Goal: Task Accomplishment & Management: Manage account settings

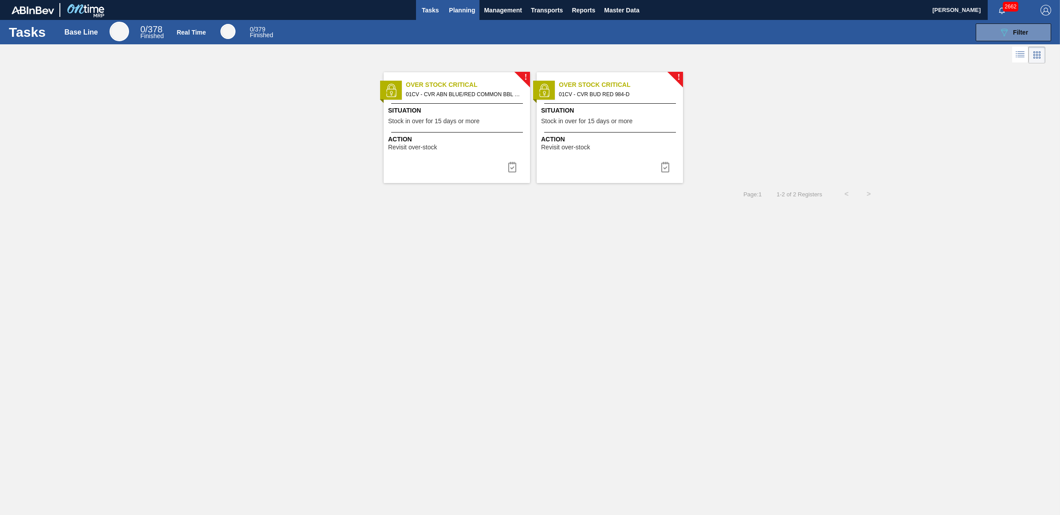
click at [463, 10] on span "Planning" at bounding box center [462, 10] width 26 height 11
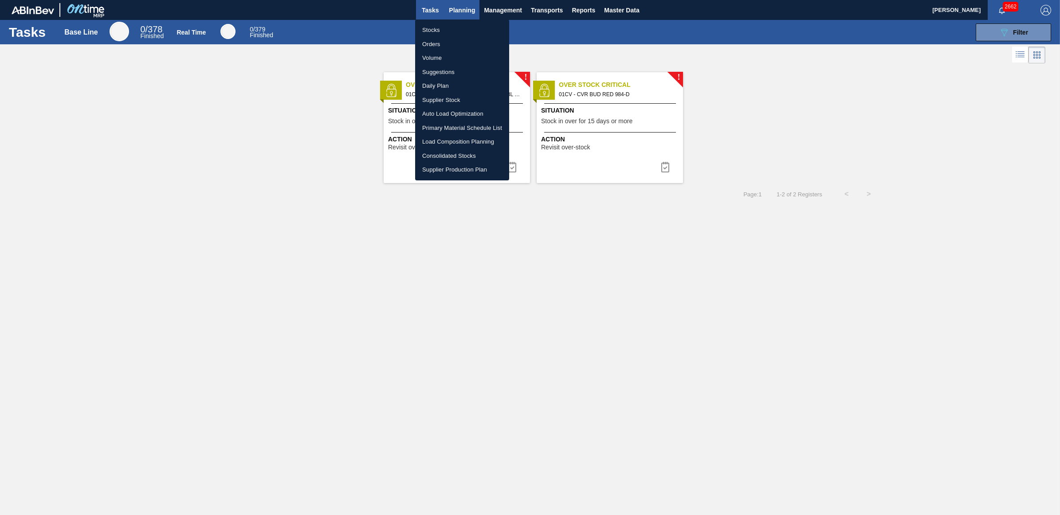
click at [463, 10] on div at bounding box center [530, 257] width 1060 height 515
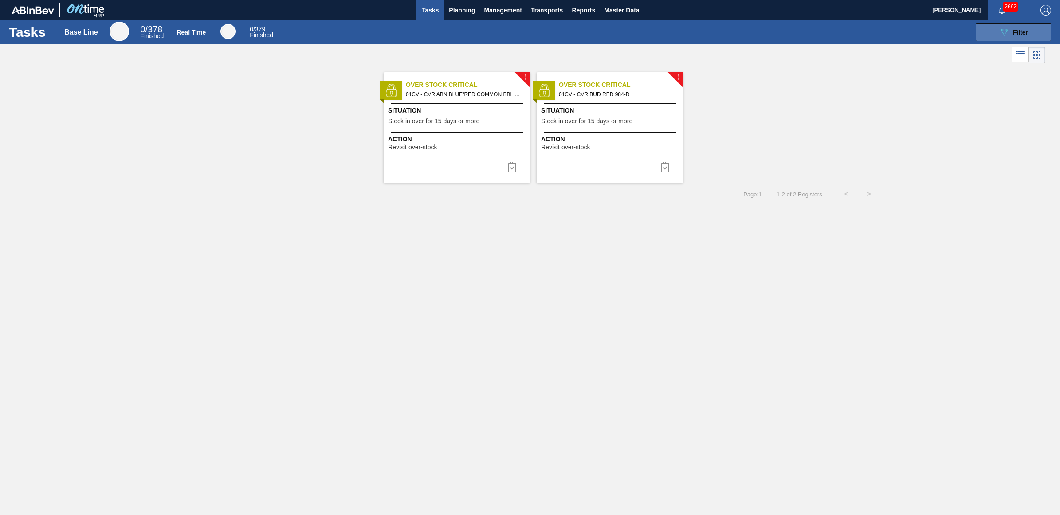
click at [1022, 33] on span "Filter" at bounding box center [1020, 32] width 15 height 7
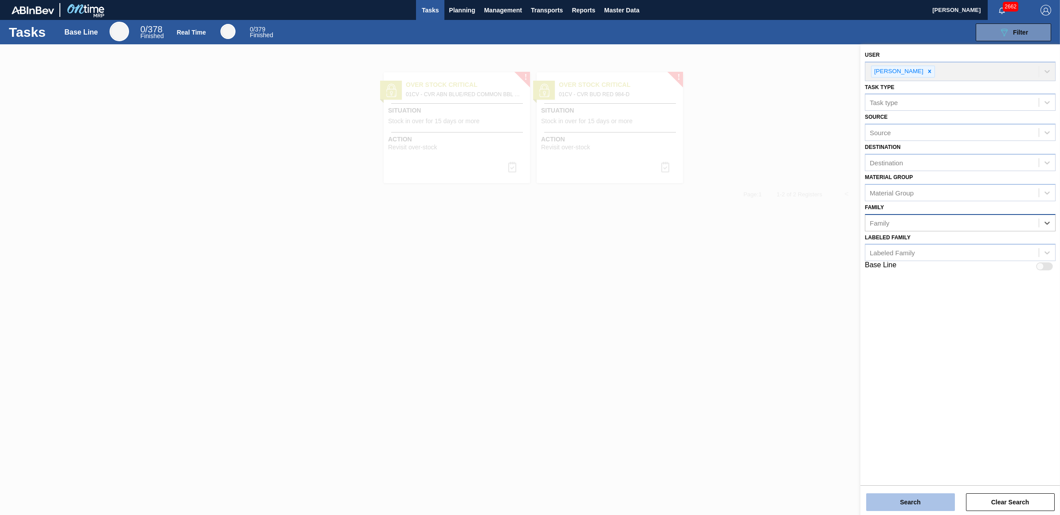
click at [907, 507] on button "Search" at bounding box center [910, 503] width 89 height 18
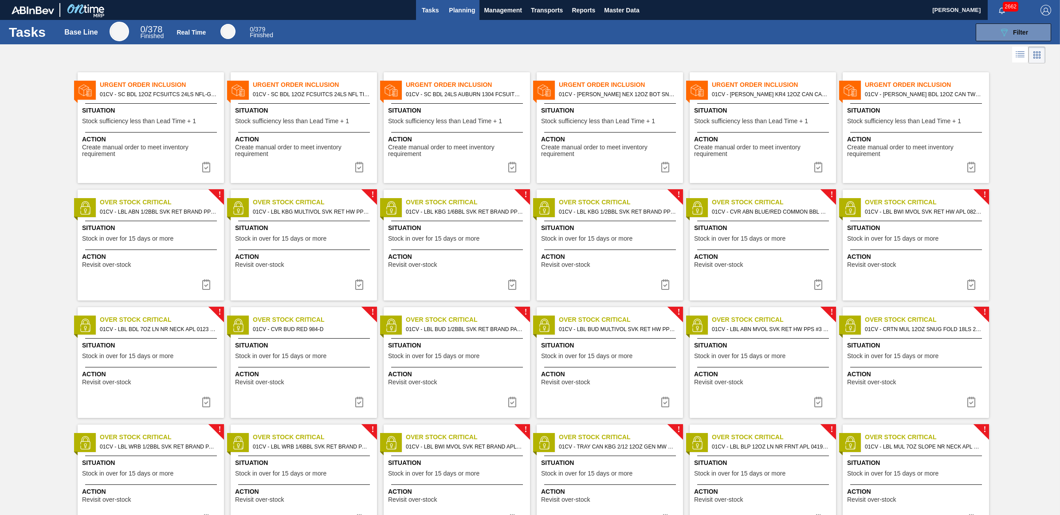
click at [464, 5] on span "Planning" at bounding box center [462, 10] width 26 height 11
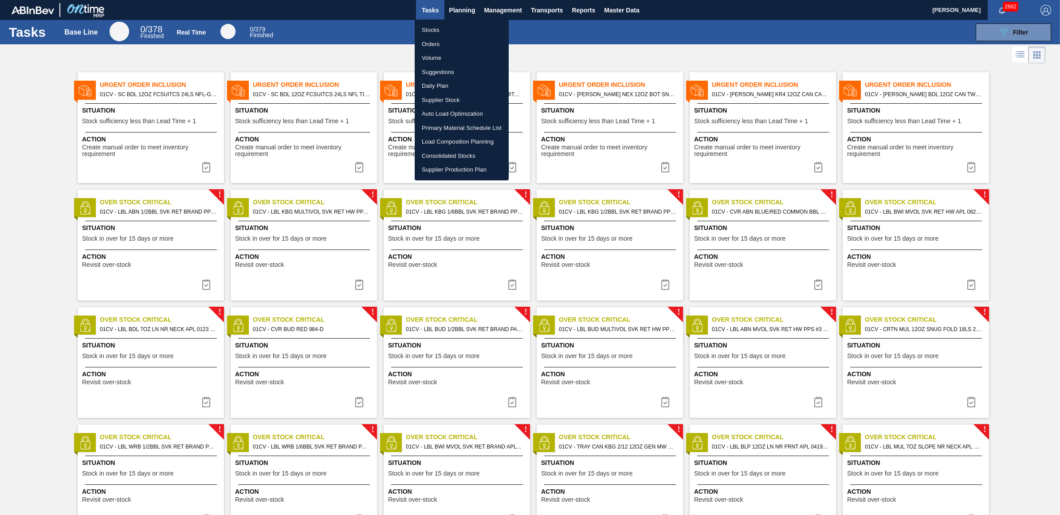
click at [436, 145] on li "Load Composition Planning" at bounding box center [462, 142] width 94 height 14
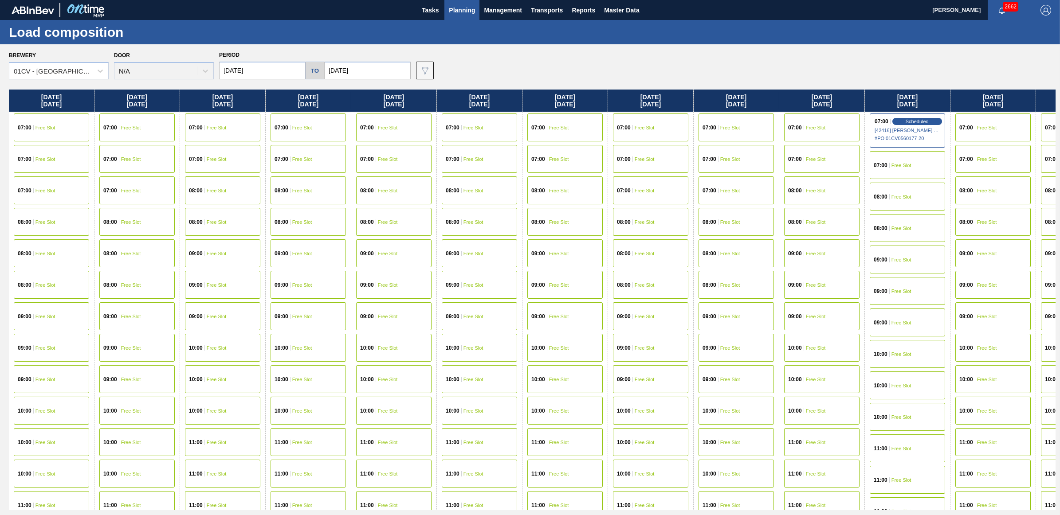
drag, startPoint x: 276, startPoint y: 70, endPoint x: 269, endPoint y: 70, distance: 7.1
click at [275, 70] on input "10/04/2025" at bounding box center [262, 71] width 87 height 18
click at [227, 90] on button "Previous Month" at bounding box center [227, 92] width 6 height 6
click at [301, 120] on div "5" at bounding box center [301, 120] width 12 height 12
type input "09/05/2025"
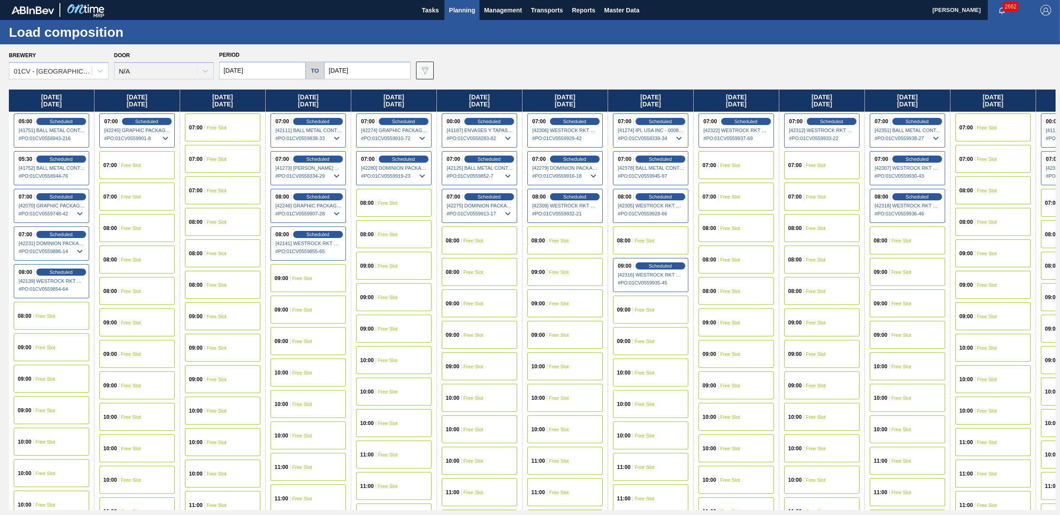
click at [565, 273] on span "Free Slot" at bounding box center [559, 272] width 20 height 5
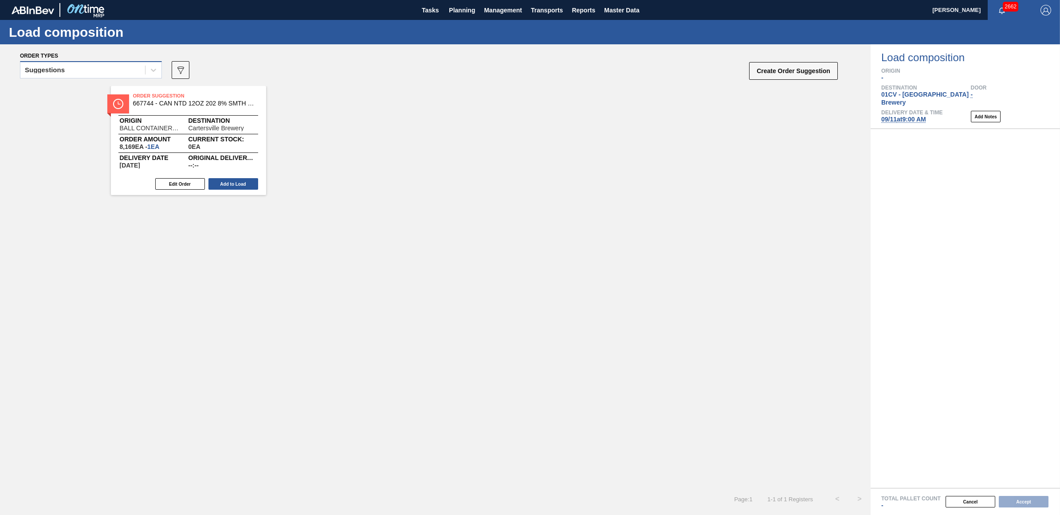
click at [76, 70] on div "Suggestions" at bounding box center [82, 70] width 125 height 13
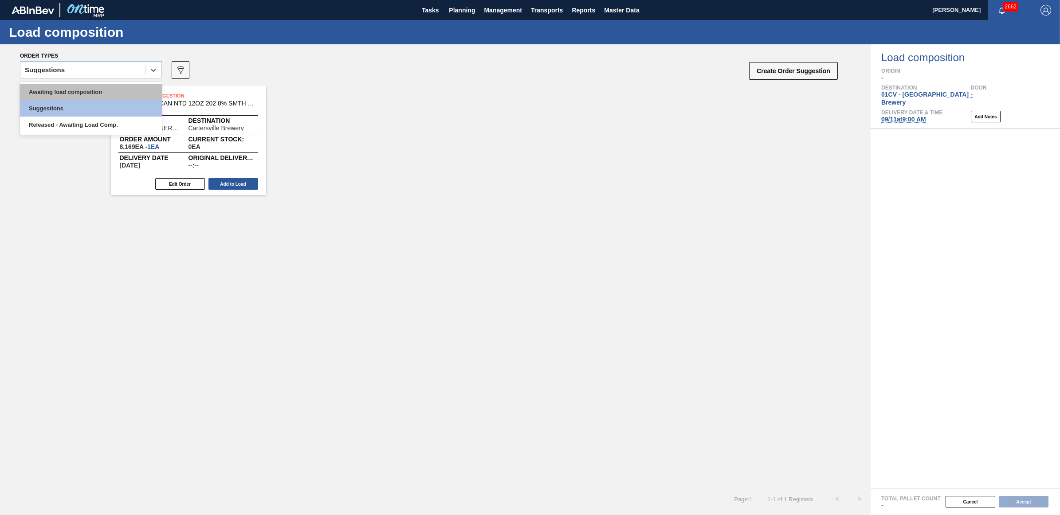
click at [72, 89] on div "Awaiting load composition" at bounding box center [91, 92] width 142 height 16
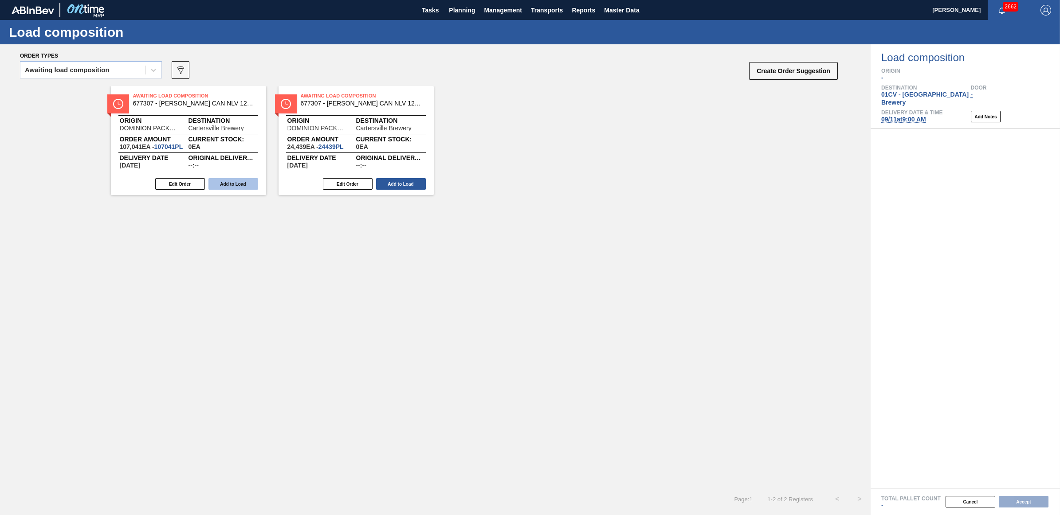
click at [224, 188] on button "Add to Load" at bounding box center [233, 184] width 50 height 12
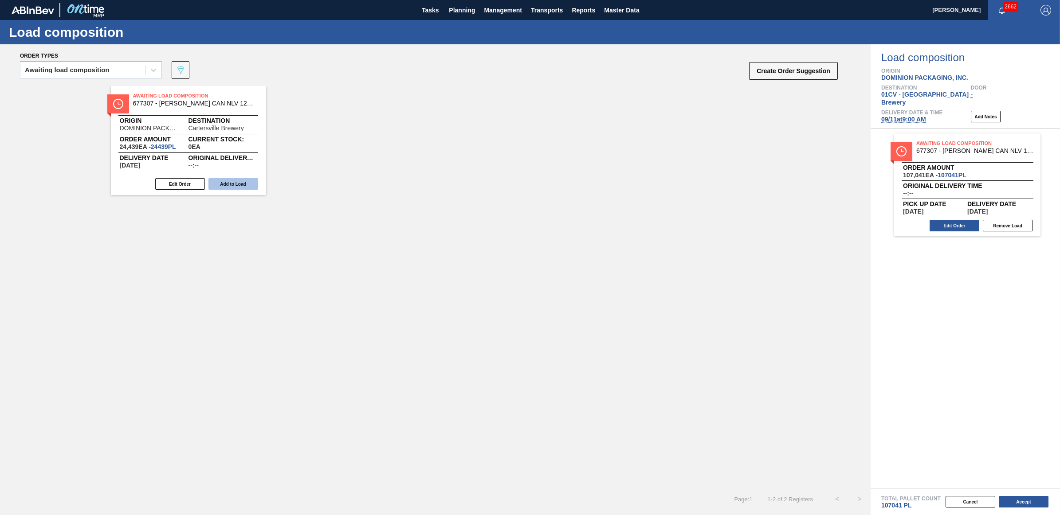
click at [223, 184] on button "Add to Load" at bounding box center [233, 184] width 50 height 12
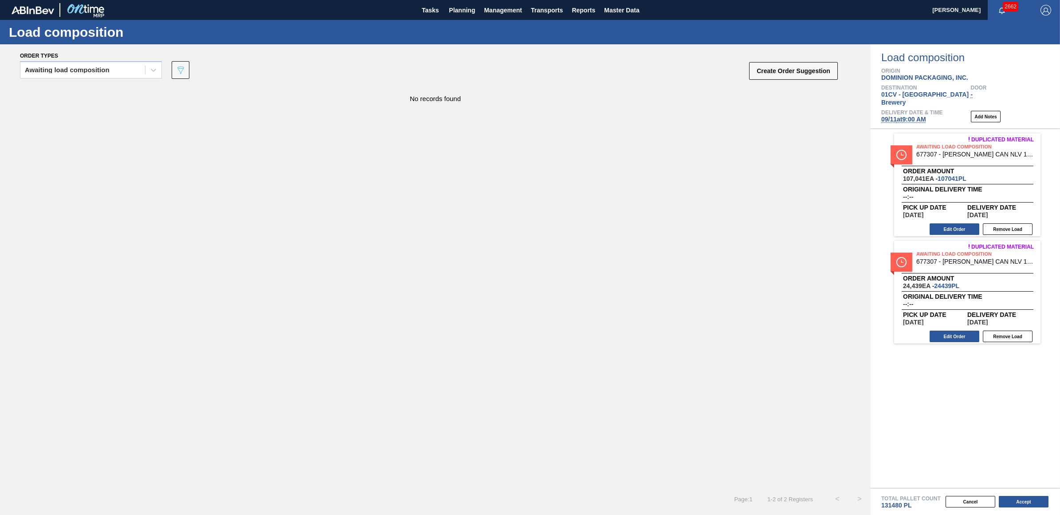
drag, startPoint x: 1017, startPoint y: 330, endPoint x: 1032, endPoint y: 258, distance: 73.0
click at [1017, 331] on button "Remove Load" at bounding box center [1008, 337] width 50 height 12
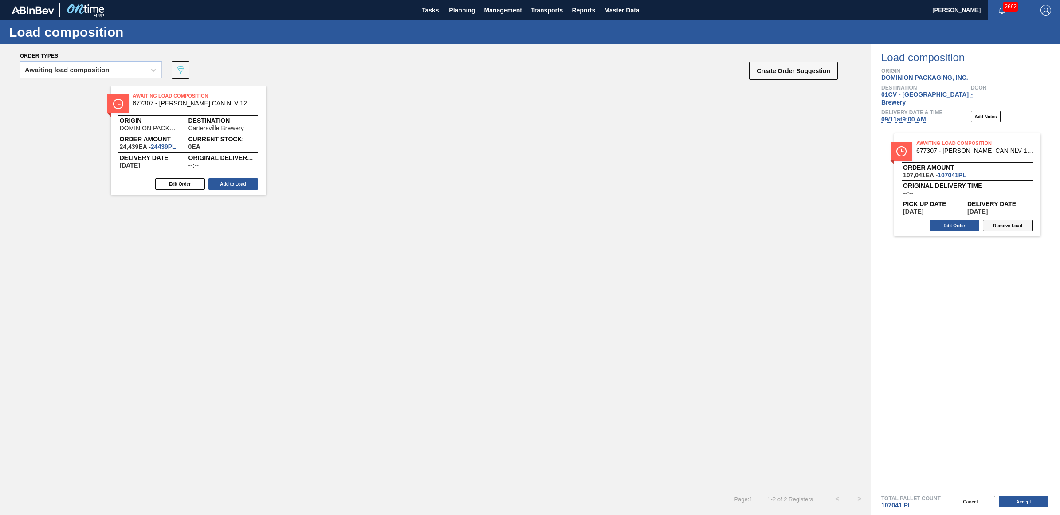
click at [1019, 220] on button "Remove Load" at bounding box center [1008, 226] width 50 height 12
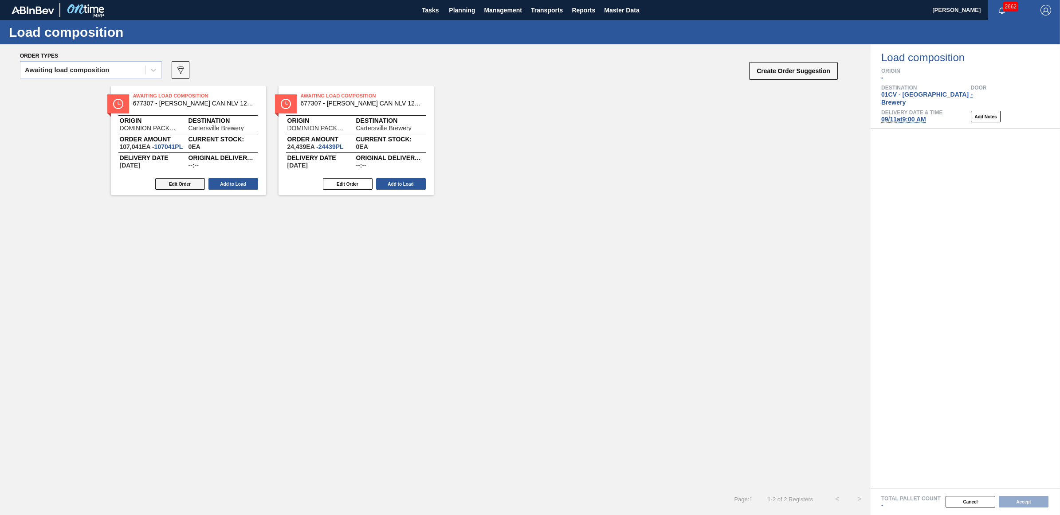
click at [194, 183] on button "Edit Order" at bounding box center [180, 184] width 50 height 12
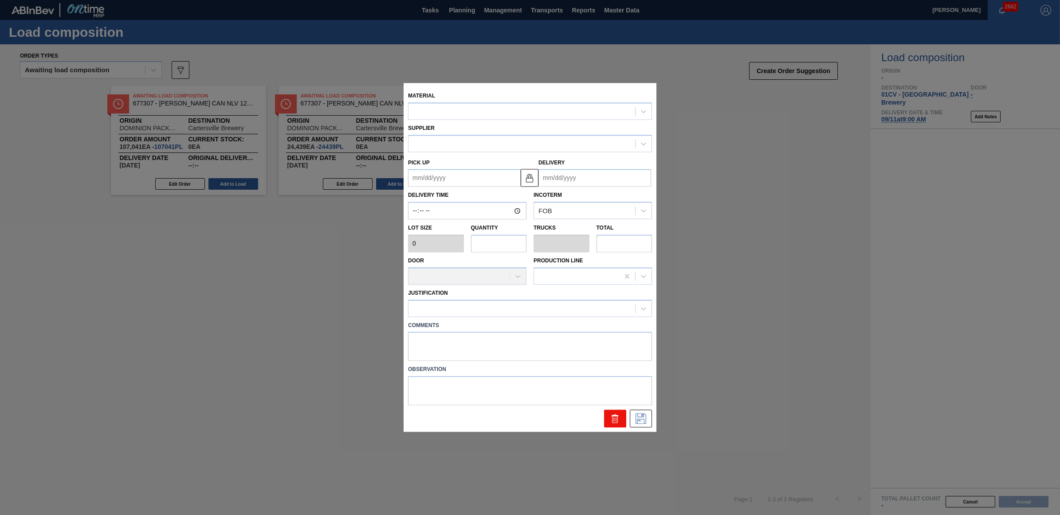
click at [606, 415] on button at bounding box center [615, 419] width 22 height 18
type input "1"
type input "107,041"
type input "0.455"
type input "107,041"
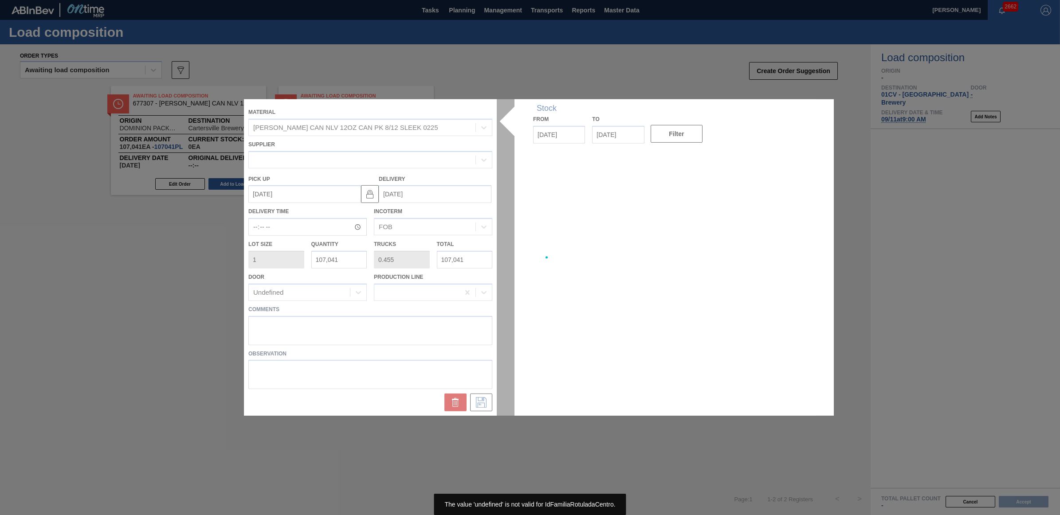
type up "[DATE]"
type input "[DATE]"
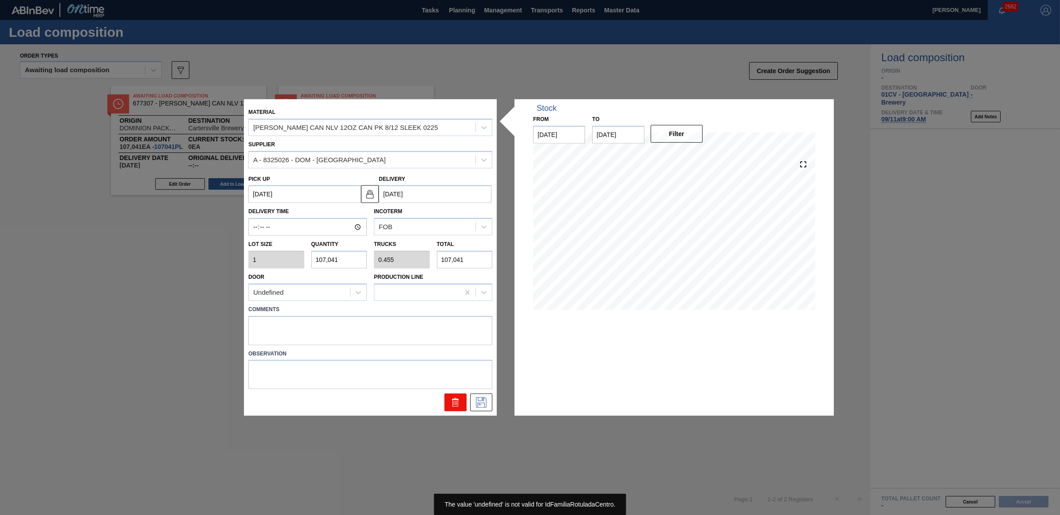
click at [446, 396] on button at bounding box center [455, 403] width 22 height 18
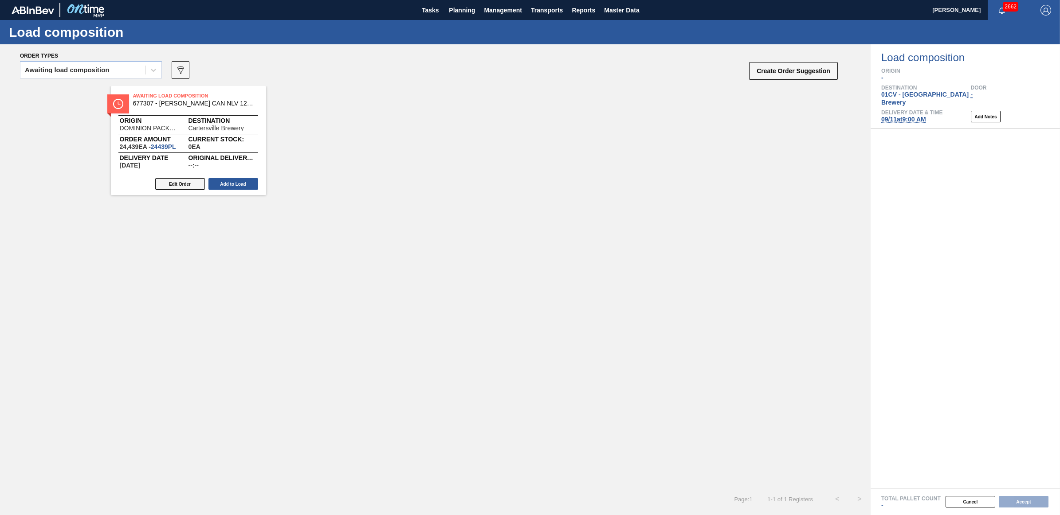
click at [165, 185] on button "Edit Order" at bounding box center [180, 184] width 50 height 12
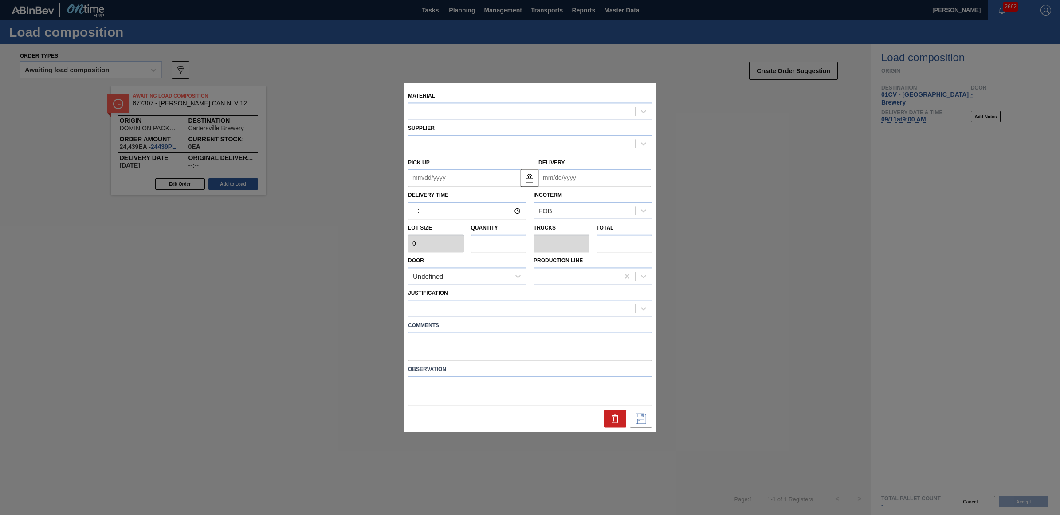
type input "1"
type input "24,439"
type input "0.104"
type input "24,439"
type up "[DATE]"
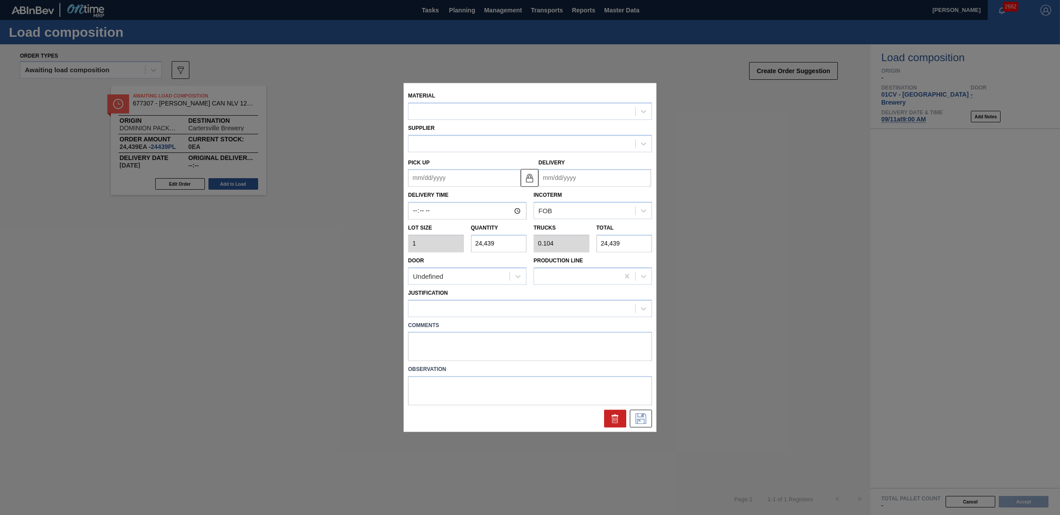
type input "[DATE]"
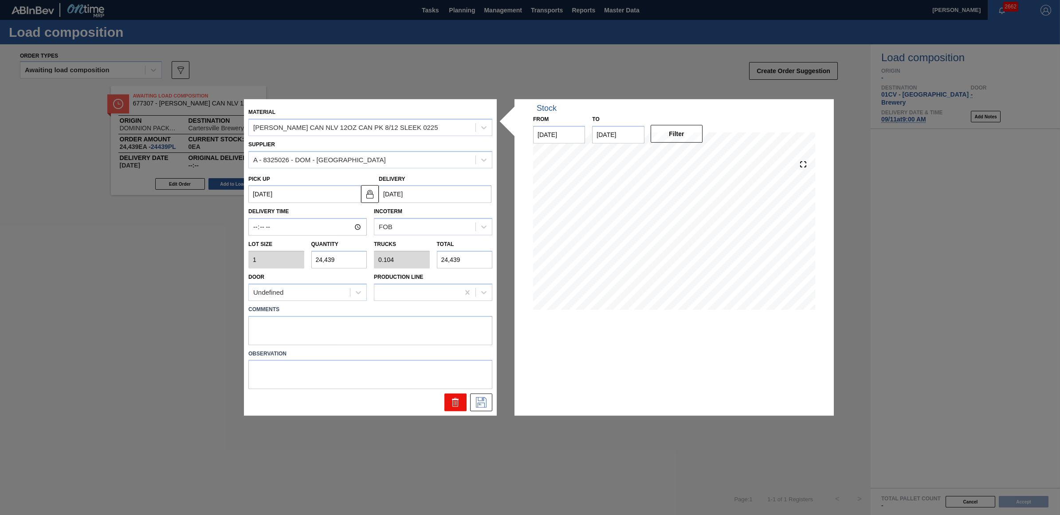
click at [457, 400] on icon at bounding box center [455, 399] width 7 height 1
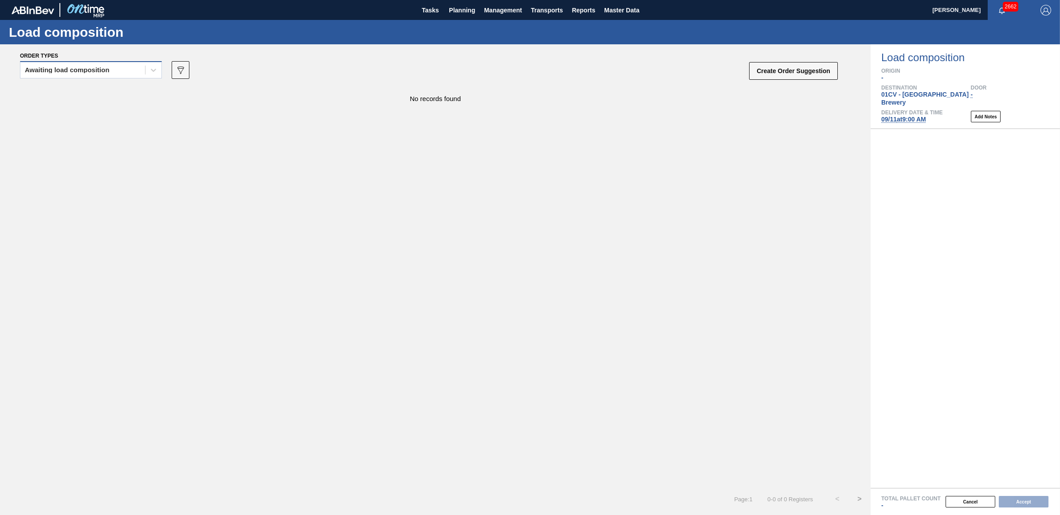
click at [33, 70] on div "Awaiting load composition" at bounding box center [67, 70] width 85 height 6
click at [45, 92] on div "Awaiting load composition" at bounding box center [91, 92] width 142 height 16
click at [98, 74] on div "Awaiting load composition" at bounding box center [82, 70] width 125 height 13
click at [86, 92] on div "Awaiting load composition" at bounding box center [91, 92] width 142 height 16
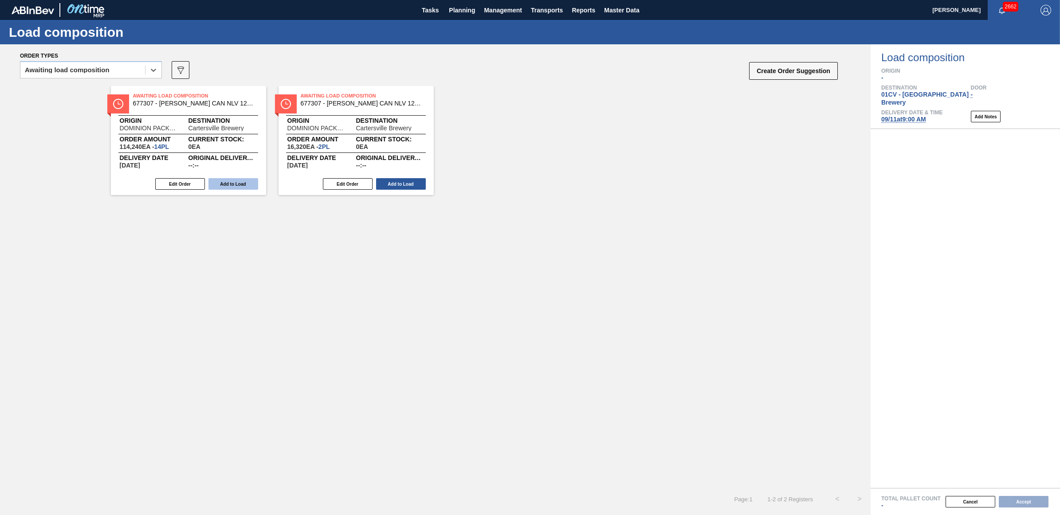
click at [234, 183] on button "Add to Load" at bounding box center [233, 184] width 50 height 12
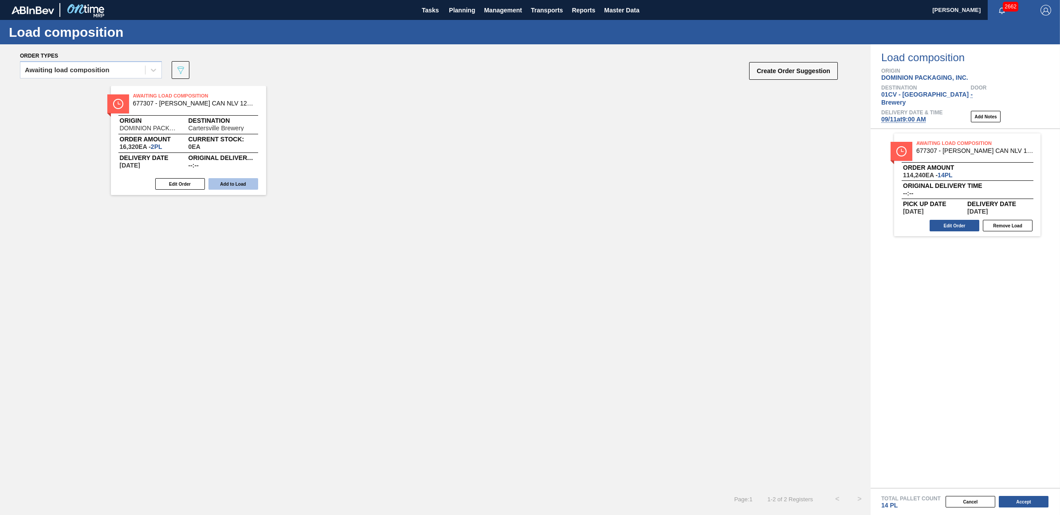
click at [233, 183] on button "Add to Load" at bounding box center [233, 184] width 50 height 12
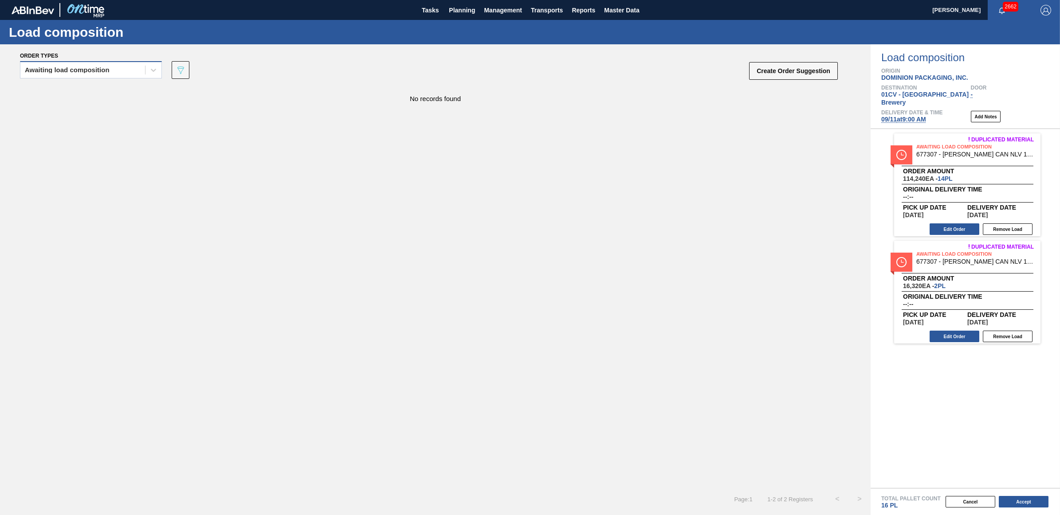
click at [111, 68] on div "Awaiting load composition" at bounding box center [82, 70] width 125 height 13
click at [100, 94] on div "Awaiting load composition" at bounding box center [91, 92] width 142 height 16
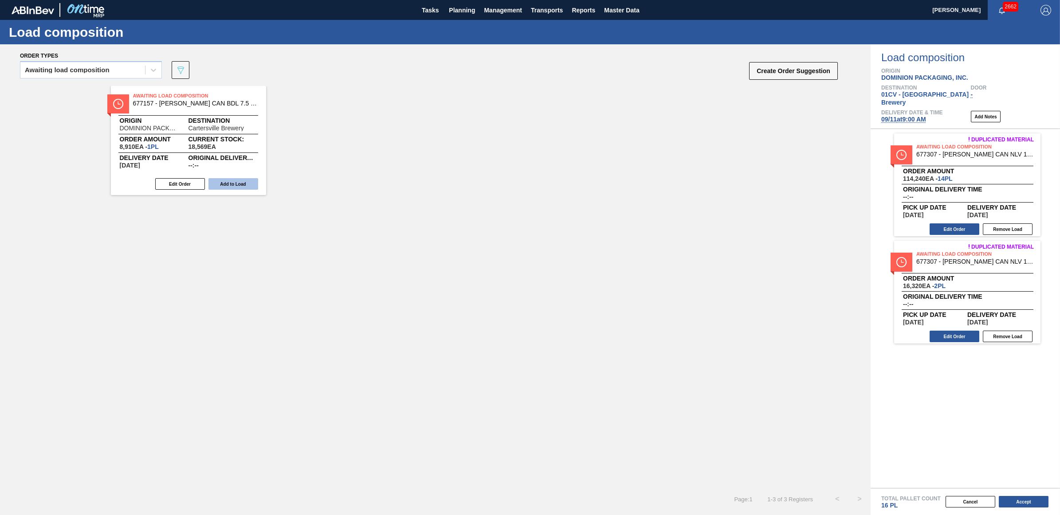
click at [242, 185] on button "Add to Load" at bounding box center [233, 184] width 50 height 12
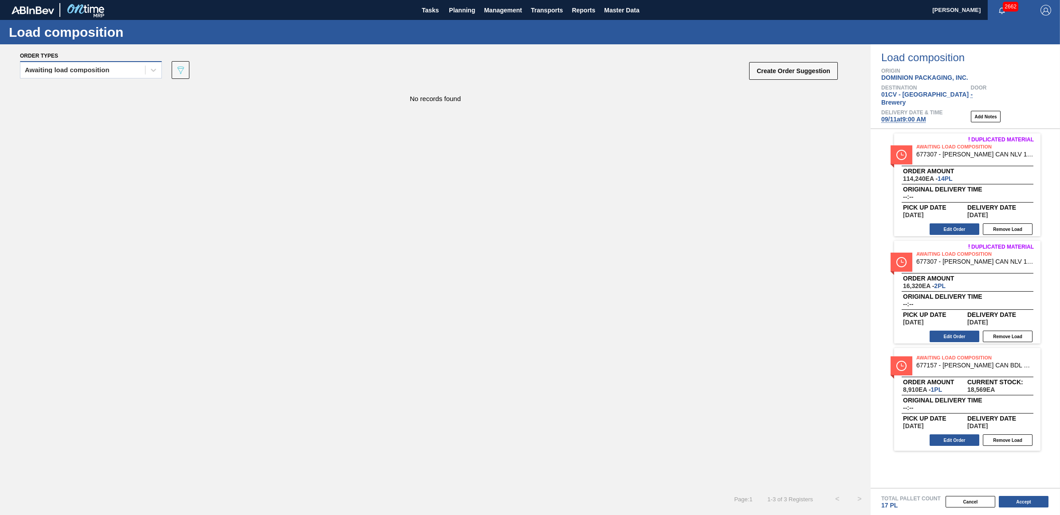
click at [64, 67] on div "Awaiting load composition" at bounding box center [67, 70] width 85 height 6
click at [61, 87] on div "Awaiting load composition" at bounding box center [91, 92] width 142 height 16
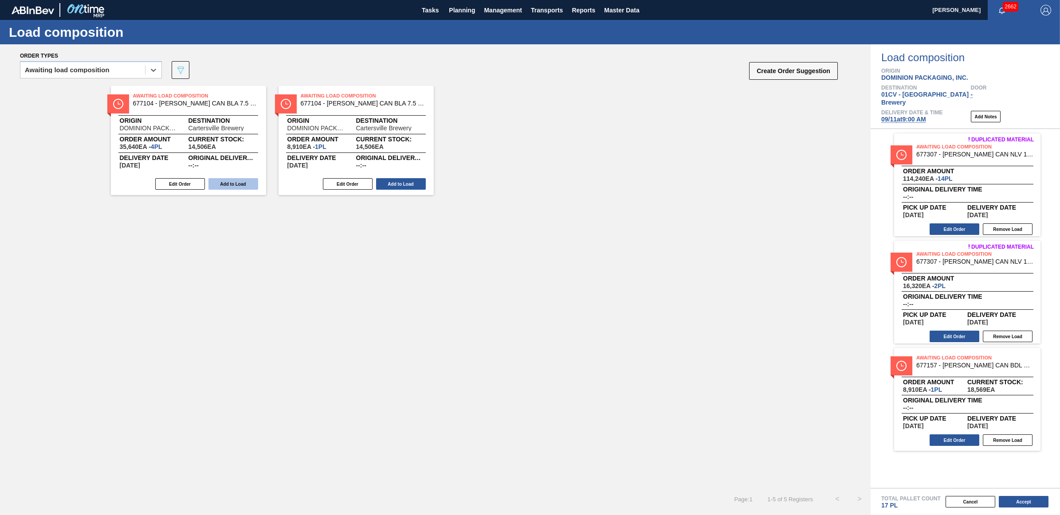
click at [238, 181] on button "Add to Load" at bounding box center [233, 184] width 50 height 12
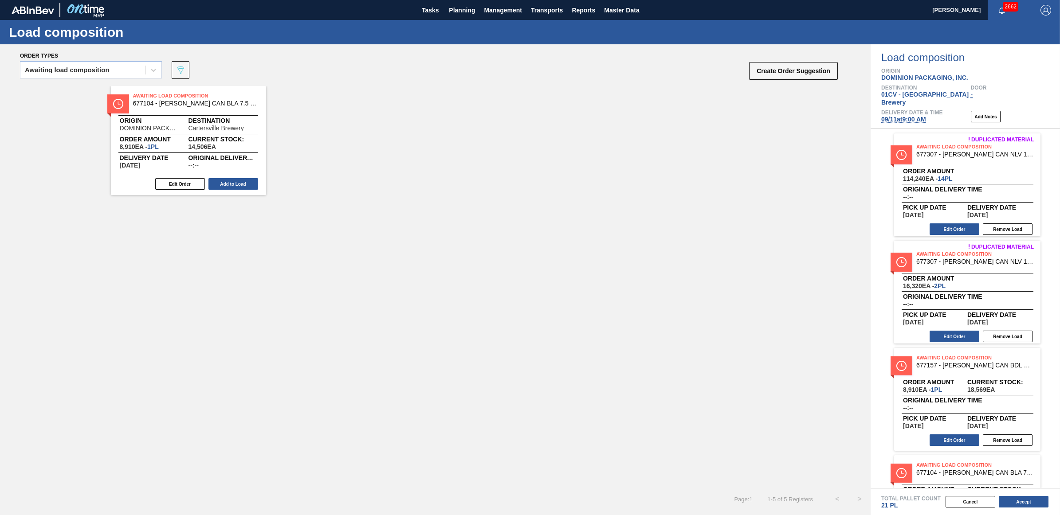
click at [238, 181] on button "Add to Load" at bounding box center [233, 184] width 50 height 12
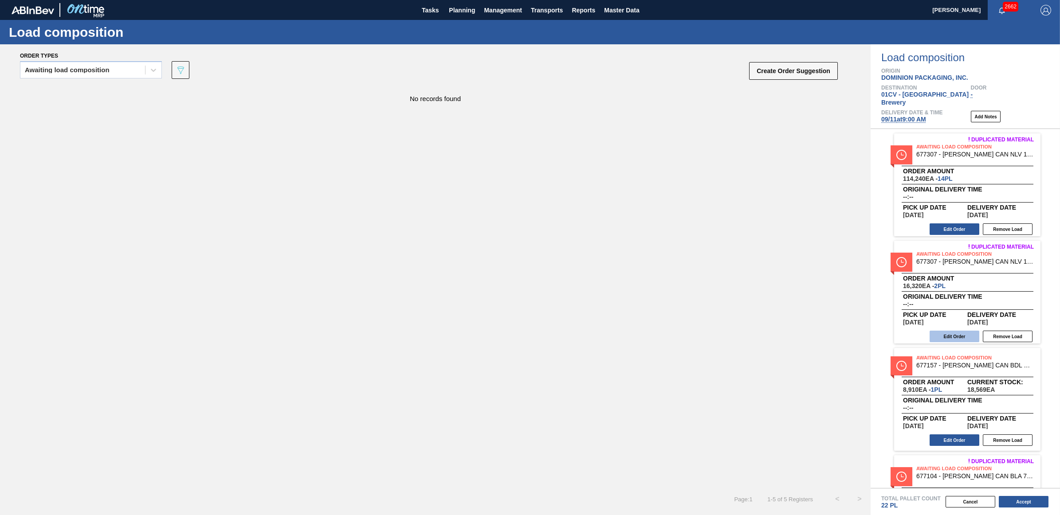
click at [941, 331] on button "Edit Order" at bounding box center [955, 337] width 50 height 12
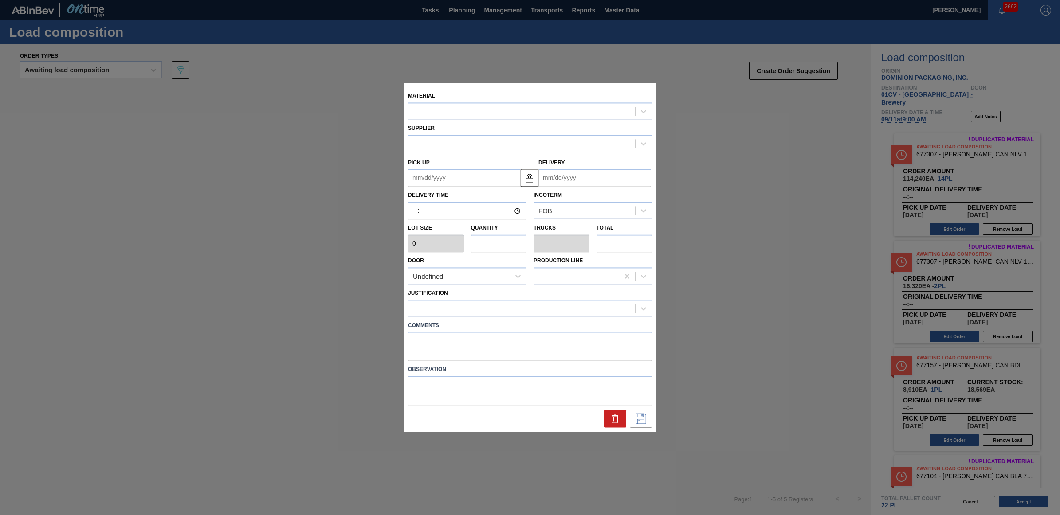
type input "8,160"
type input "2"
type input "0.077"
type input "16,320"
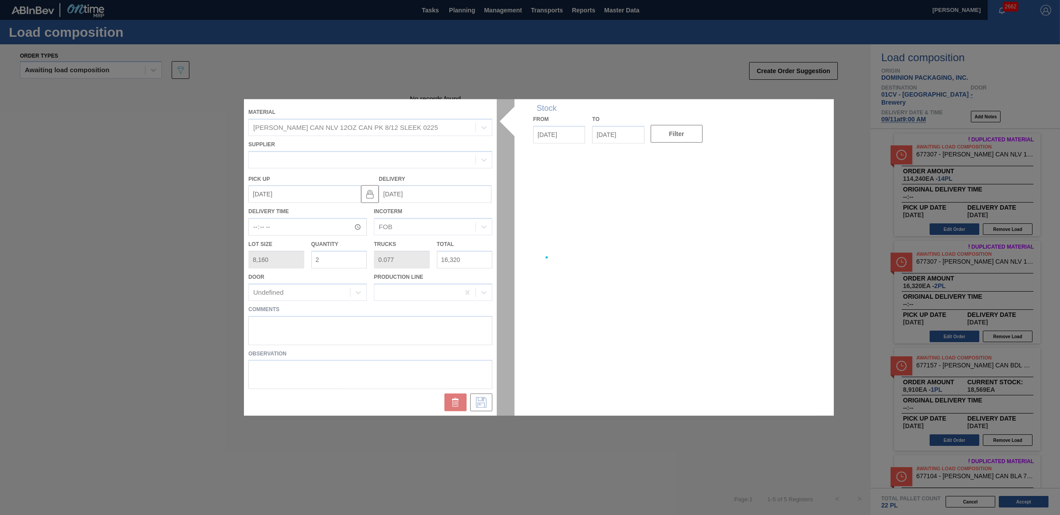
type up "[DATE]"
type input "[DATE]"
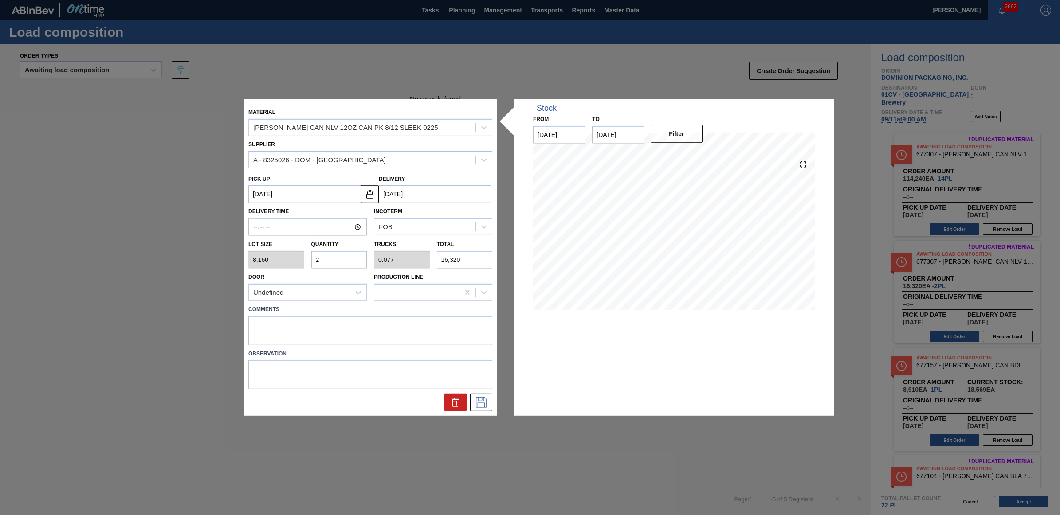
drag, startPoint x: 328, startPoint y: 258, endPoint x: 307, endPoint y: 258, distance: 21.3
click at [308, 258] on div "Quantity 2" at bounding box center [339, 253] width 63 height 31
type input "1"
type input "0.038"
type input "8,160"
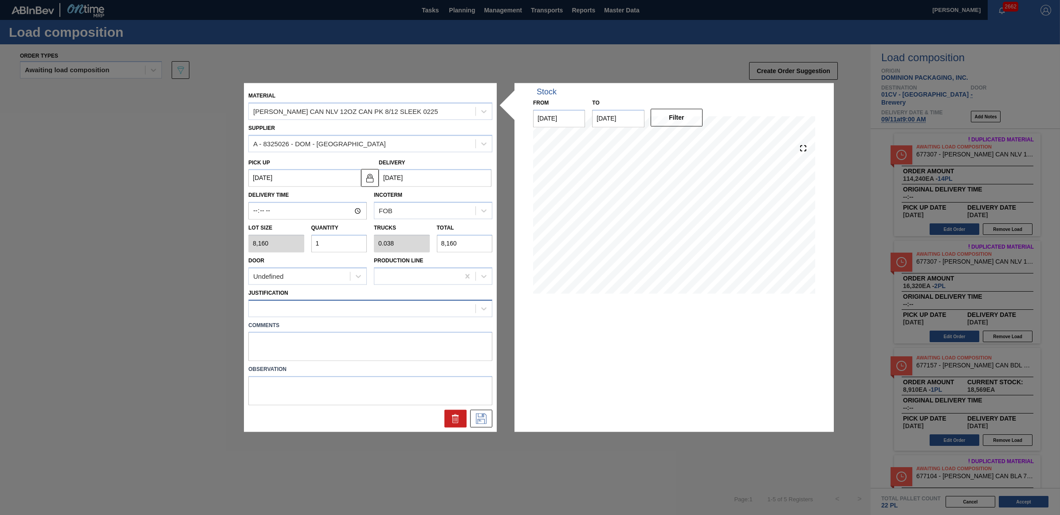
type input "1"
click at [325, 304] on div at bounding box center [362, 308] width 227 height 13
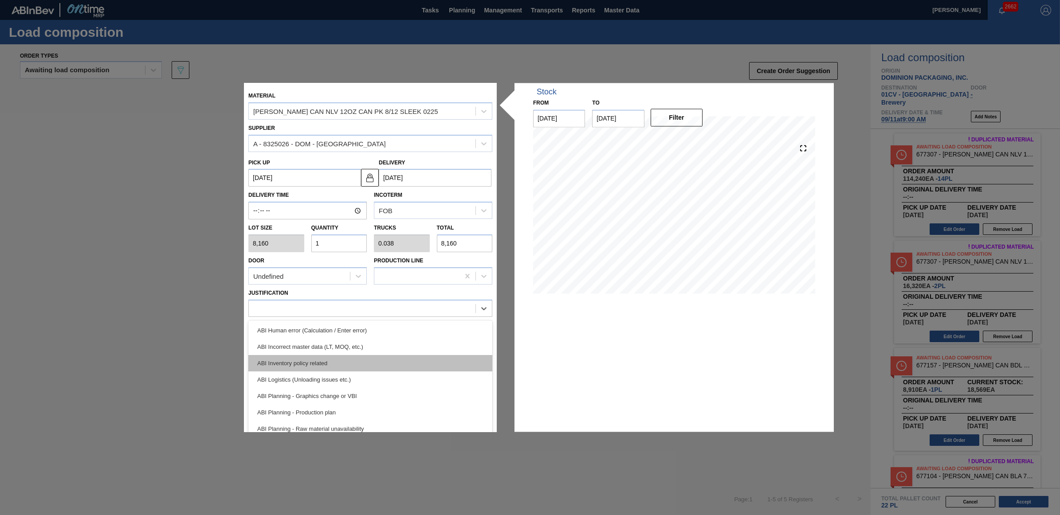
scroll to position [55, 0]
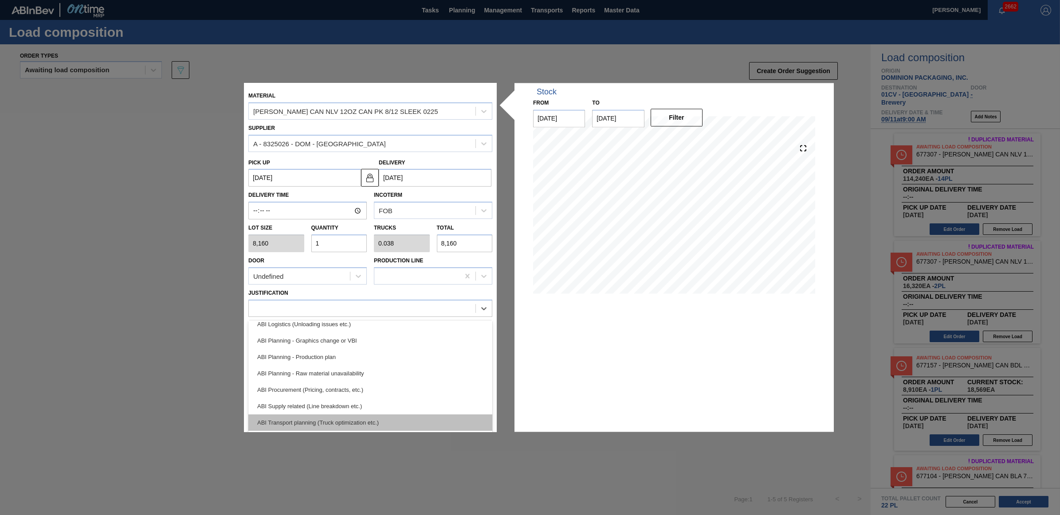
click at [362, 418] on div "ABI Transport planning (Truck optimization etc.)" at bounding box center [370, 423] width 244 height 16
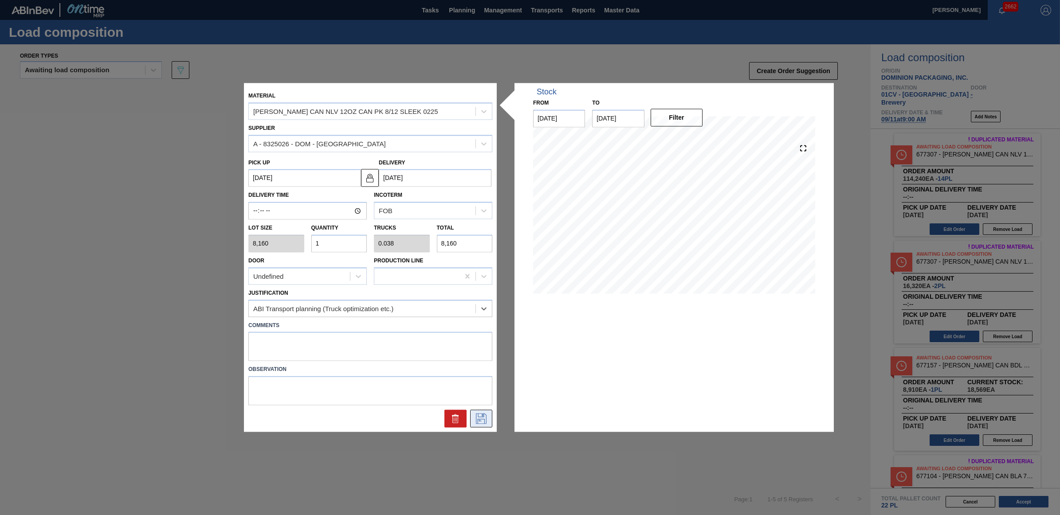
click at [484, 418] on icon at bounding box center [481, 419] width 14 height 11
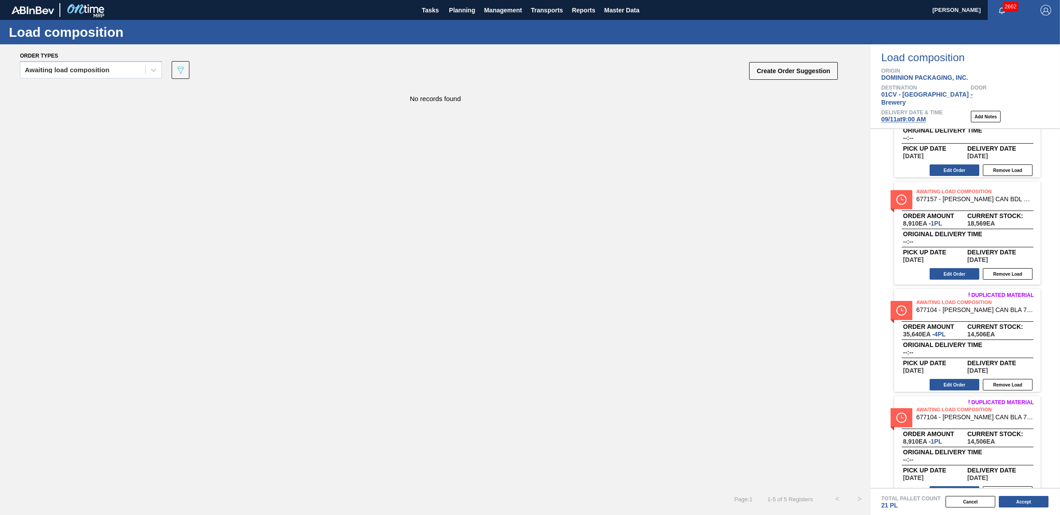
scroll to position [174, 0]
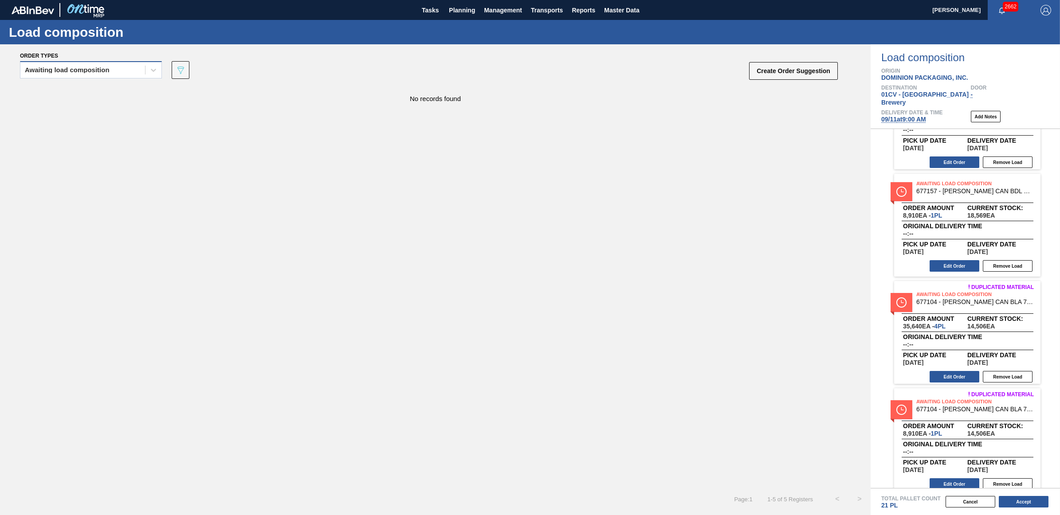
click at [64, 69] on div "Awaiting load composition" at bounding box center [67, 70] width 85 height 6
click at [78, 91] on div "Awaiting load composition" at bounding box center [91, 92] width 142 height 16
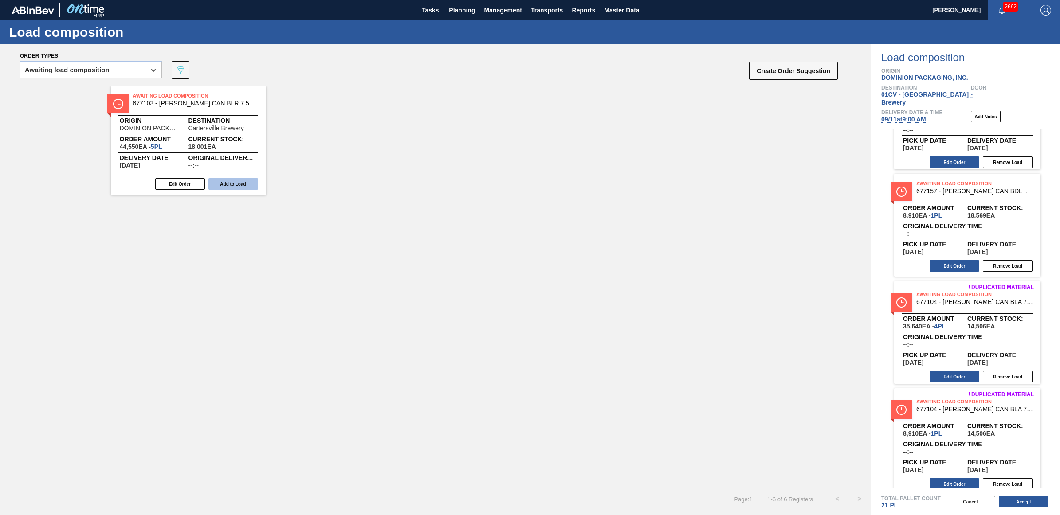
click at [256, 188] on button "Add to Load" at bounding box center [233, 184] width 50 height 12
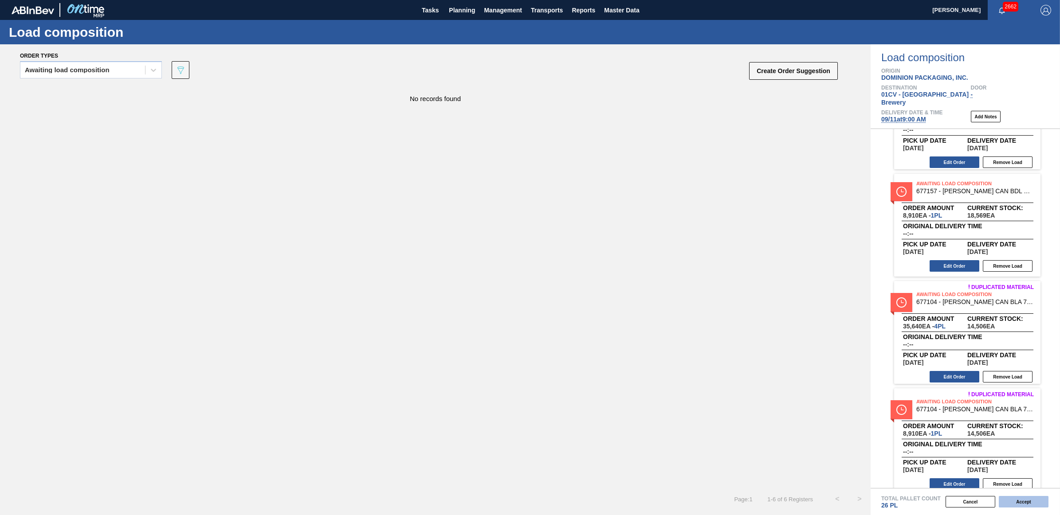
click at [1026, 499] on button "Accept" at bounding box center [1024, 502] width 50 height 12
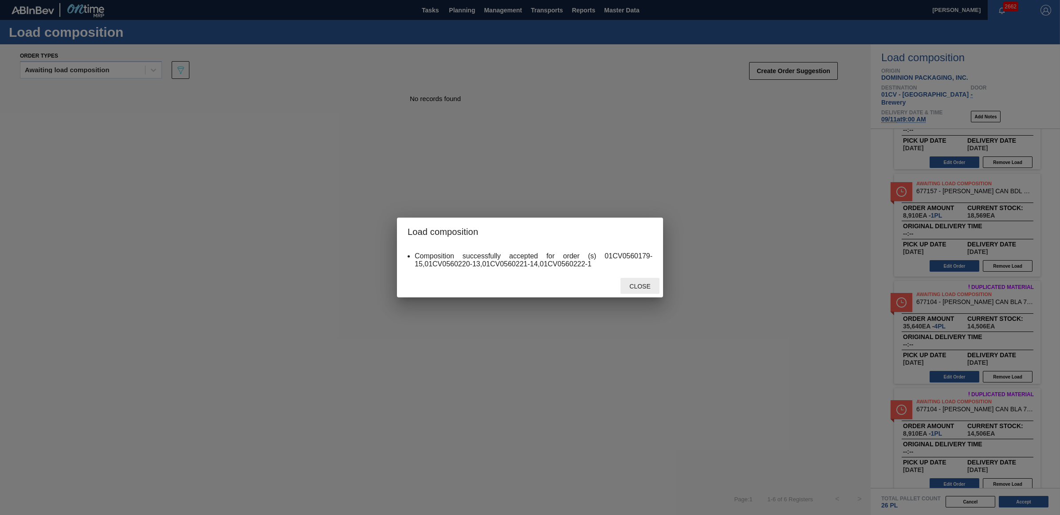
click at [639, 287] on span "Close" at bounding box center [639, 286] width 35 height 7
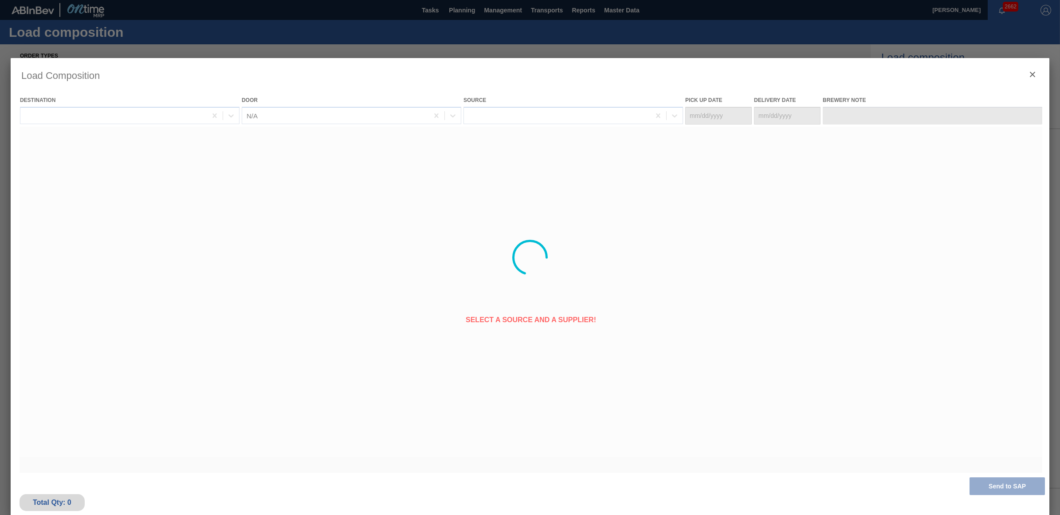
type Date "[DATE]"
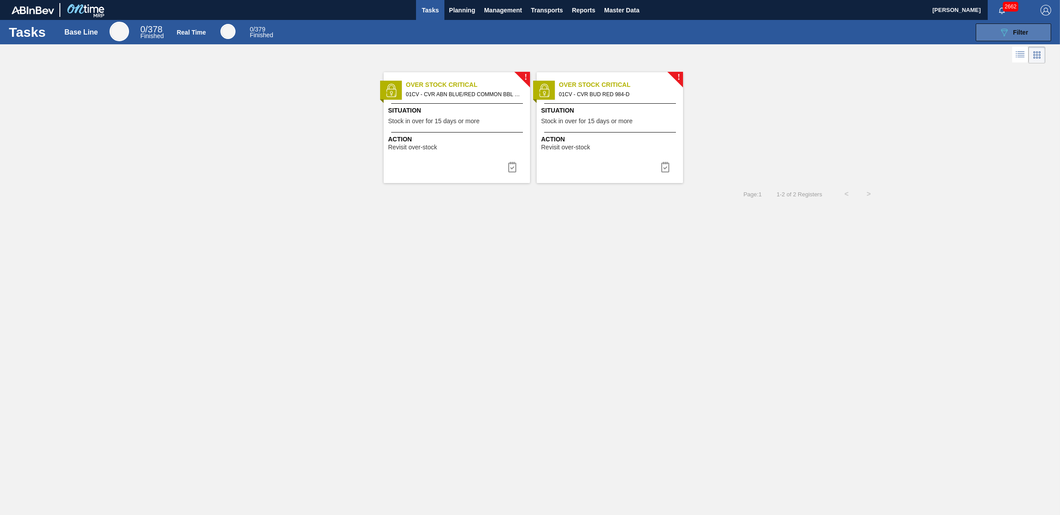
click at [1034, 27] on button "089F7B8B-B2A5-4AFE-B5C0-19BA573D28AC Filter" at bounding box center [1013, 33] width 75 height 18
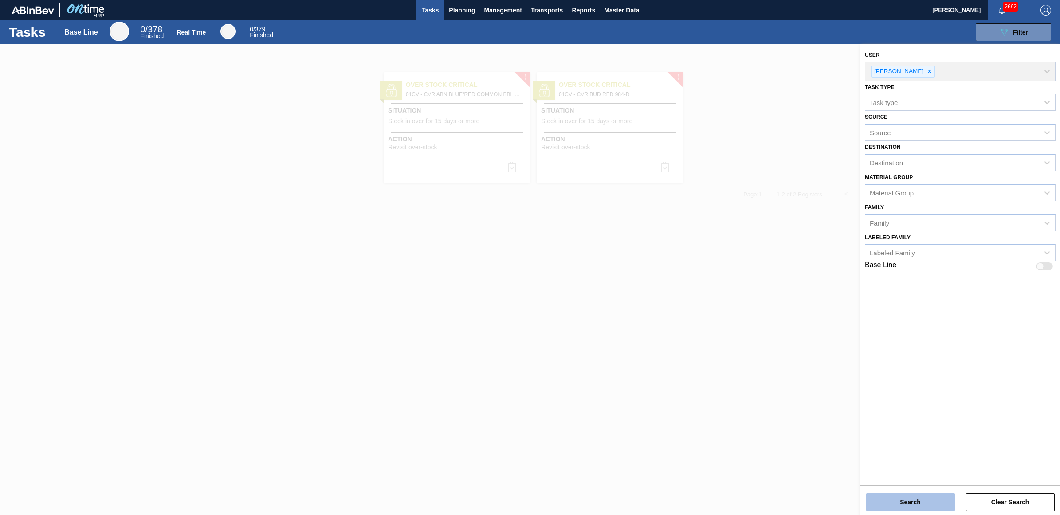
click at [883, 503] on button "Search" at bounding box center [910, 503] width 89 height 18
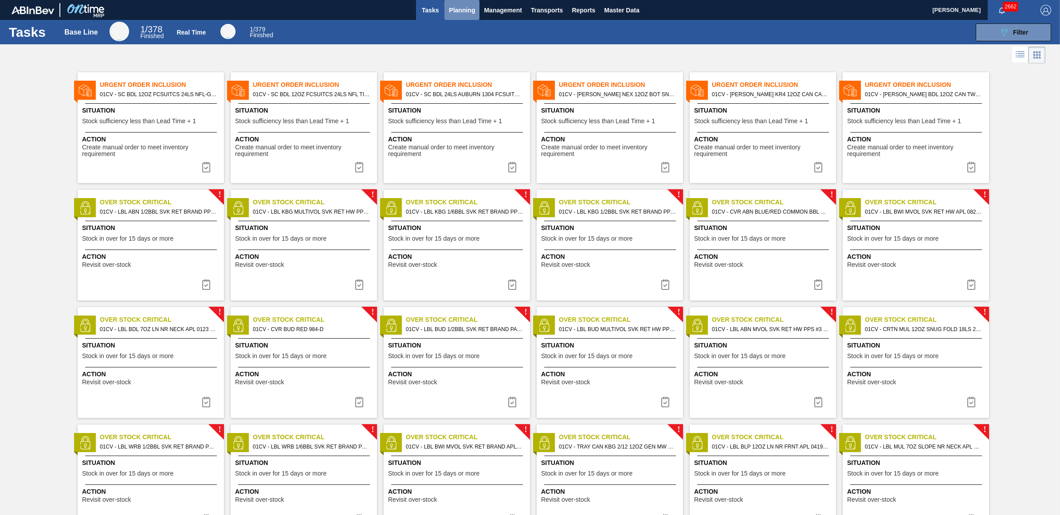
click at [462, 5] on span "Planning" at bounding box center [462, 10] width 26 height 11
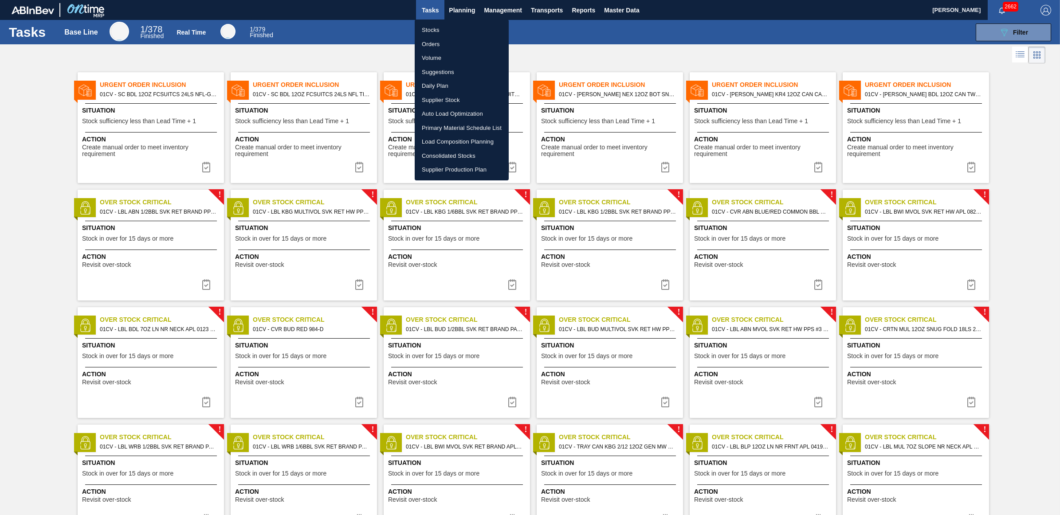
click at [441, 29] on li "Stocks" at bounding box center [462, 30] width 94 height 14
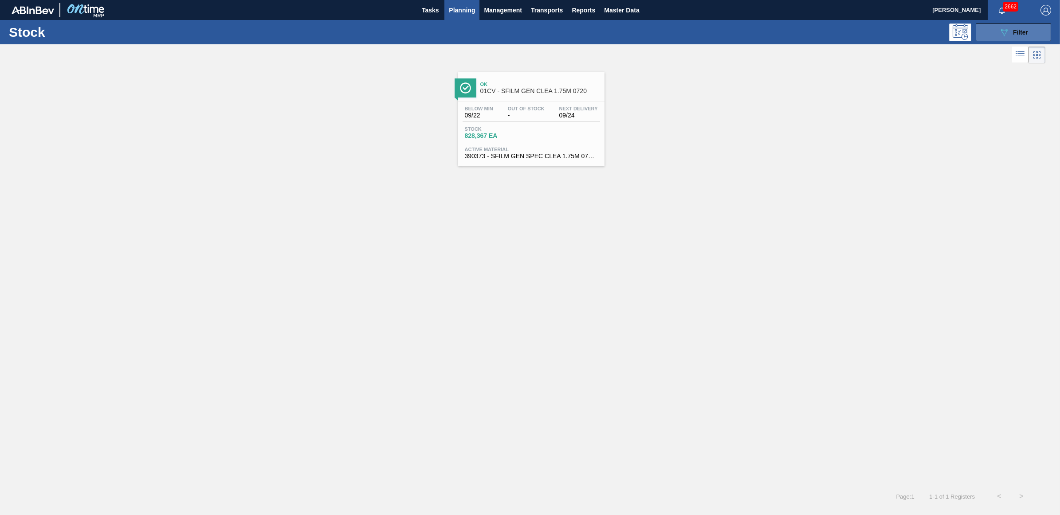
drag, startPoint x: 1007, startPoint y: 41, endPoint x: 1005, endPoint y: 34, distance: 7.9
click at [1007, 41] on div "Stock 089F7B8B-B2A5-4AFE-B5C0-19BA573D28AC Filter" at bounding box center [530, 32] width 1060 height 24
click at [1005, 32] on icon "089F7B8B-B2A5-4AFE-B5C0-19BA573D28AC" at bounding box center [1004, 32] width 11 height 11
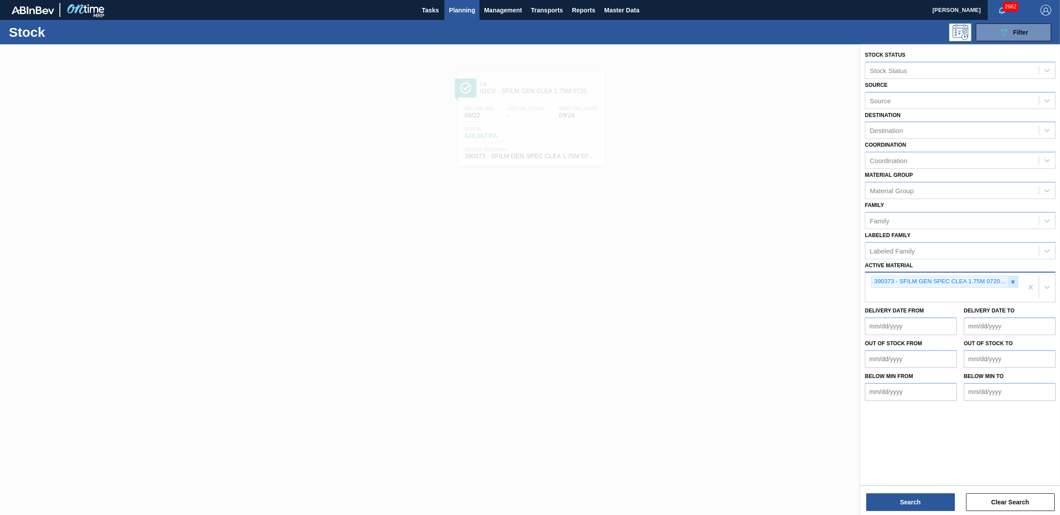
click at [1012, 279] on icon at bounding box center [1013, 282] width 6 height 6
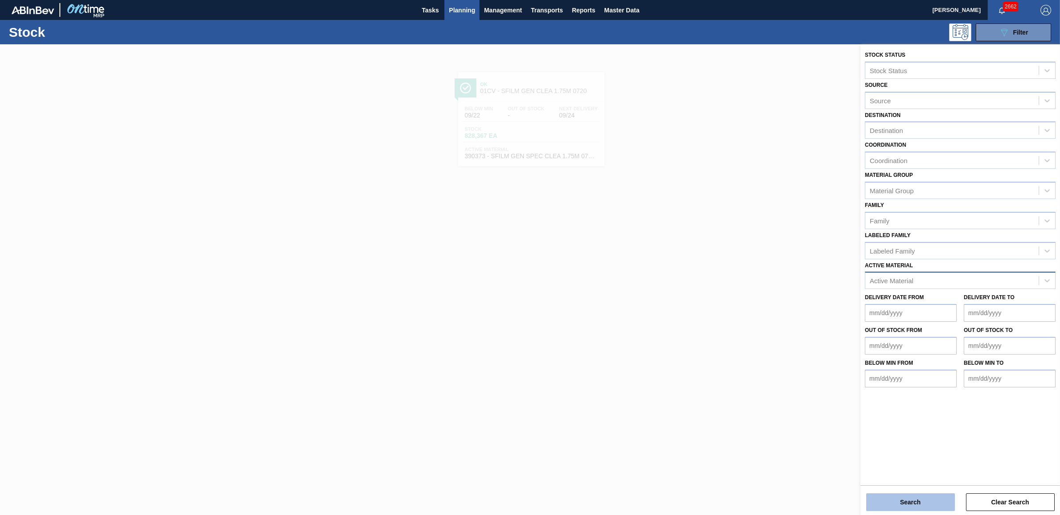
click at [919, 499] on button "Search" at bounding box center [910, 503] width 89 height 18
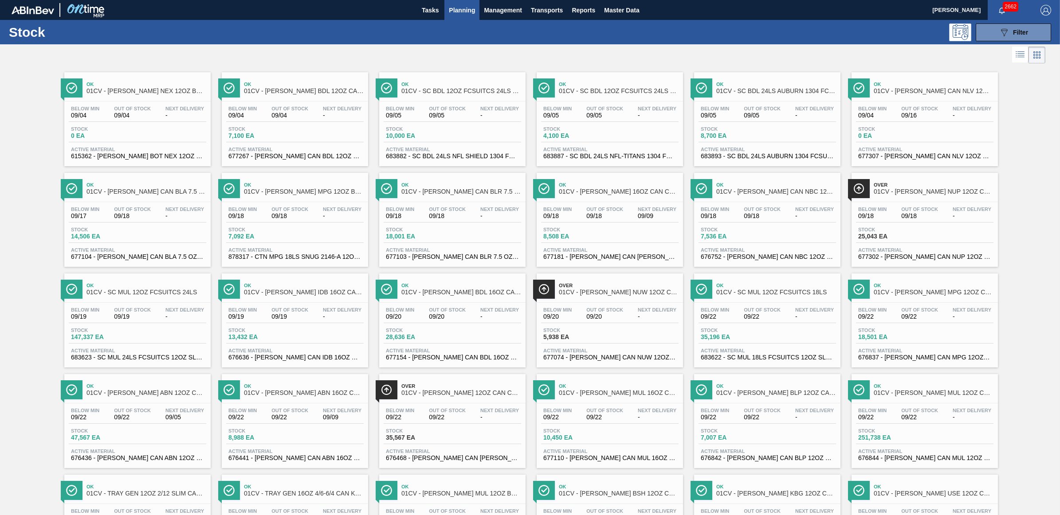
click at [637, 43] on div "Stock 089F7B8B-B2A5-4AFE-B5C0-19BA573D28AC Filter" at bounding box center [530, 32] width 1060 height 24
click at [905, 106] on span "Out Of Stock" at bounding box center [919, 108] width 37 height 5
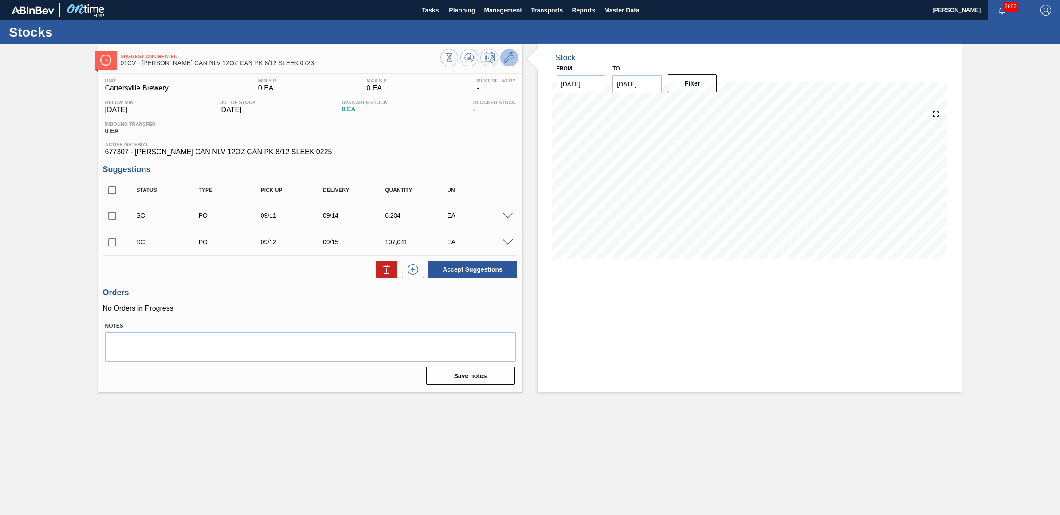
click at [502, 54] on button at bounding box center [509, 58] width 18 height 18
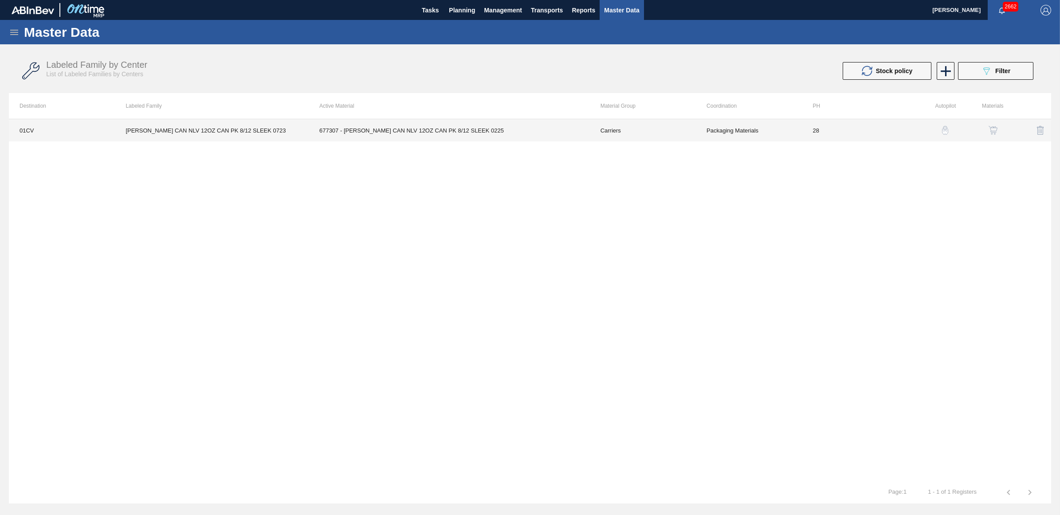
click at [163, 127] on td "[PERSON_NAME] CAN NLV 12OZ CAN PK 8/12 SLEEK 0723" at bounding box center [212, 130] width 194 height 22
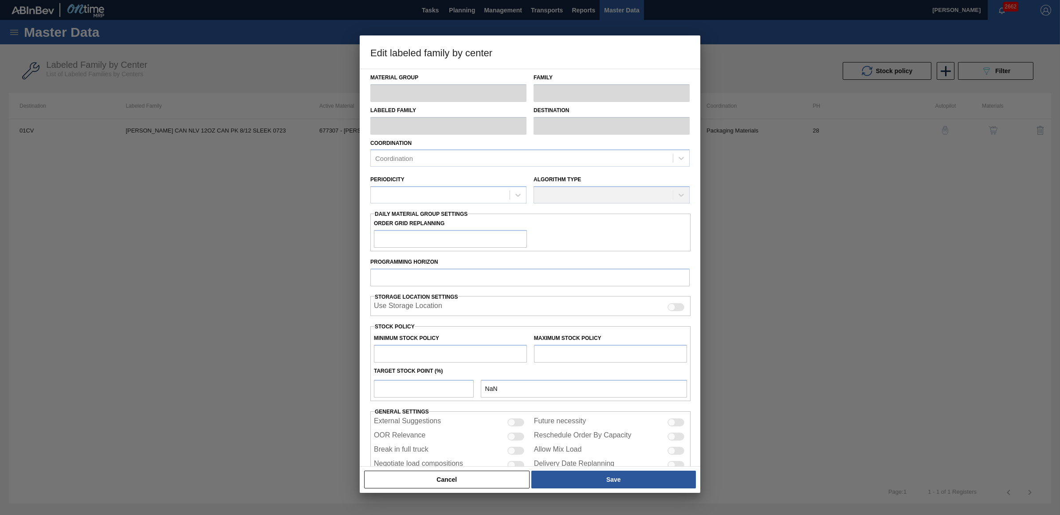
click at [609, 353] on input "text" at bounding box center [610, 354] width 153 height 18
type input "Carriers"
type input "Can Carriers"
type input "[PERSON_NAME] CAN NLV 12OZ CAN PK 8/12 SLEEK 0723"
type input "01CV - [GEOGRAPHIC_DATA] Brewery"
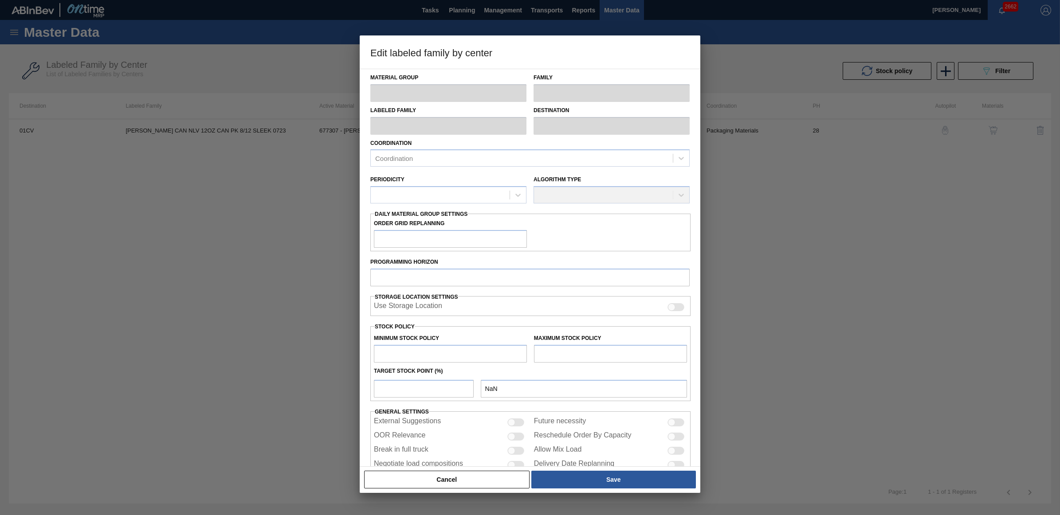
type input "28"
type input "0"
type input "100"
type input "0"
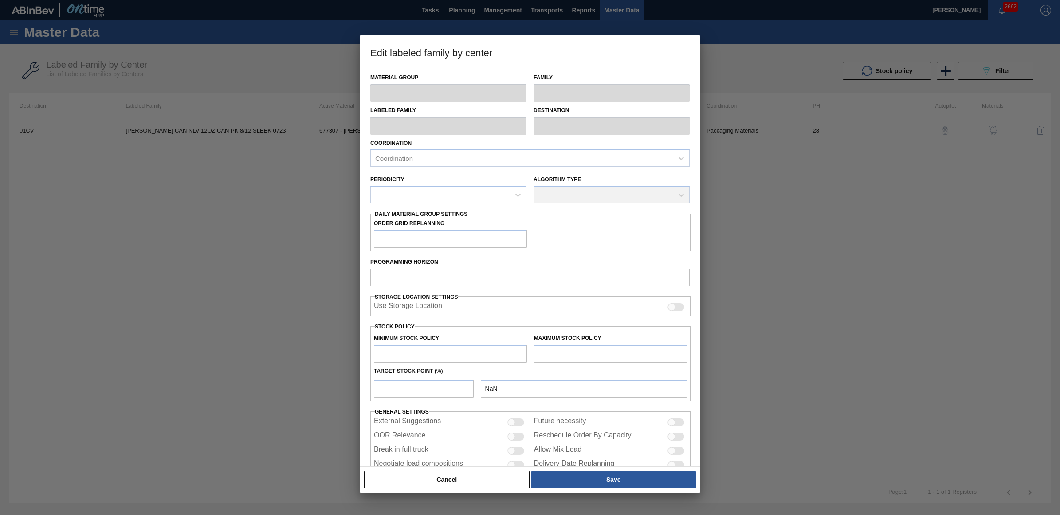
checkbox input "true"
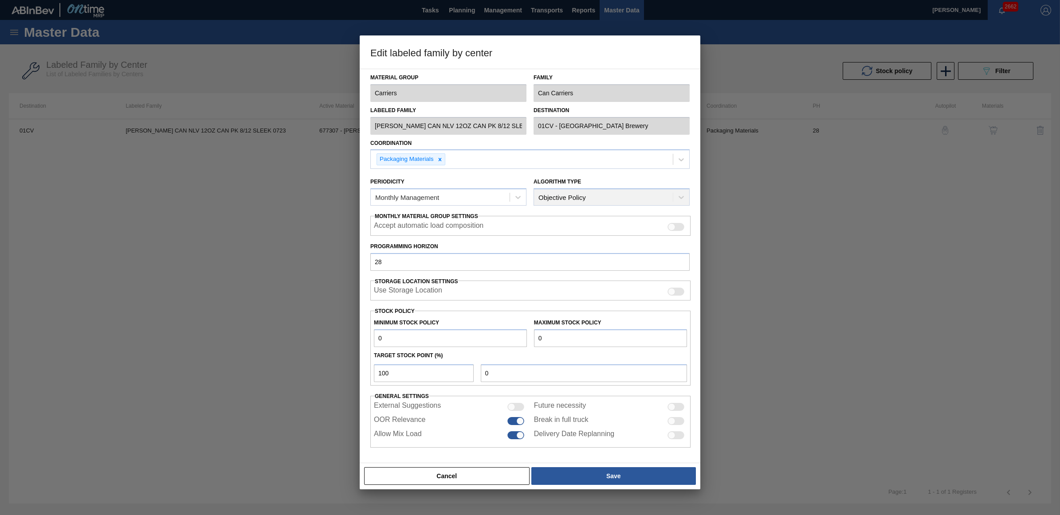
type input "1"
type input "11"
type input "115"
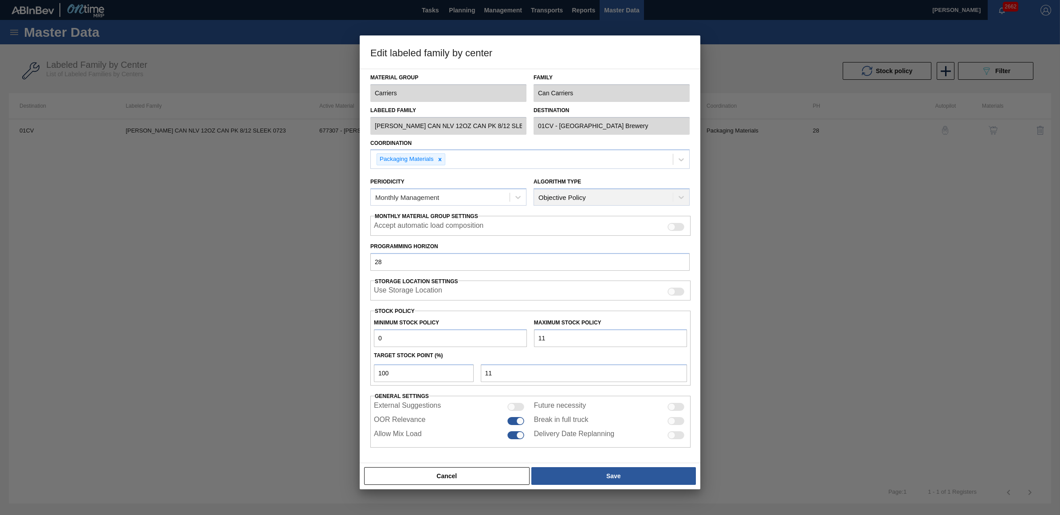
type input "115"
type input "11"
type input "1"
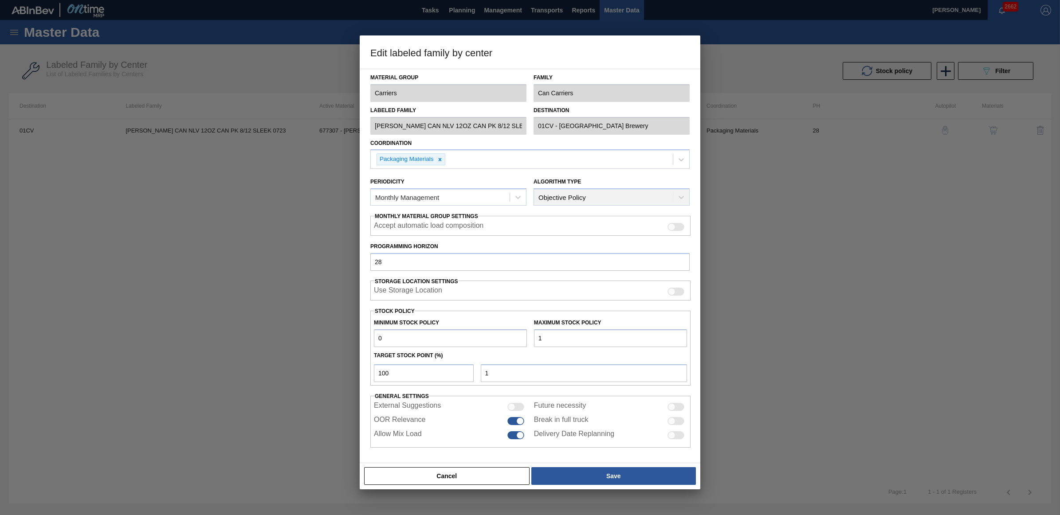
type input "13"
type input "130"
type input "1,302"
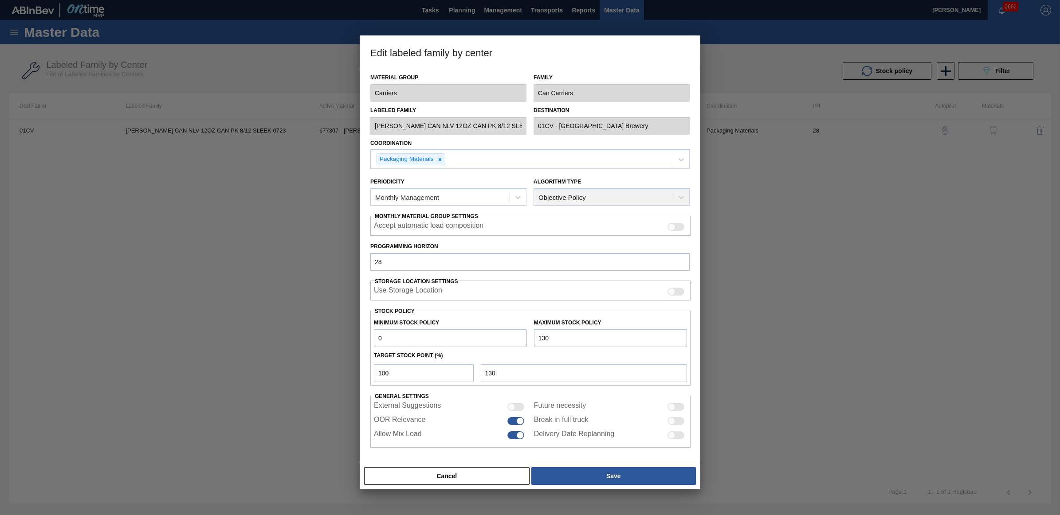
type input "1,302"
type input "13,025"
type input "130,256"
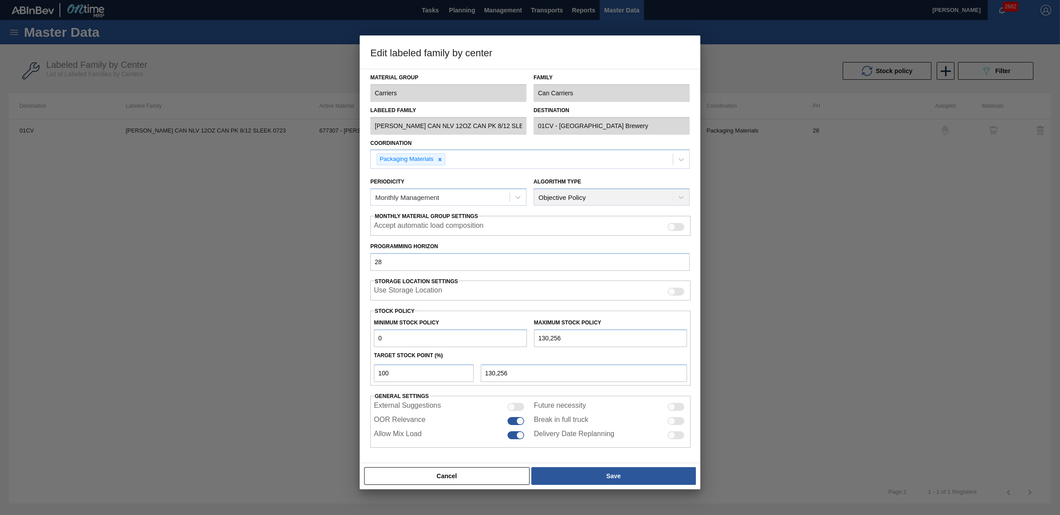
type input "130,256"
drag, startPoint x: 409, startPoint y: 376, endPoint x: 349, endPoint y: 373, distance: 59.9
click at [349, 373] on div "Edit labeled family by center Material Group Carriers Family Can Carriers Label…" at bounding box center [530, 257] width 1060 height 515
type input "1"
type input "1,303"
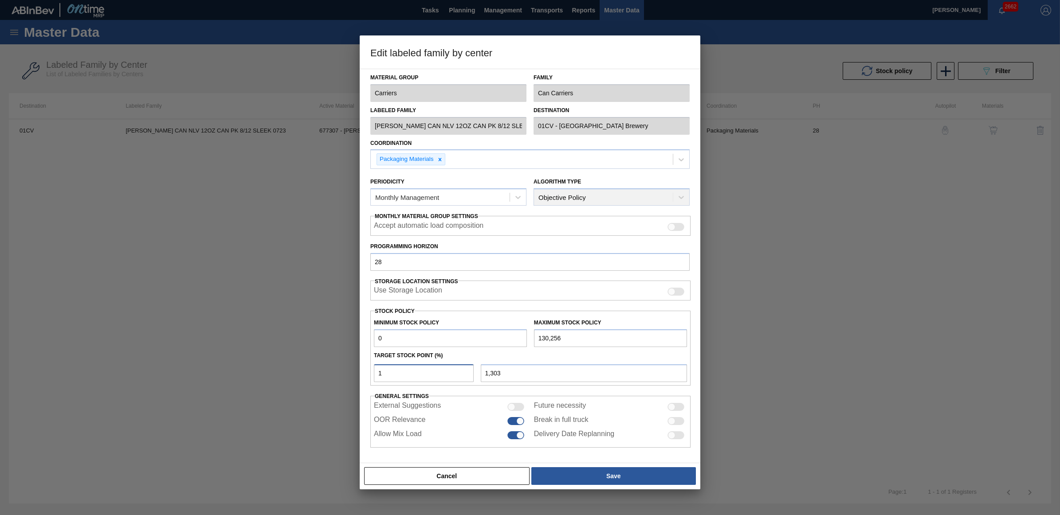
type input "10"
type input "13,026"
type input "1"
type input "1,303"
type input "0"
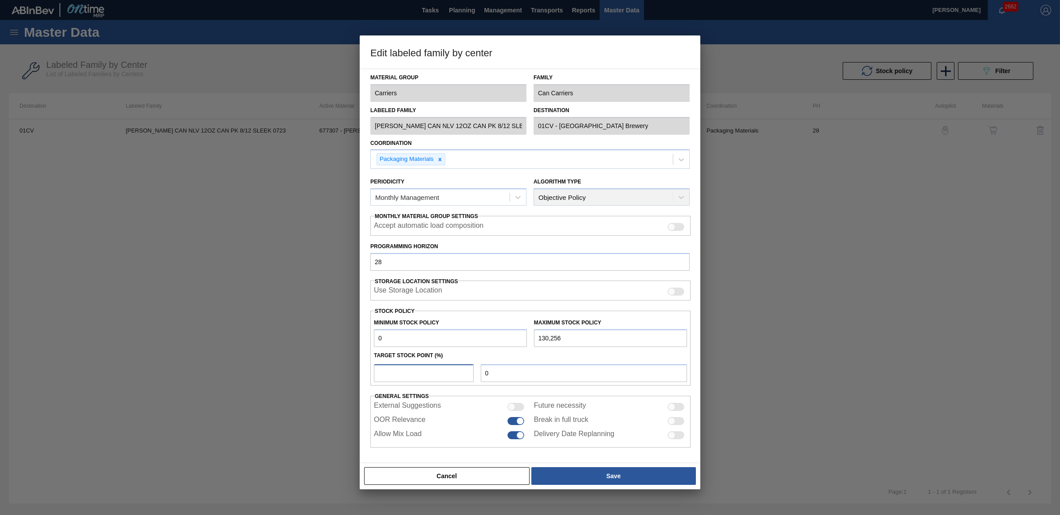
type input "2"
type input "2,605"
type input "20"
type input "26,051"
type input "2"
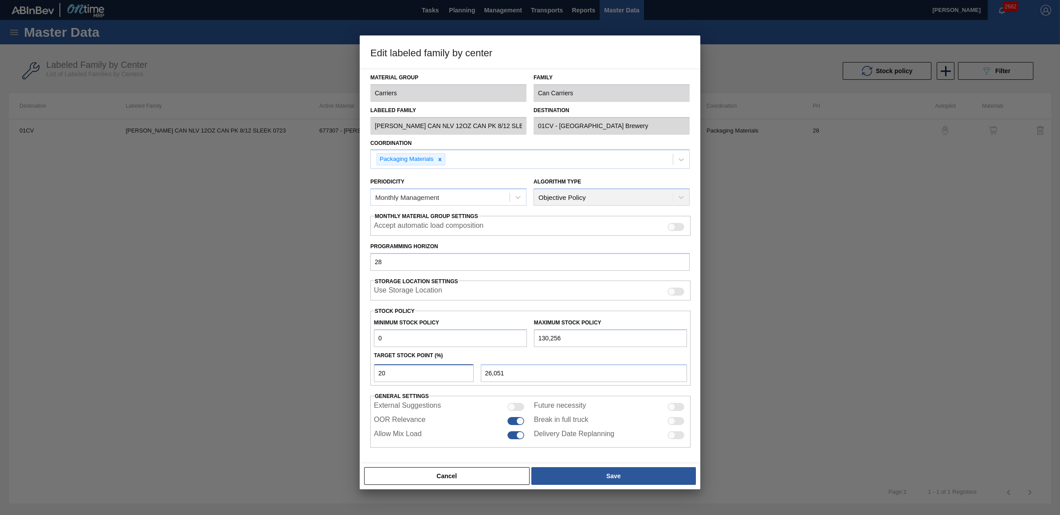
type input "2,605"
type input "0"
type input "1"
type input "1,303"
type input "15"
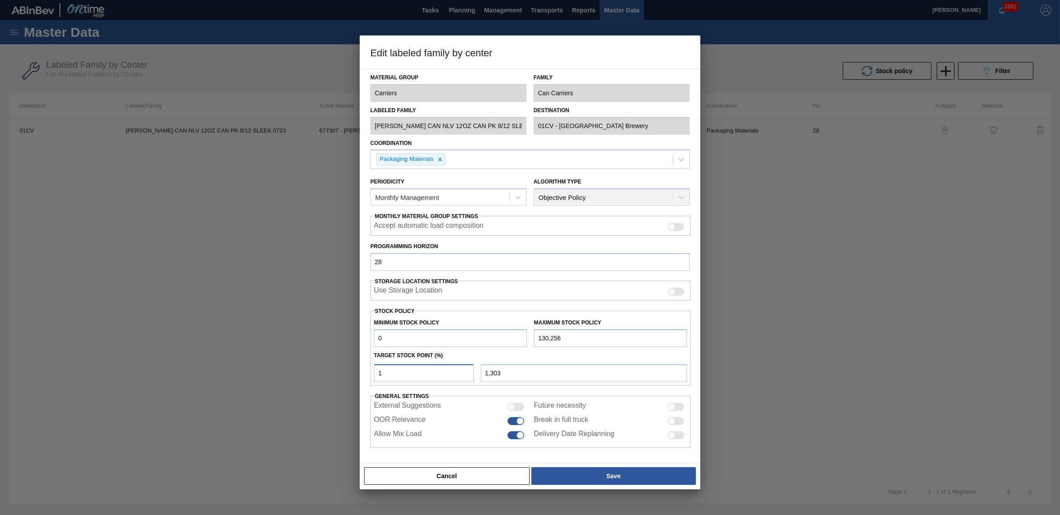
type input "19,538"
type input "1"
type input "1,303"
type input "14"
type input "18,236"
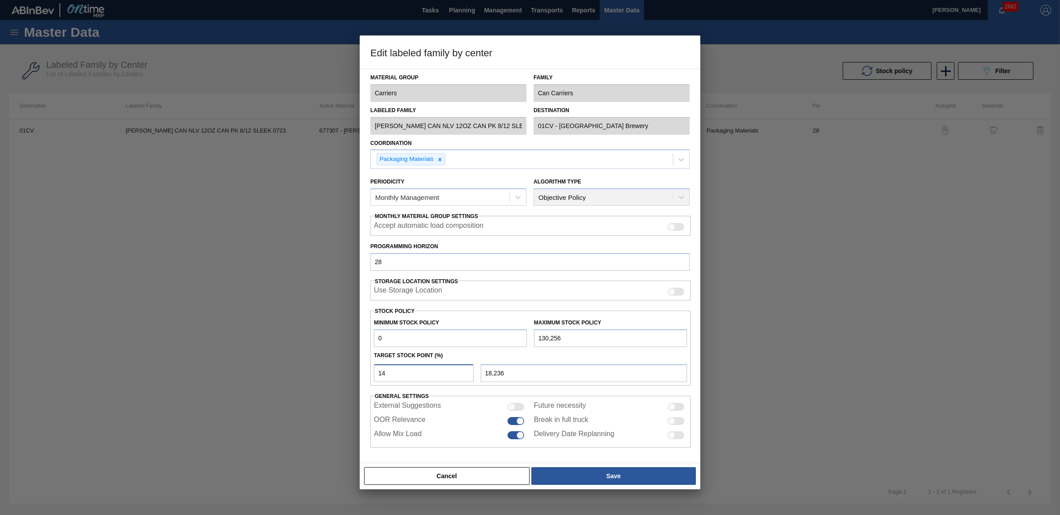
type input "1"
type input "1,303"
type input "13"
type input "16,933"
type input "1"
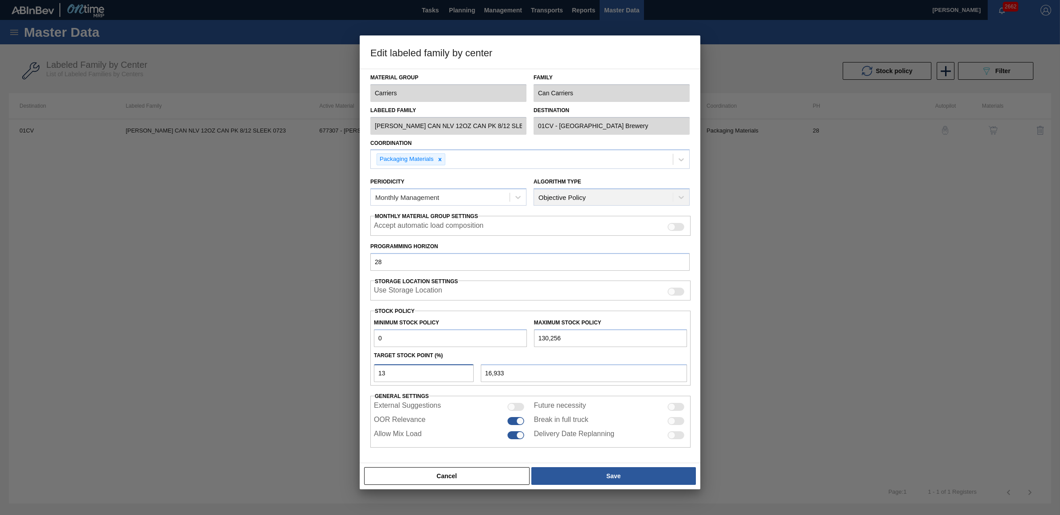
type input "1,303"
type input "12"
type input "15,631"
type input "1"
type input "1,303"
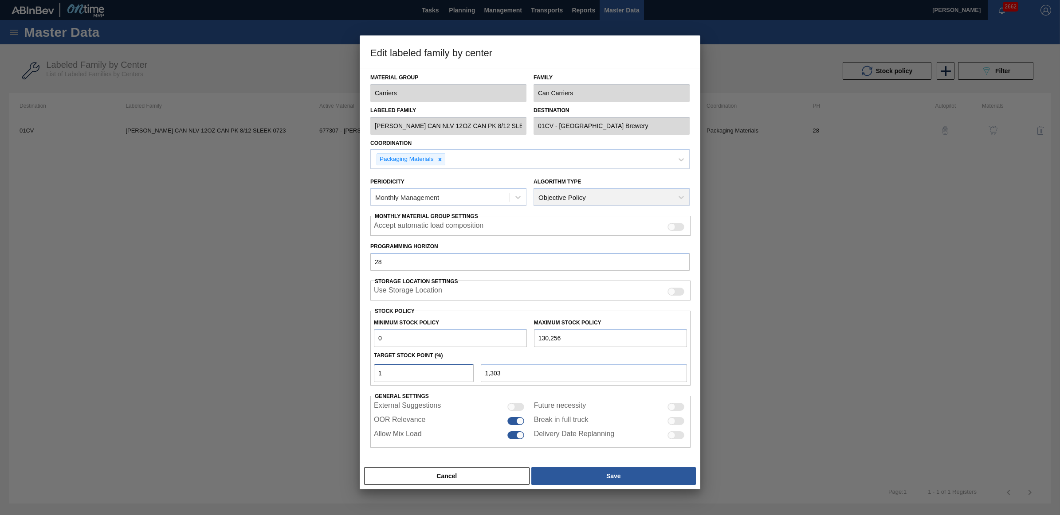
type input "13"
type input "16,933"
type input "1"
type input "1,303"
type input "14"
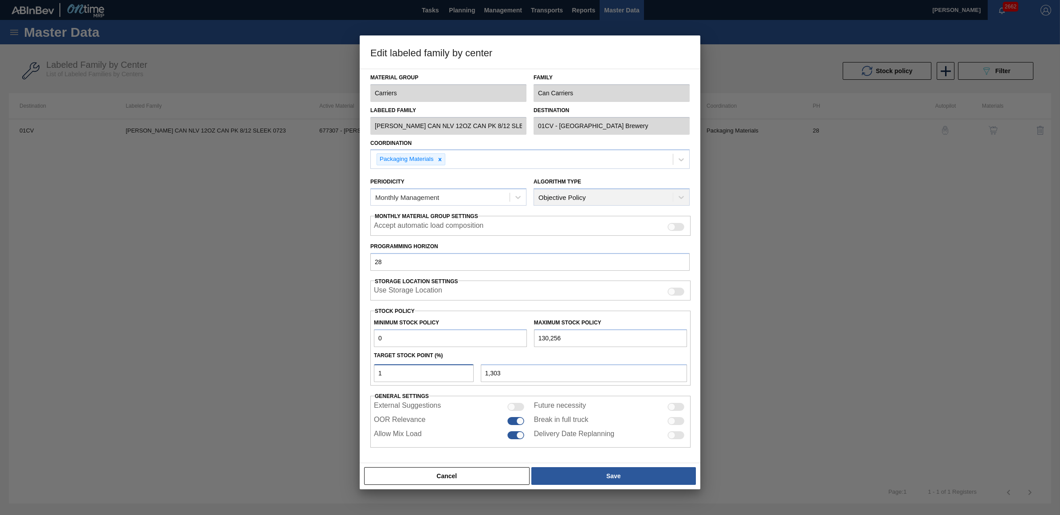
type input "18,236"
type input "14"
click at [622, 472] on button "Save" at bounding box center [613, 477] width 165 height 18
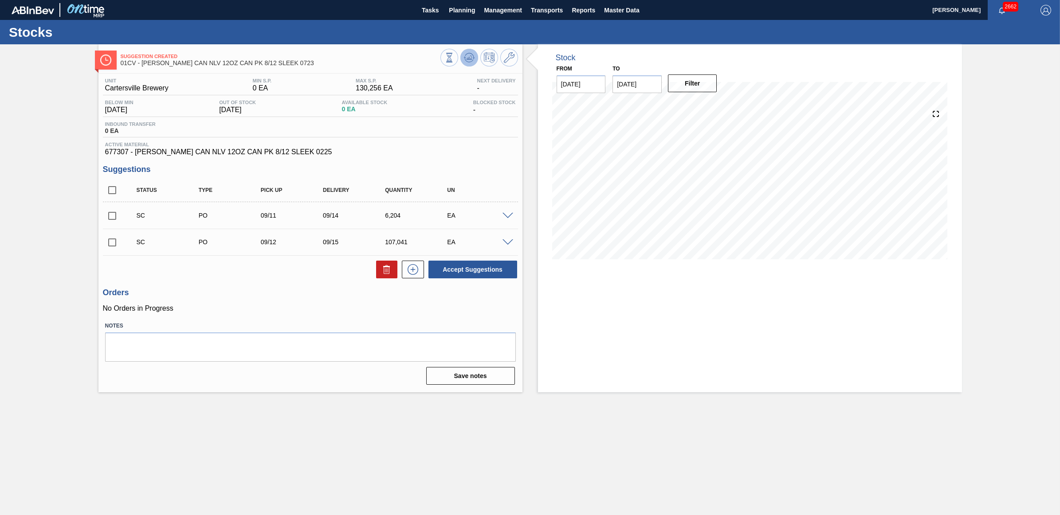
click at [470, 59] on icon at bounding box center [469, 57] width 6 height 4
click at [115, 218] on input "checkbox" at bounding box center [112, 216] width 19 height 19
checkbox input "true"
click at [111, 244] on input "checkbox" at bounding box center [112, 242] width 19 height 19
checkbox input "true"
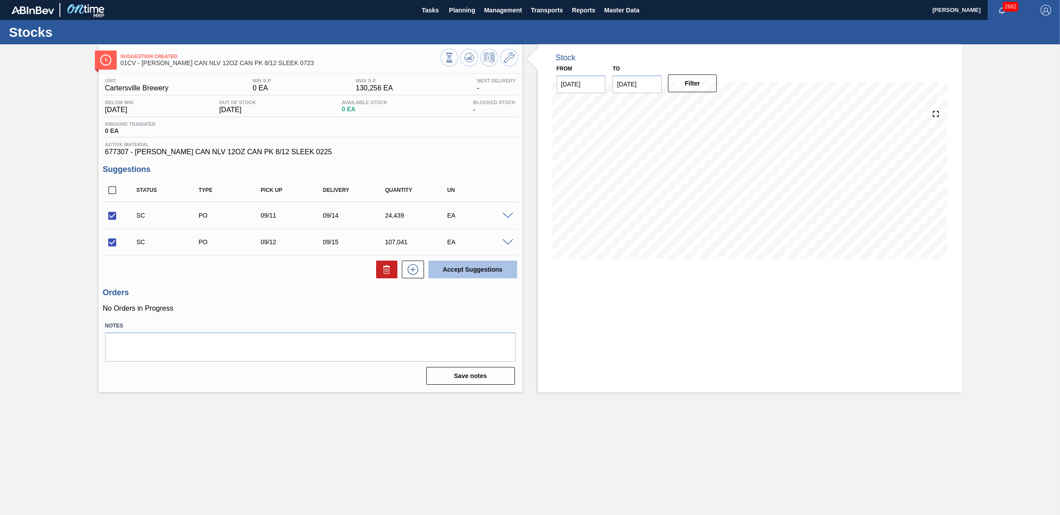
click at [478, 273] on button "Accept Suggestions" at bounding box center [473, 270] width 89 height 18
checkbox input "false"
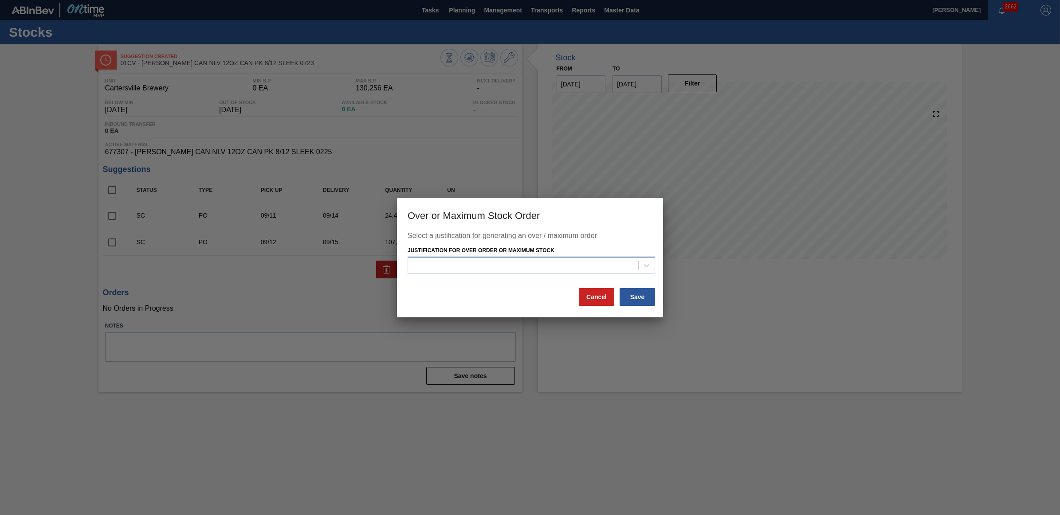
click at [458, 265] on div at bounding box center [523, 266] width 230 height 13
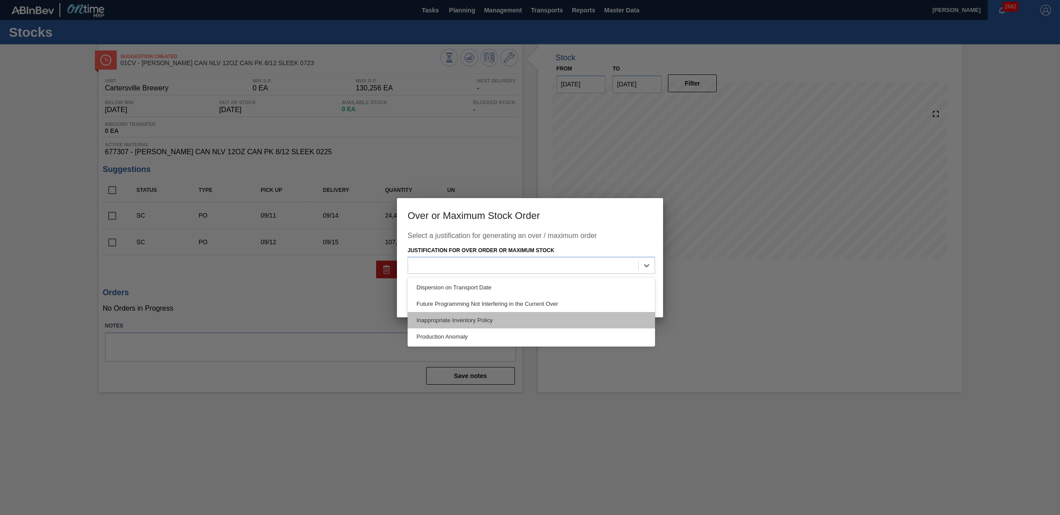
click at [493, 314] on div "Inappropriate Inventory Policy" at bounding box center [532, 320] width 248 height 16
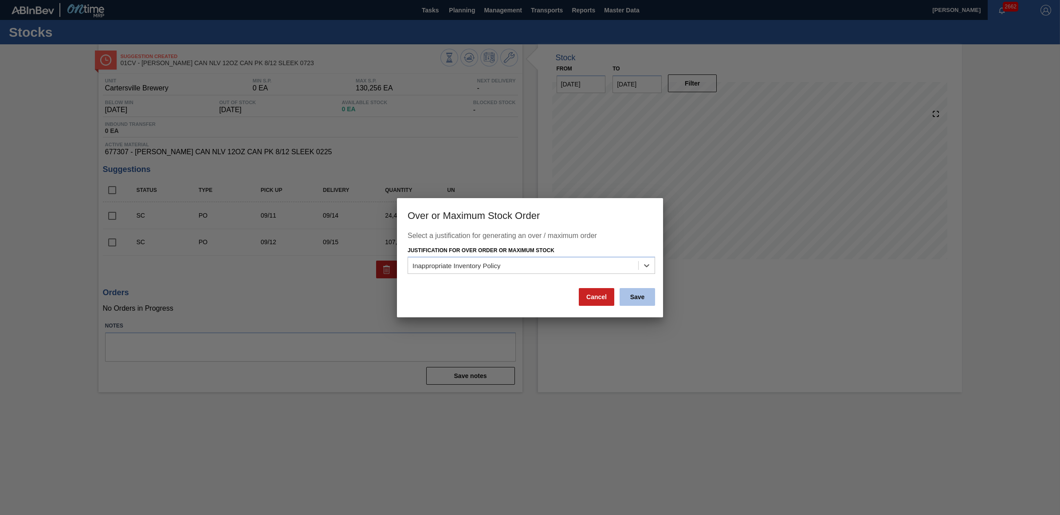
click at [639, 296] on button "Save" at bounding box center [637, 297] width 35 height 18
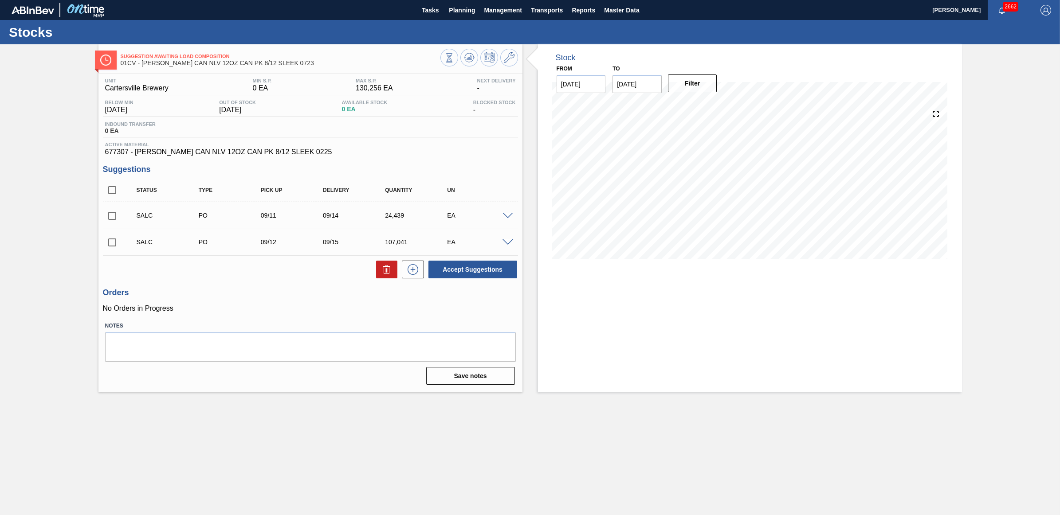
click at [505, 216] on span at bounding box center [508, 216] width 11 height 7
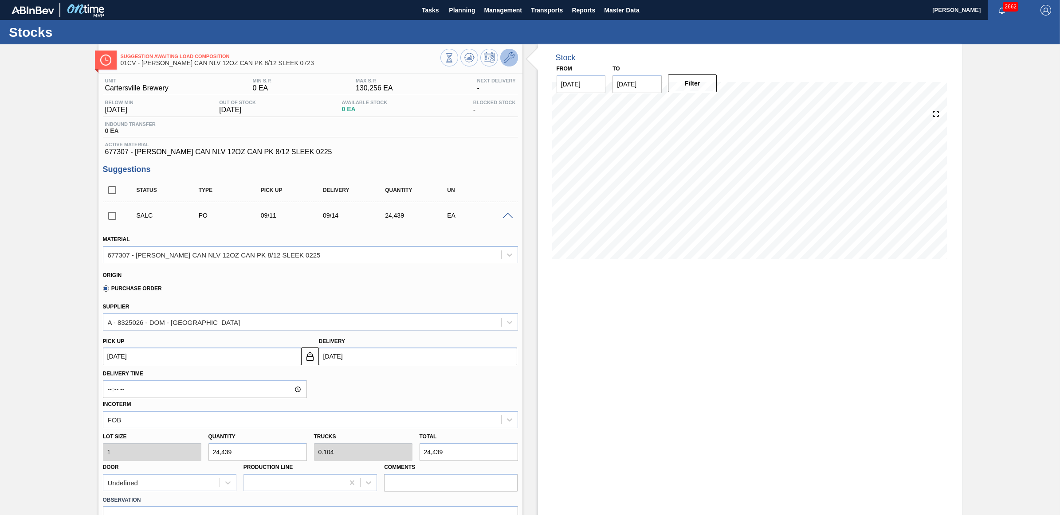
click at [505, 55] on icon at bounding box center [509, 57] width 11 height 11
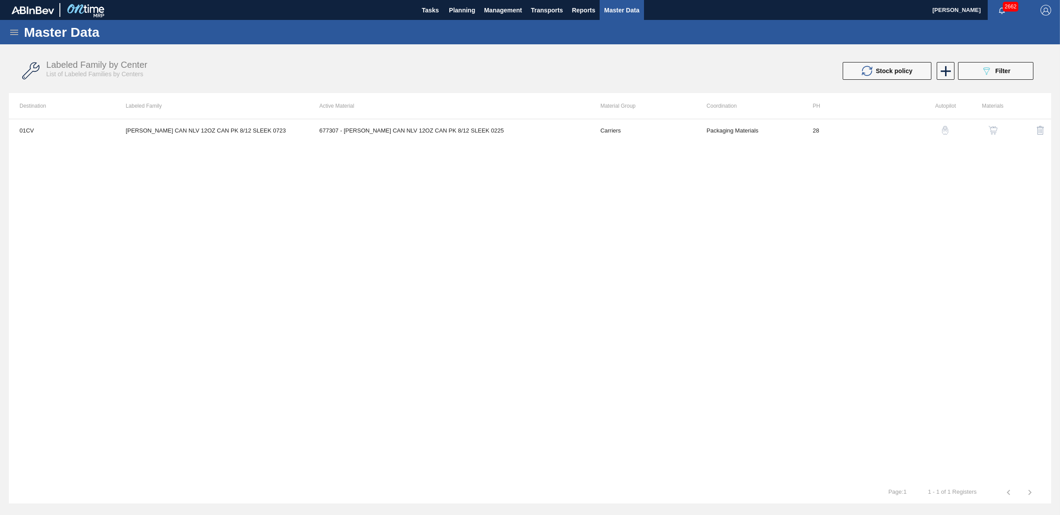
click at [992, 129] on img "button" at bounding box center [993, 130] width 9 height 9
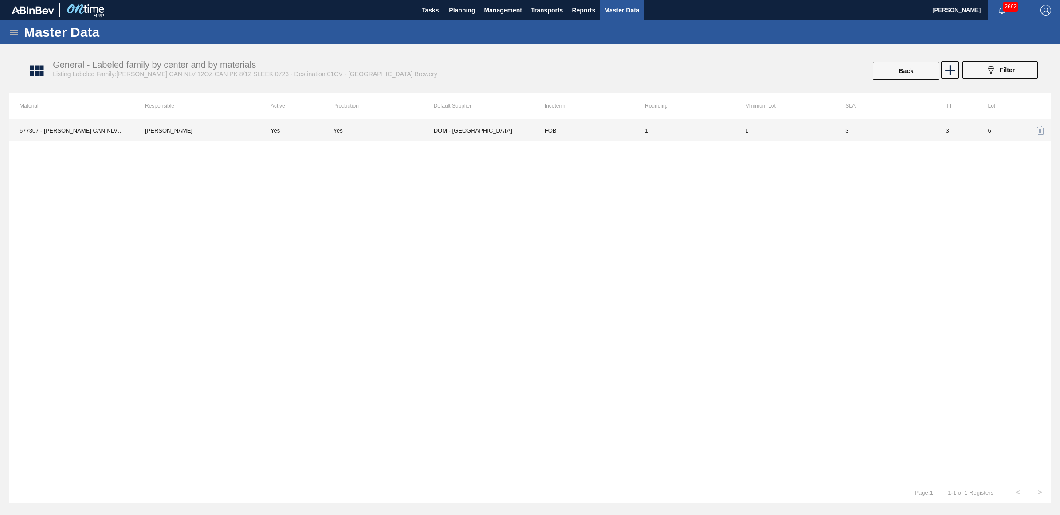
click at [181, 132] on td "[PERSON_NAME]" at bounding box center [197, 130] width 126 height 22
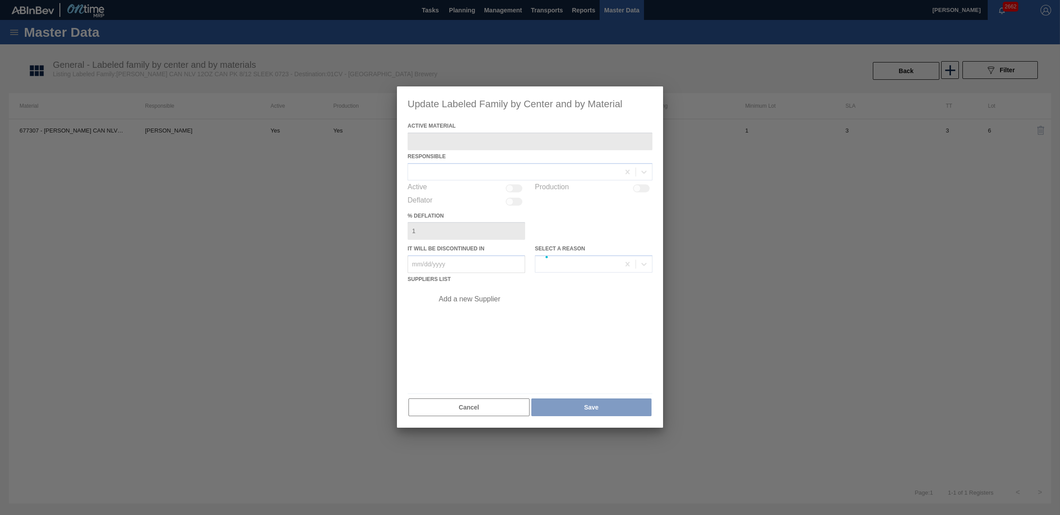
type Material "677307 - [PERSON_NAME] CAN NLV 12OZ CAN PK 8/12 SLEEK 0225"
checkbox input "true"
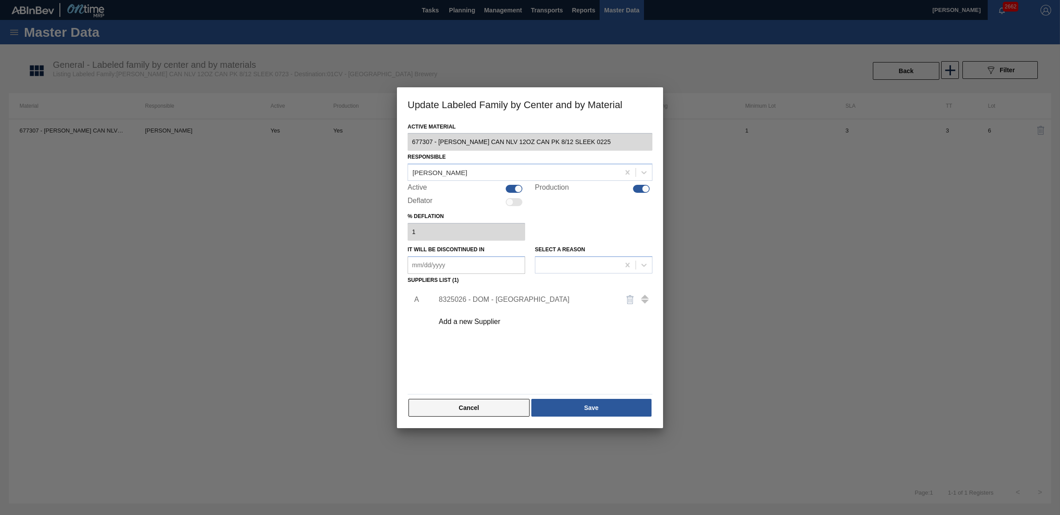
click at [474, 409] on button "Cancel" at bounding box center [469, 408] width 121 height 18
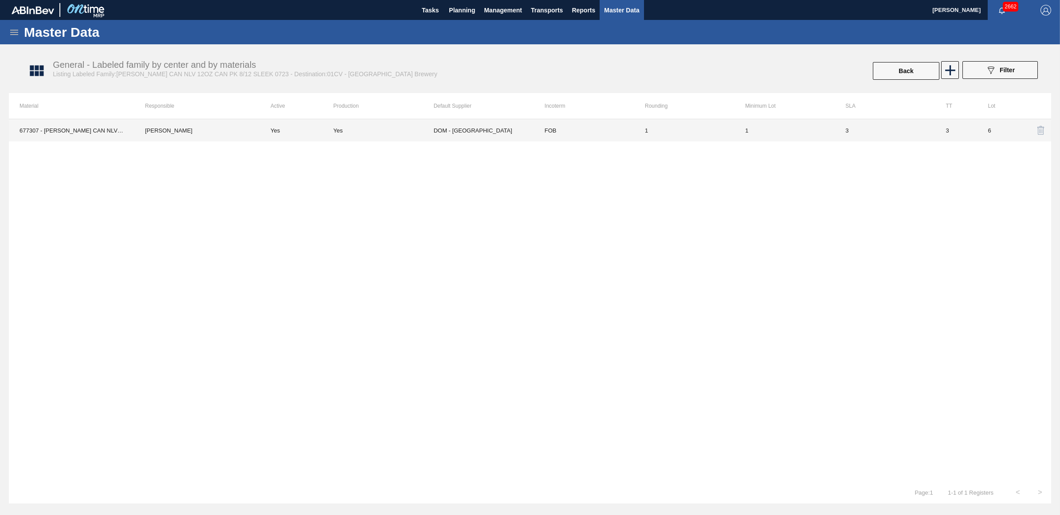
click at [744, 130] on td "1" at bounding box center [785, 130] width 100 height 22
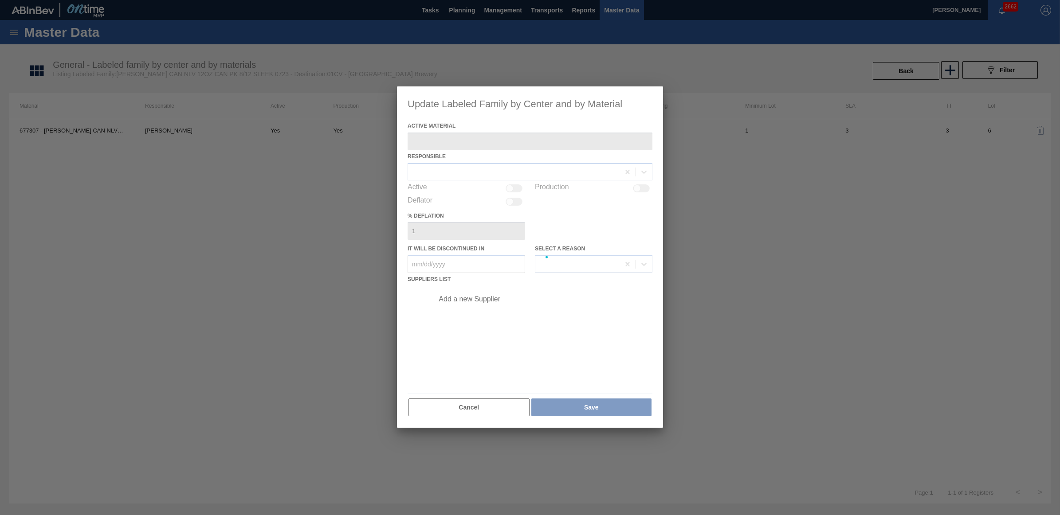
type Material "677307 - [PERSON_NAME] CAN NLV 12OZ CAN PK 8/12 SLEEK 0225"
checkbox input "true"
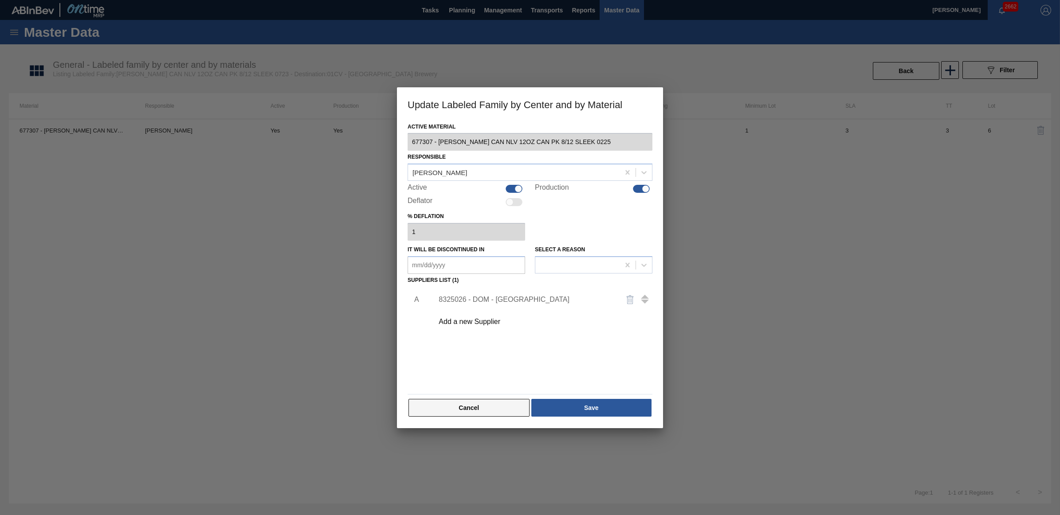
click at [438, 409] on button "Cancel" at bounding box center [469, 408] width 121 height 18
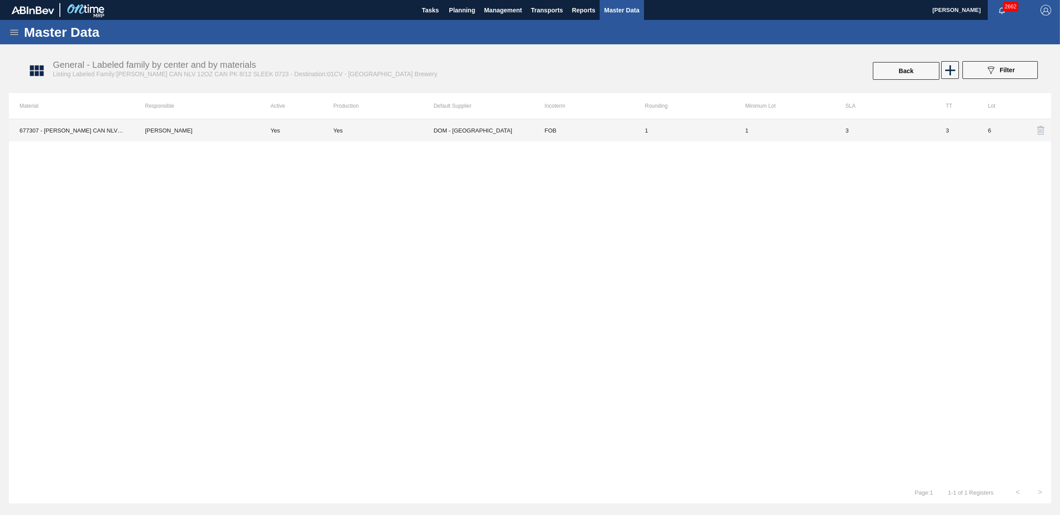
click at [28, 129] on td "677307 - [PERSON_NAME] CAN NLV 12OZ CAN PK 8/12 SLEEK 0225" at bounding box center [72, 130] width 126 height 22
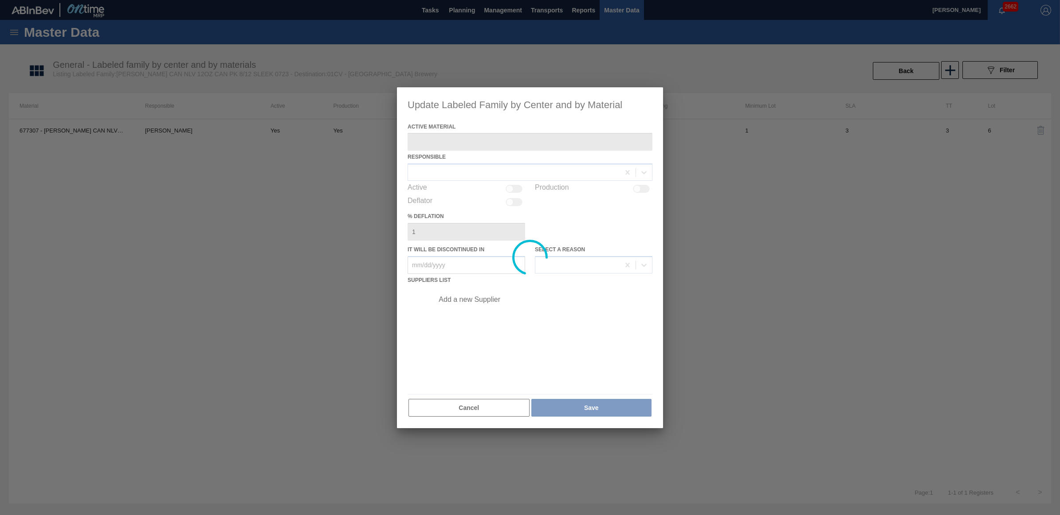
type Material "677307 - [PERSON_NAME] CAN NLV 12OZ CAN PK 8/12 SLEEK 0225"
checkbox input "true"
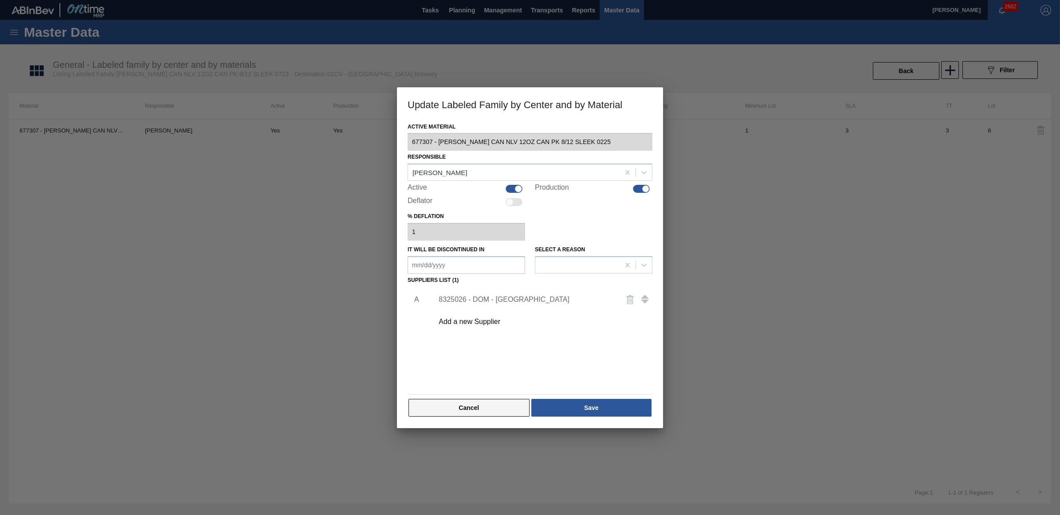
click at [444, 413] on button "Cancel" at bounding box center [469, 408] width 121 height 18
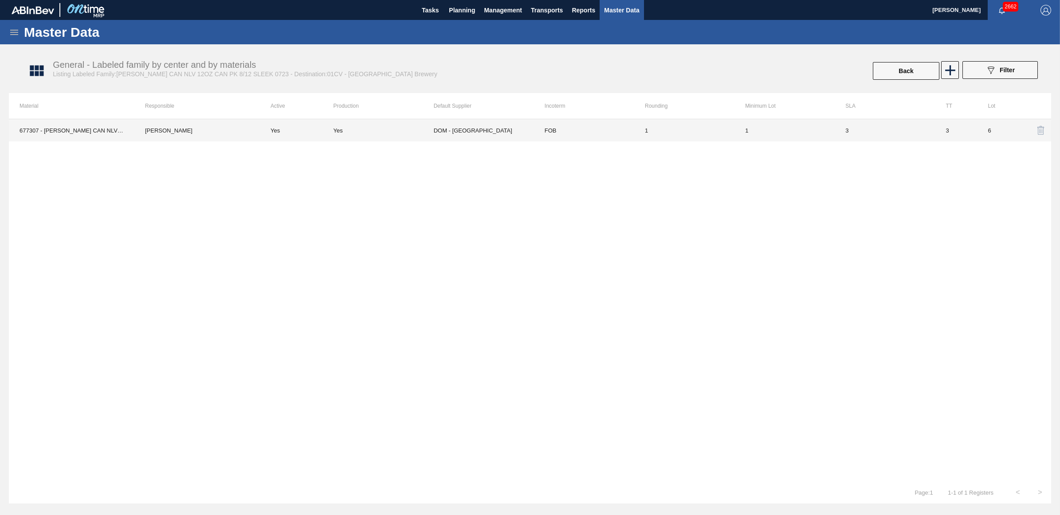
click at [747, 130] on td "1" at bounding box center [785, 130] width 100 height 22
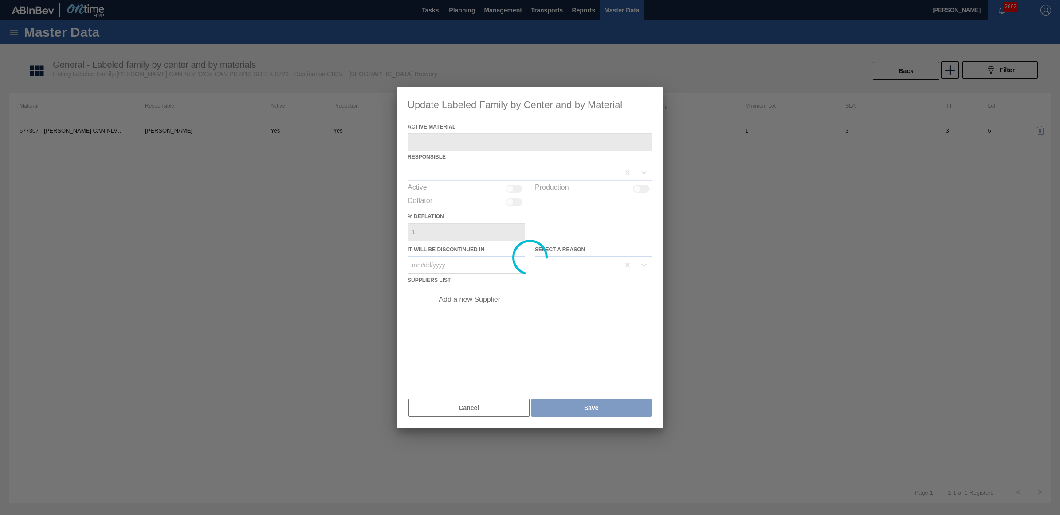
type Material "677307 - [PERSON_NAME] CAN NLV 12OZ CAN PK 8/12 SLEEK 0225"
checkbox input "true"
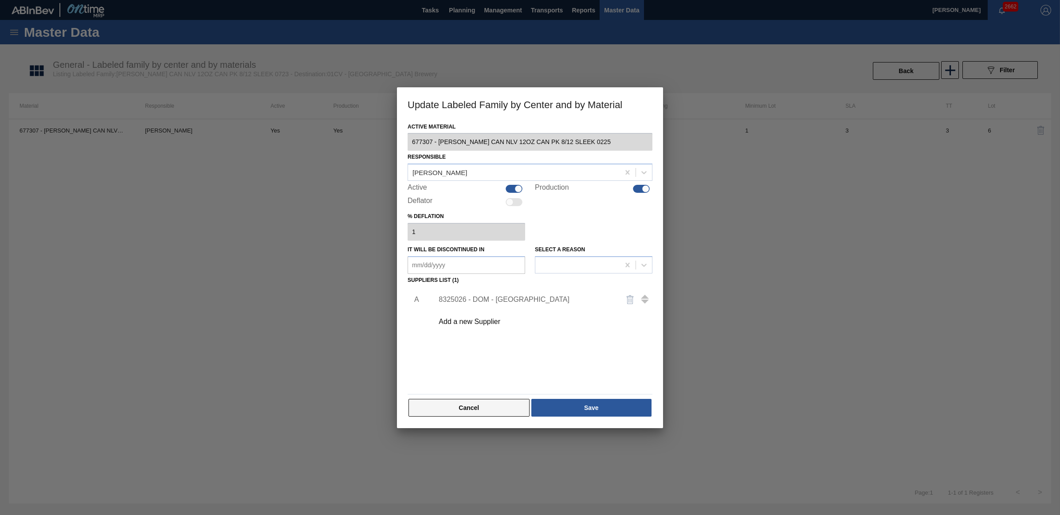
click at [480, 413] on button "Cancel" at bounding box center [469, 408] width 121 height 18
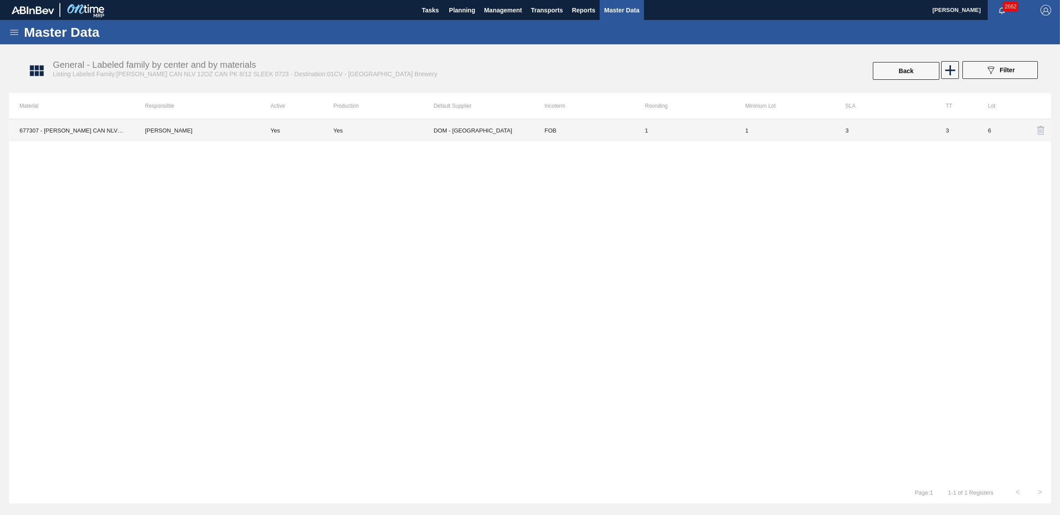
click at [452, 129] on td "DOM - [GEOGRAPHIC_DATA]" at bounding box center [484, 130] width 100 height 22
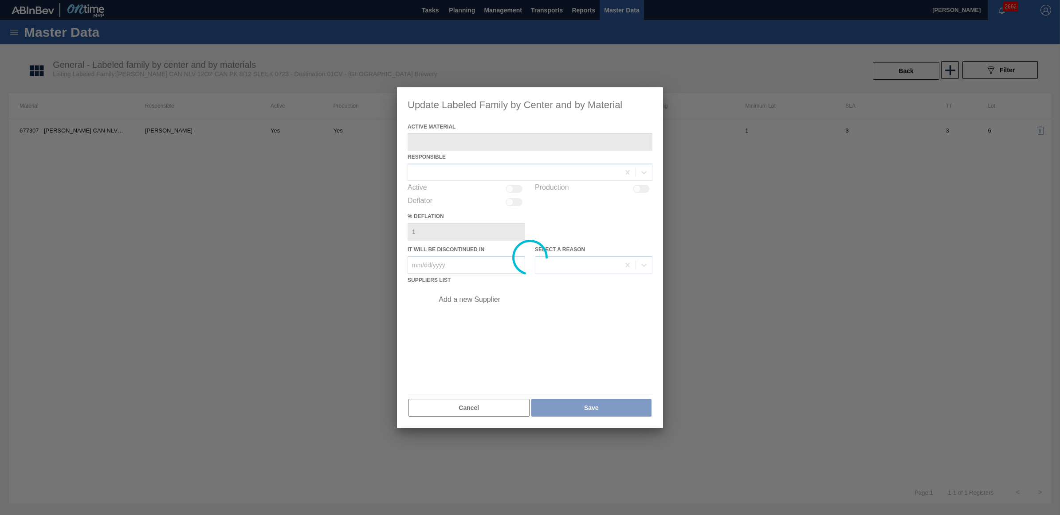
type Material "677307 - [PERSON_NAME] CAN NLV 12OZ CAN PK 8/12 SLEEK 0225"
checkbox input "true"
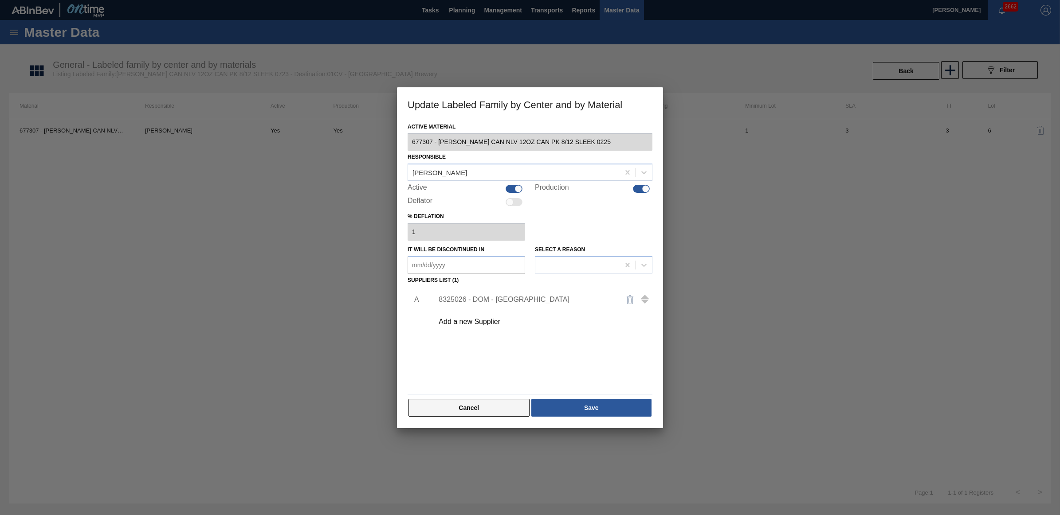
click at [460, 410] on button "Cancel" at bounding box center [469, 408] width 121 height 18
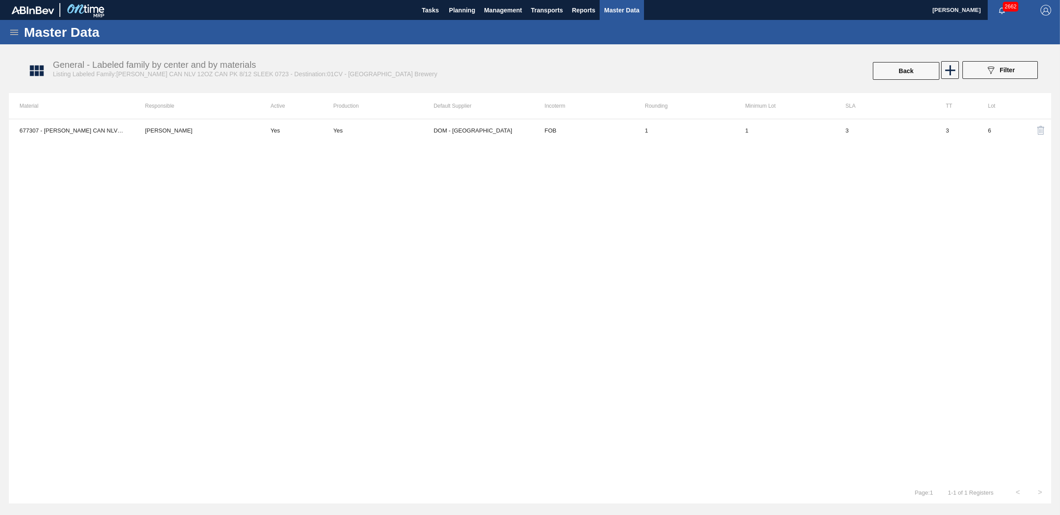
click at [624, 15] on span "Master Data" at bounding box center [621, 10] width 35 height 11
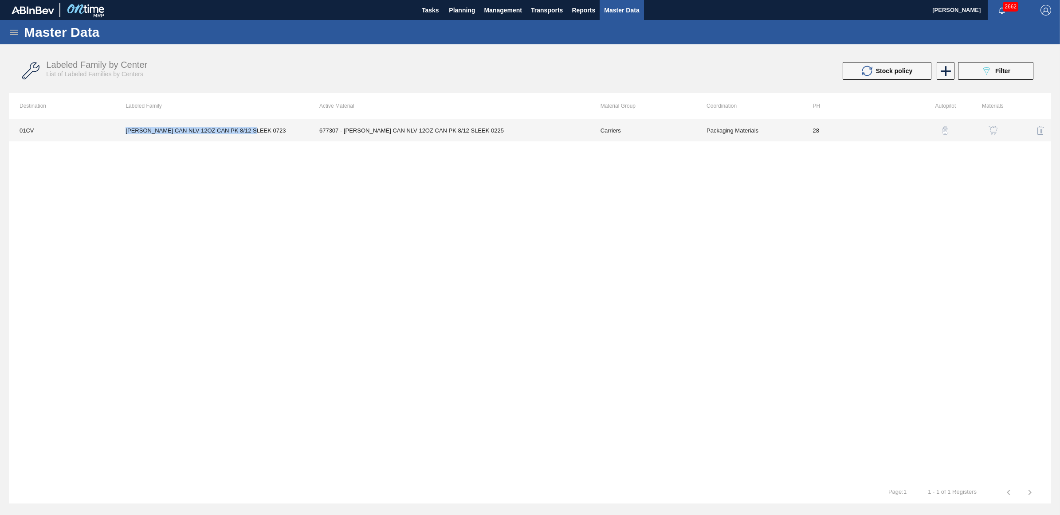
drag, startPoint x: 255, startPoint y: 131, endPoint x: 127, endPoint y: 130, distance: 128.2
click at [127, 130] on td "[PERSON_NAME] CAN NLV 12OZ CAN PK 8/12 SLEEK 0723" at bounding box center [212, 130] width 194 height 22
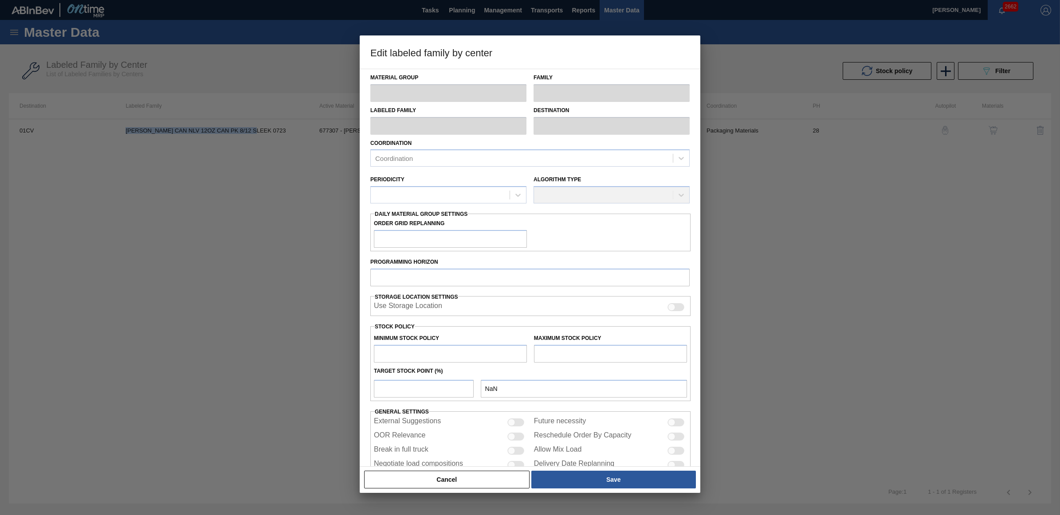
copy td "[PERSON_NAME] CAN NLV 12OZ CAN PK 8/12 SLEEK 0723"
type input "Carriers"
type input "Can Carriers"
type input "[PERSON_NAME] CAN NLV 12OZ CAN PK 8/12 SLEEK 0723"
type input "01CV - [GEOGRAPHIC_DATA] Brewery"
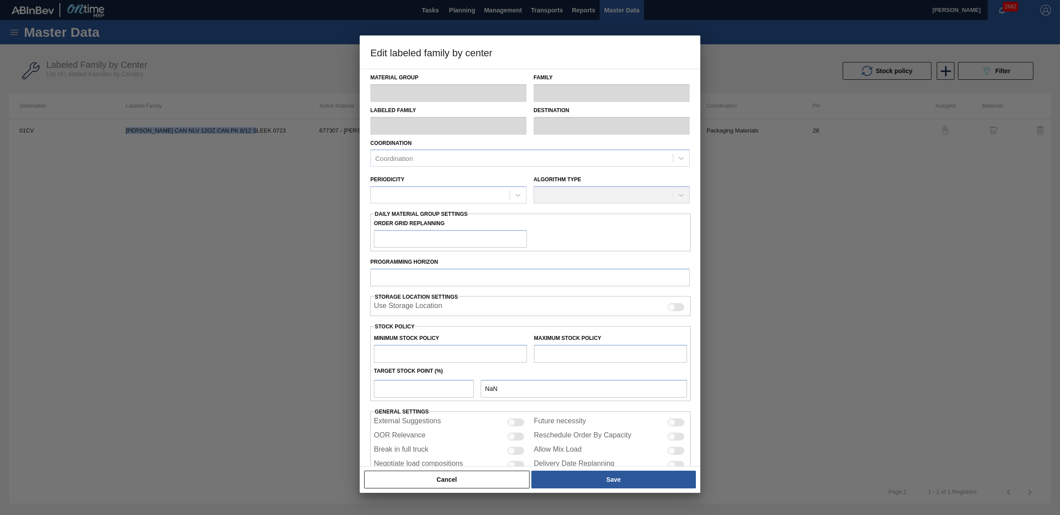
type input "28"
type input "0"
type input "130,256"
type input "14"
type input "18,236"
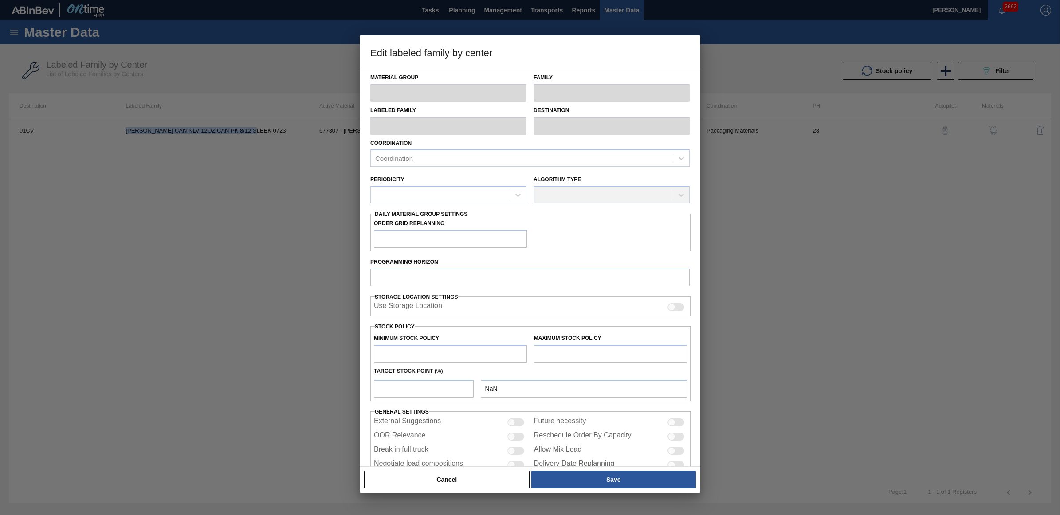
checkbox input "true"
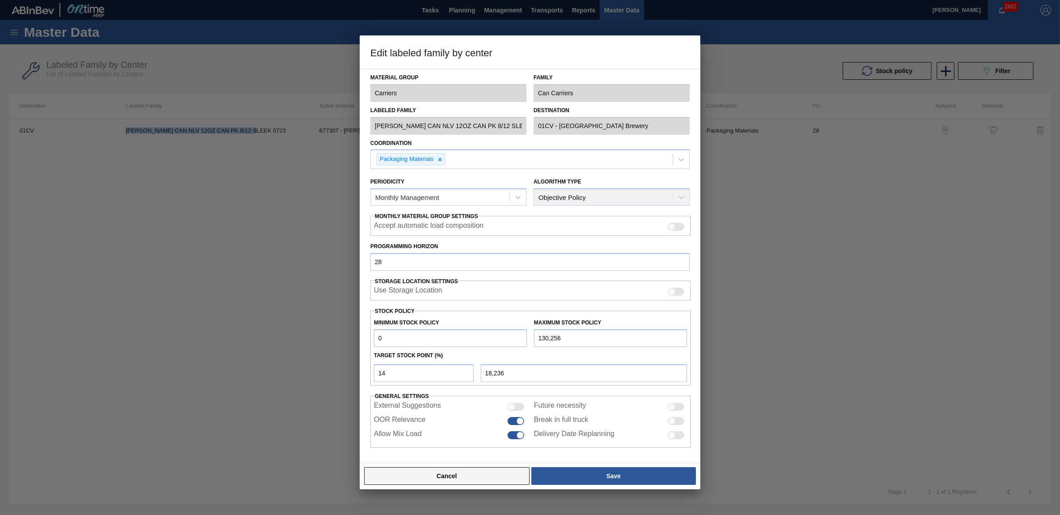
click at [435, 475] on button "Cancel" at bounding box center [446, 477] width 165 height 18
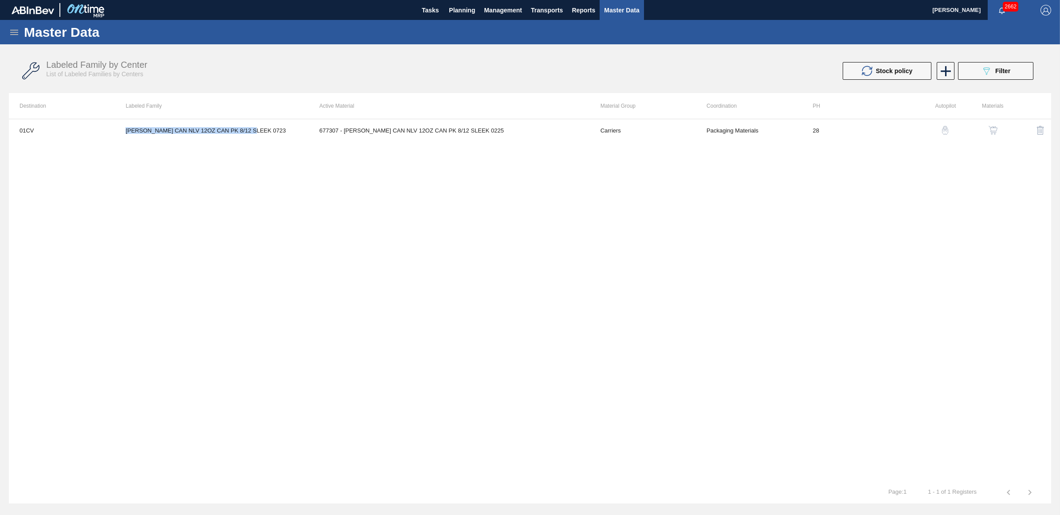
click at [613, 9] on span "Master Data" at bounding box center [621, 10] width 35 height 11
click at [1004, 69] on span "Filter" at bounding box center [1002, 70] width 15 height 7
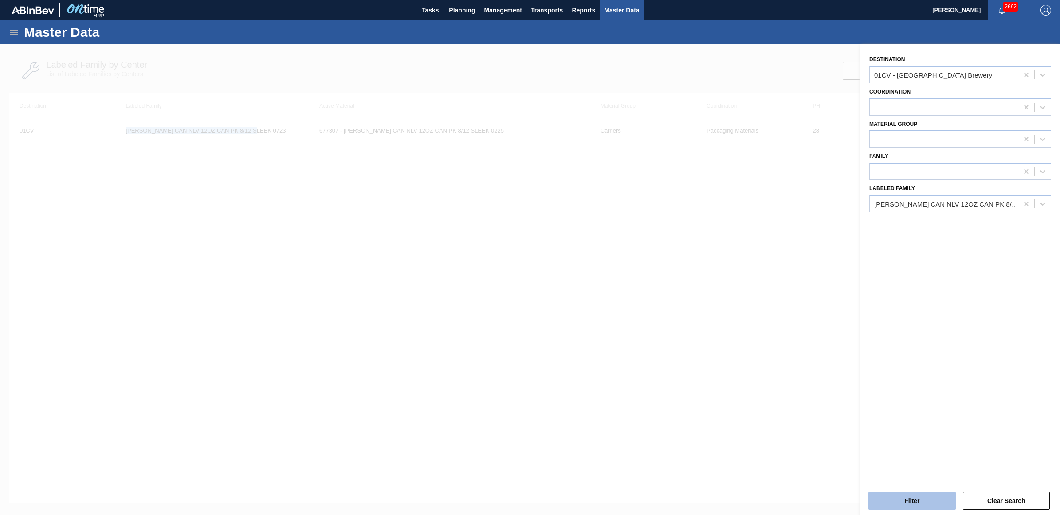
click at [901, 503] on button "Filter" at bounding box center [912, 501] width 87 height 18
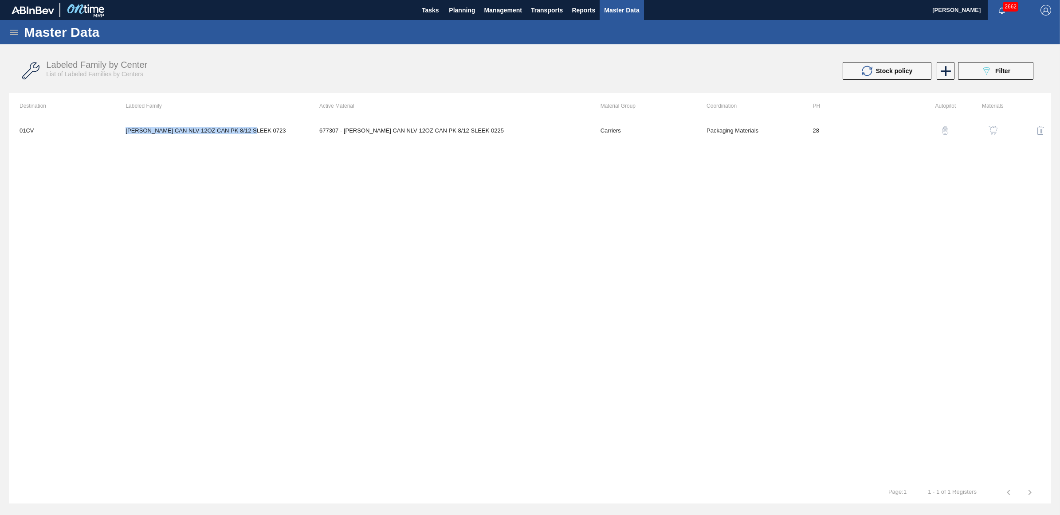
click at [990, 128] on img "button" at bounding box center [993, 130] width 9 height 9
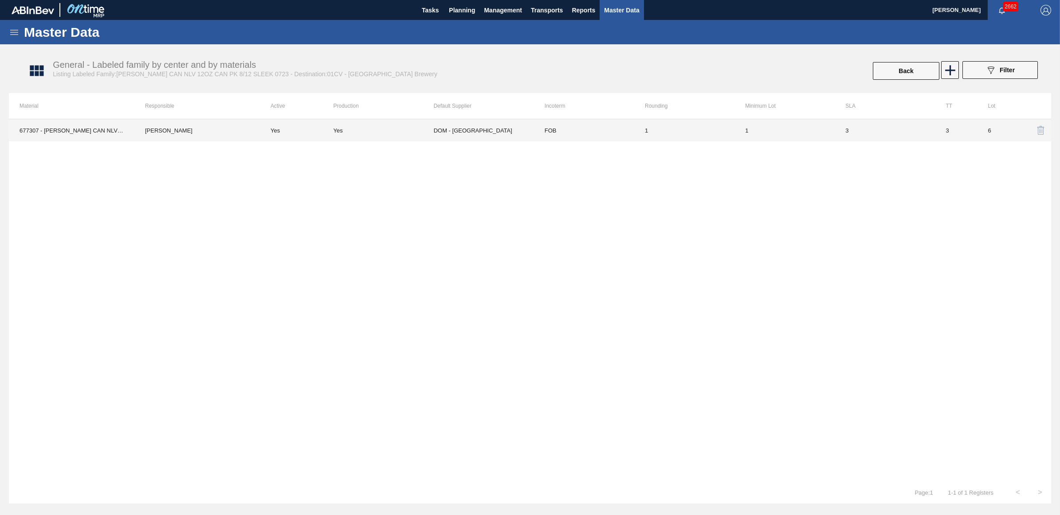
click at [945, 129] on td "3" at bounding box center [957, 130] width 42 height 22
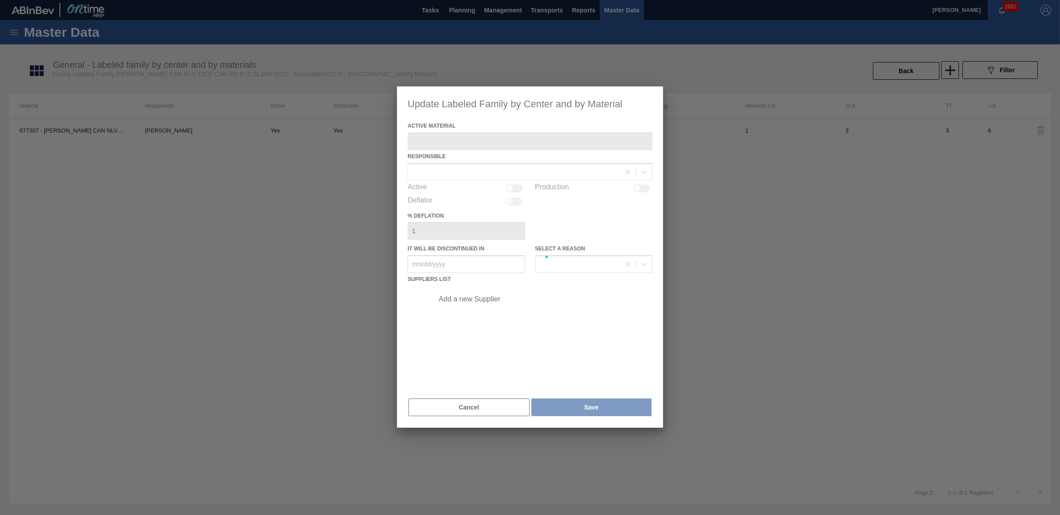
type Material "677307 - [PERSON_NAME] CAN NLV 12OZ CAN PK 8/12 SLEEK 0225"
checkbox input "true"
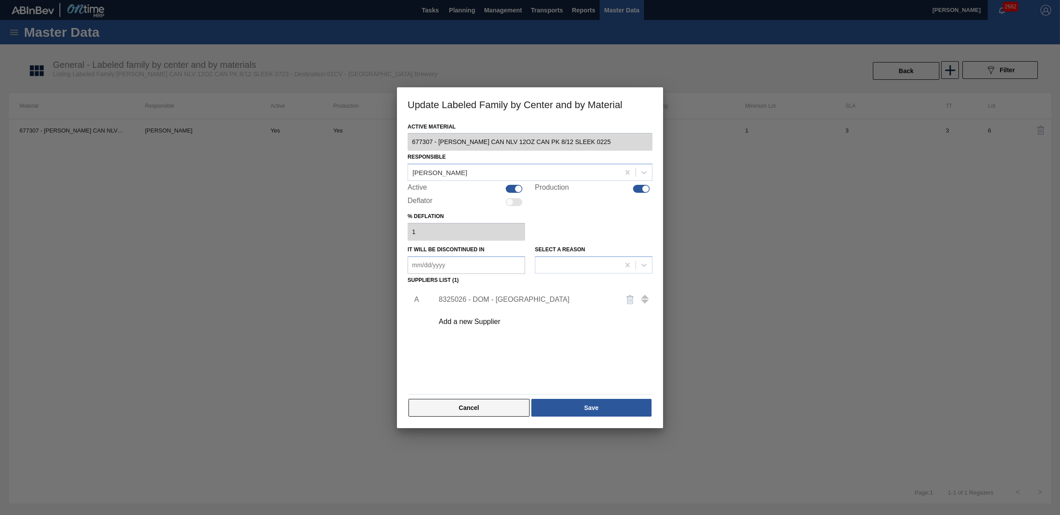
click at [453, 413] on button "Cancel" at bounding box center [469, 408] width 121 height 18
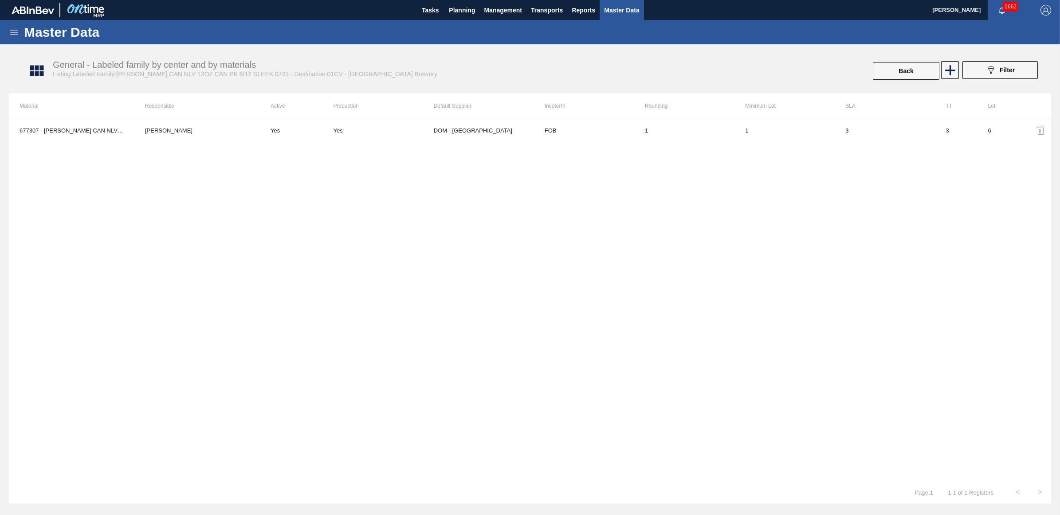
click at [633, 6] on span "Master Data" at bounding box center [621, 10] width 35 height 11
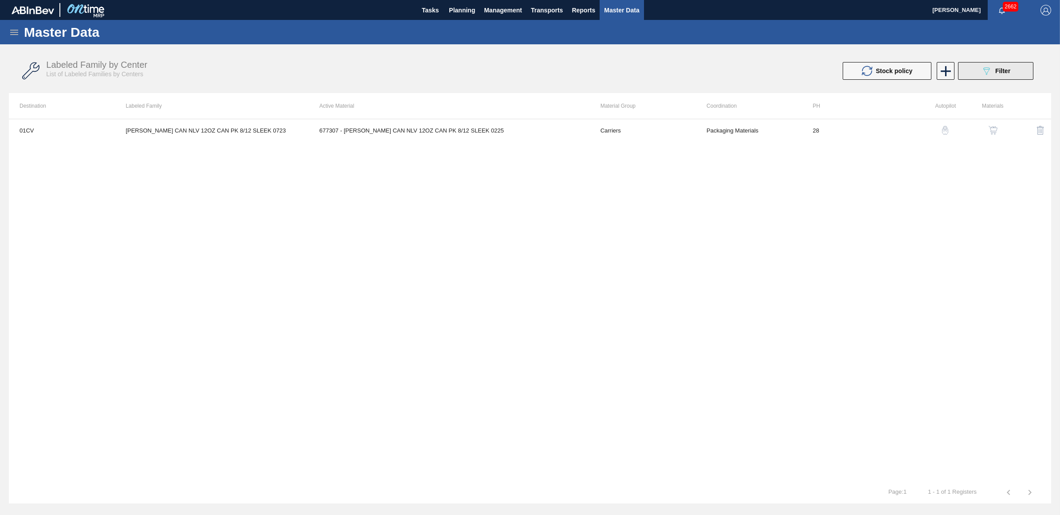
click at [984, 74] on icon "089F7B8B-B2A5-4AFE-B5C0-19BA573D28AC" at bounding box center [986, 71] width 11 height 11
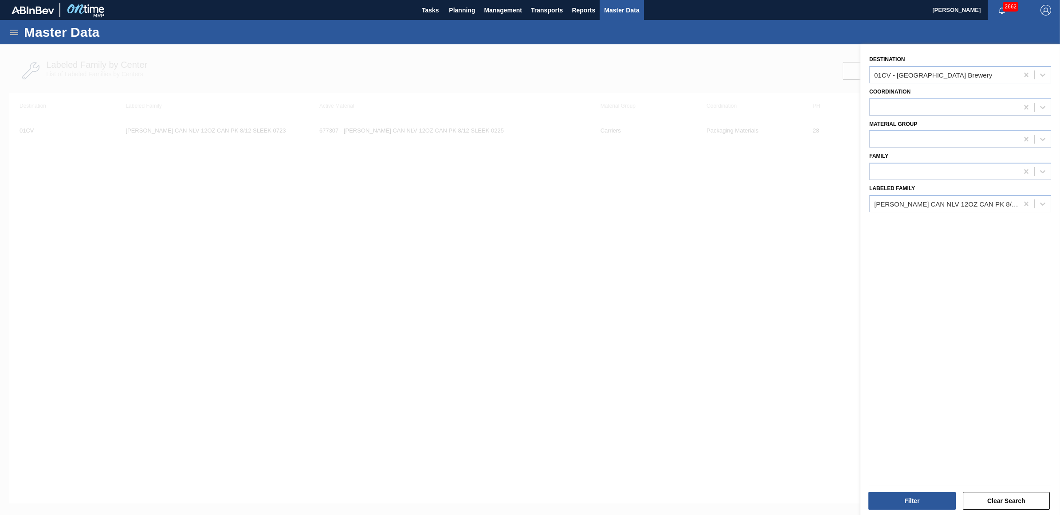
click at [697, 298] on div at bounding box center [530, 301] width 1060 height 515
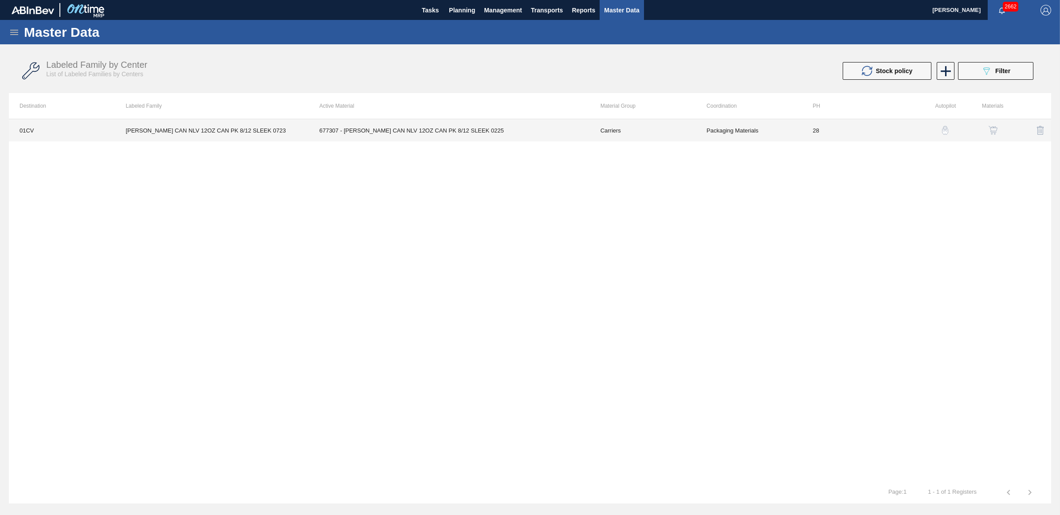
click at [191, 130] on td "[PERSON_NAME] CAN NLV 12OZ CAN PK 8/12 SLEEK 0723" at bounding box center [212, 130] width 194 height 22
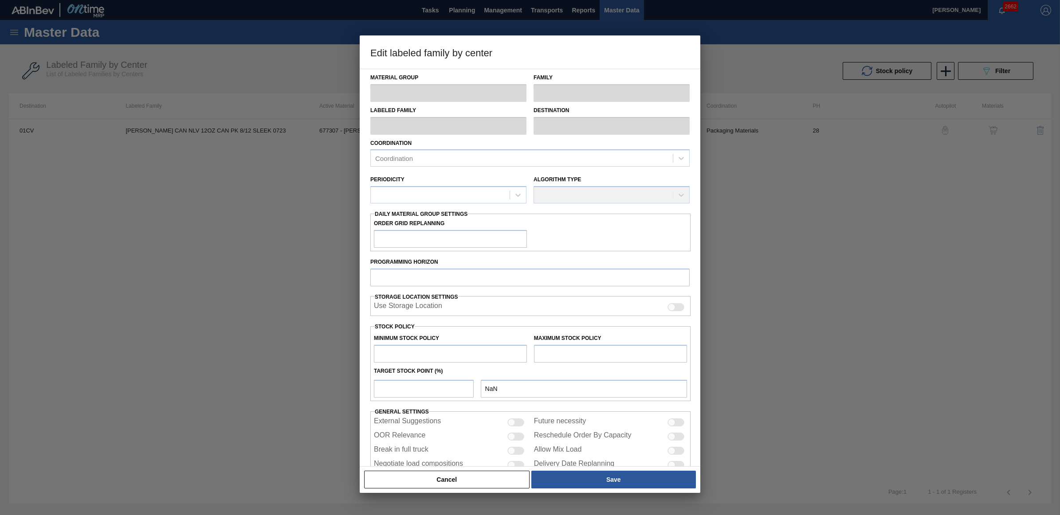
type input "Carriers"
type input "Can Carriers"
type input "[PERSON_NAME] CAN NLV 12OZ CAN PK 8/12 SLEEK 0723"
type input "01CV - [GEOGRAPHIC_DATA] Brewery"
type input "28"
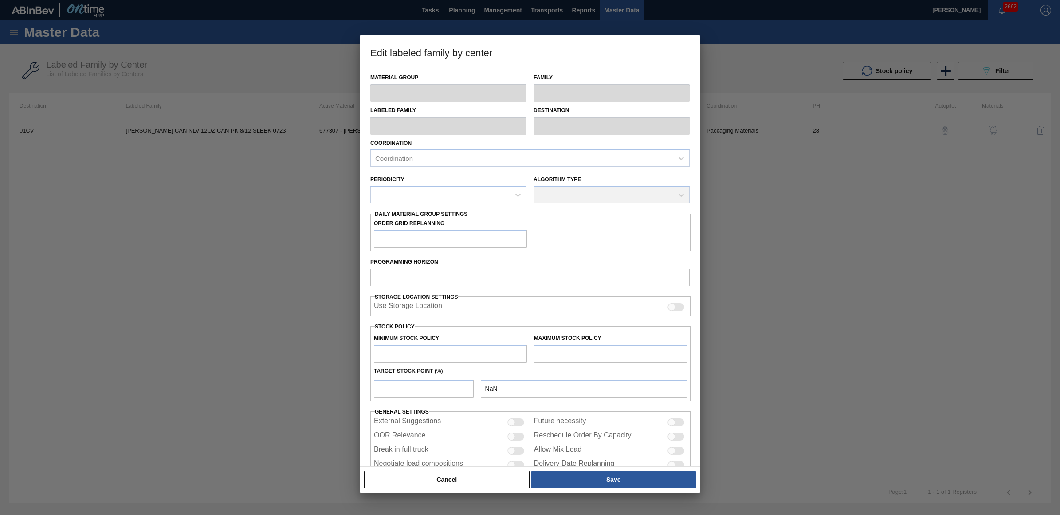
type input "0"
type input "130,256"
type input "14"
type input "18,236"
checkbox input "true"
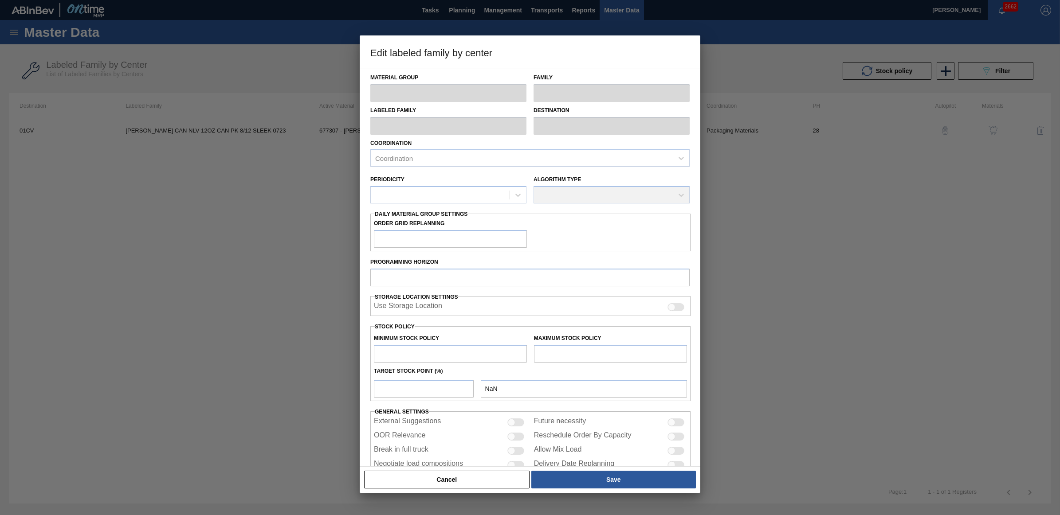
checkbox input "true"
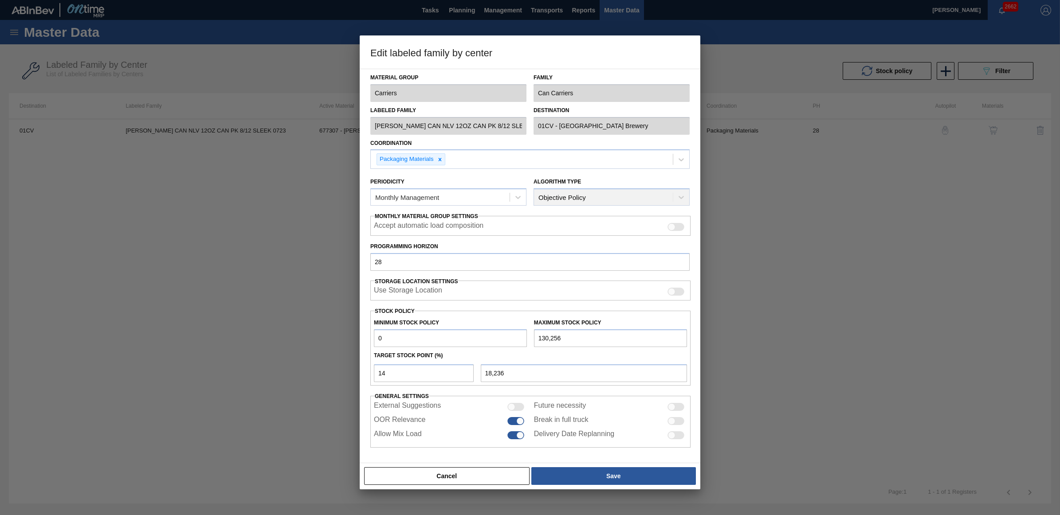
click at [449, 477] on button "Cancel" at bounding box center [446, 477] width 165 height 18
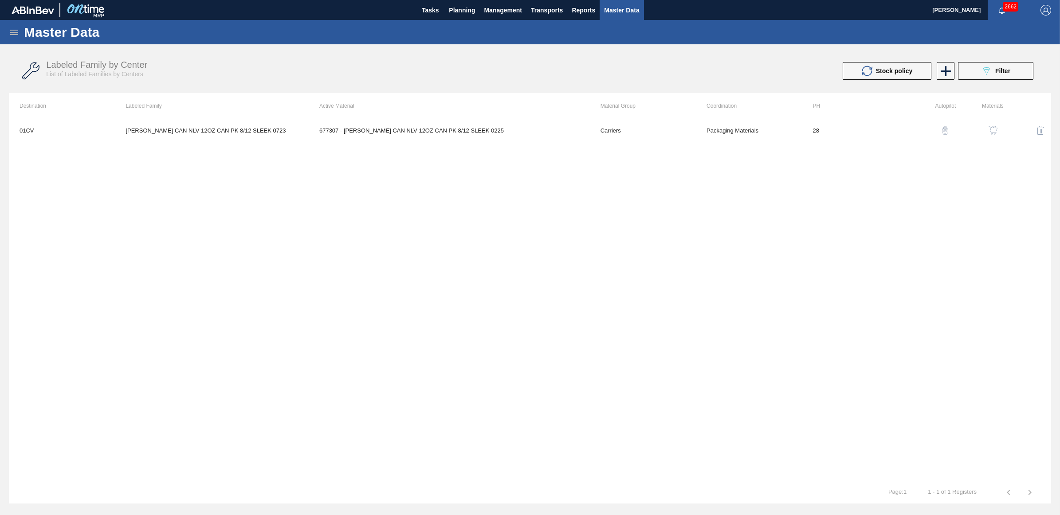
click at [990, 128] on img "button" at bounding box center [993, 130] width 9 height 9
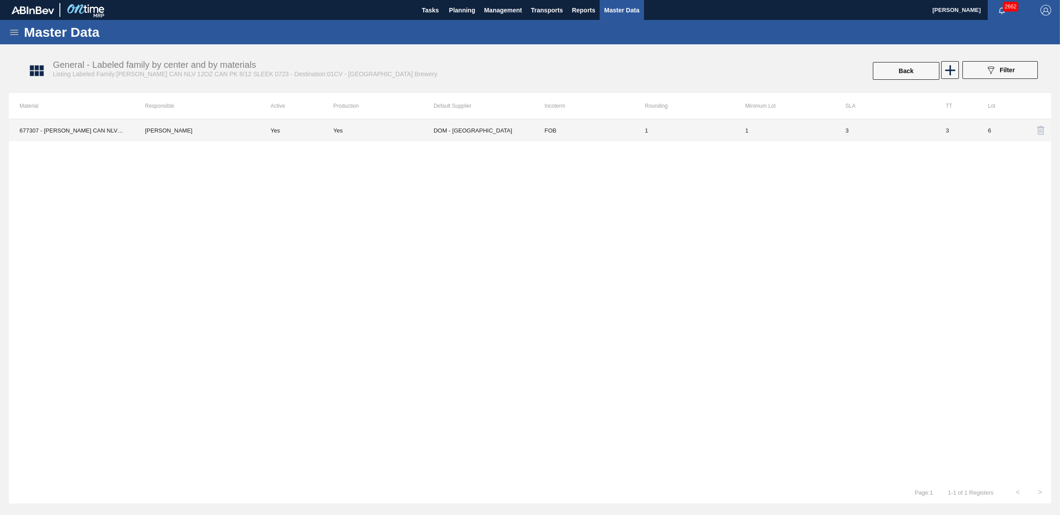
click at [82, 131] on td "677307 - [PERSON_NAME] CAN NLV 12OZ CAN PK 8/12 SLEEK 0225" at bounding box center [72, 130] width 126 height 22
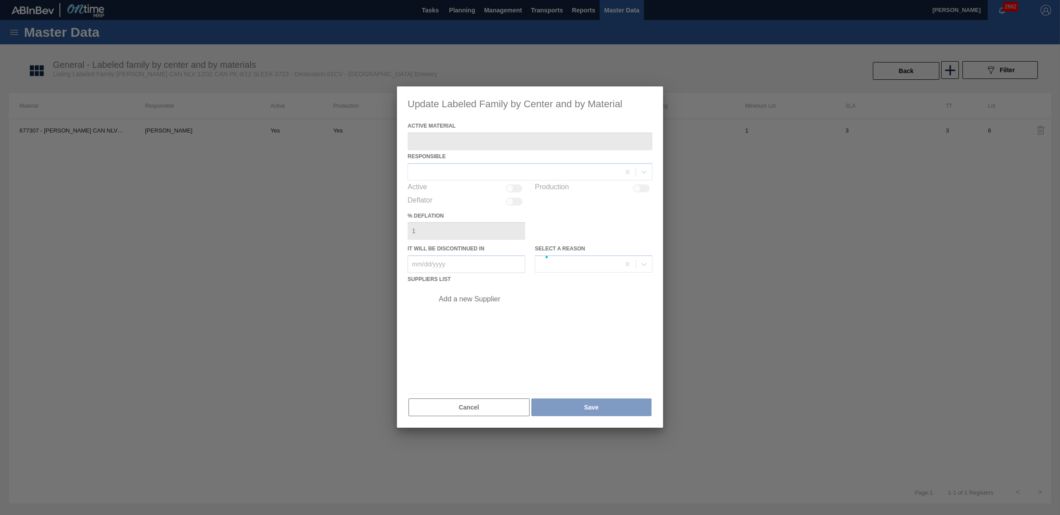
type Material "677307 - [PERSON_NAME] CAN NLV 12OZ CAN PK 8/12 SLEEK 0225"
checkbox input "true"
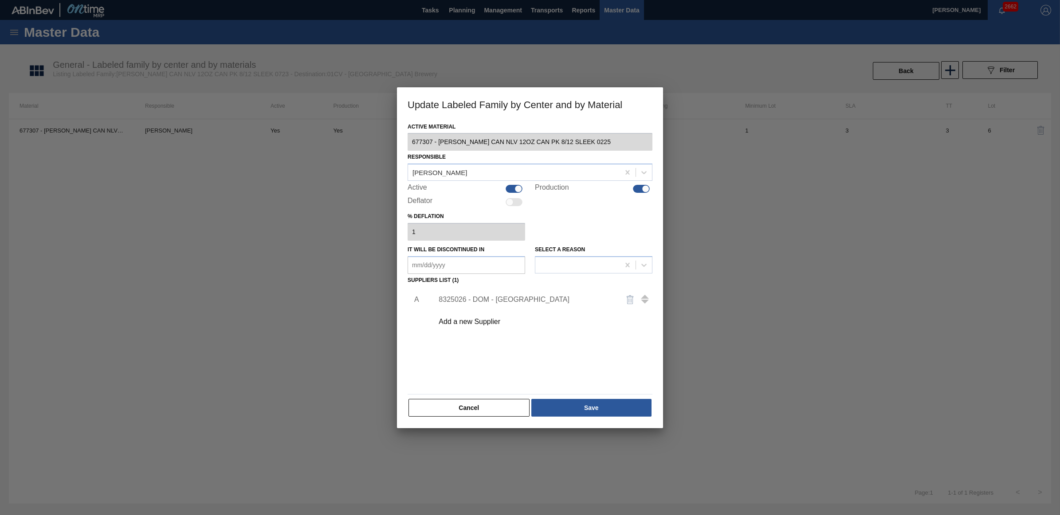
drag, startPoint x: 148, startPoint y: 280, endPoint x: 134, endPoint y: 264, distance: 21.1
click at [139, 279] on div at bounding box center [530, 257] width 1060 height 515
click at [491, 413] on button "Cancel" at bounding box center [469, 408] width 121 height 18
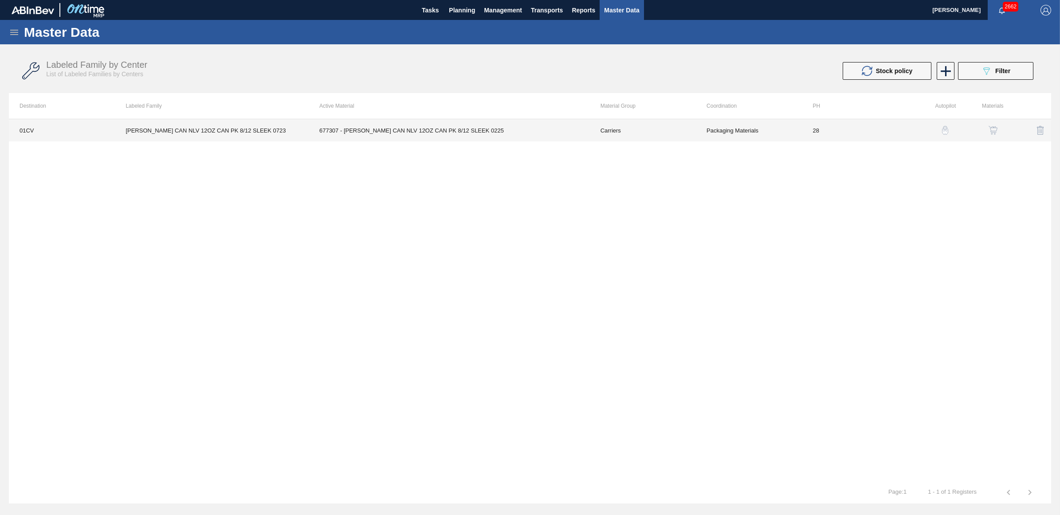
click at [191, 130] on td "[PERSON_NAME] CAN NLV 12OZ CAN PK 8/12 SLEEK 0723" at bounding box center [212, 130] width 194 height 22
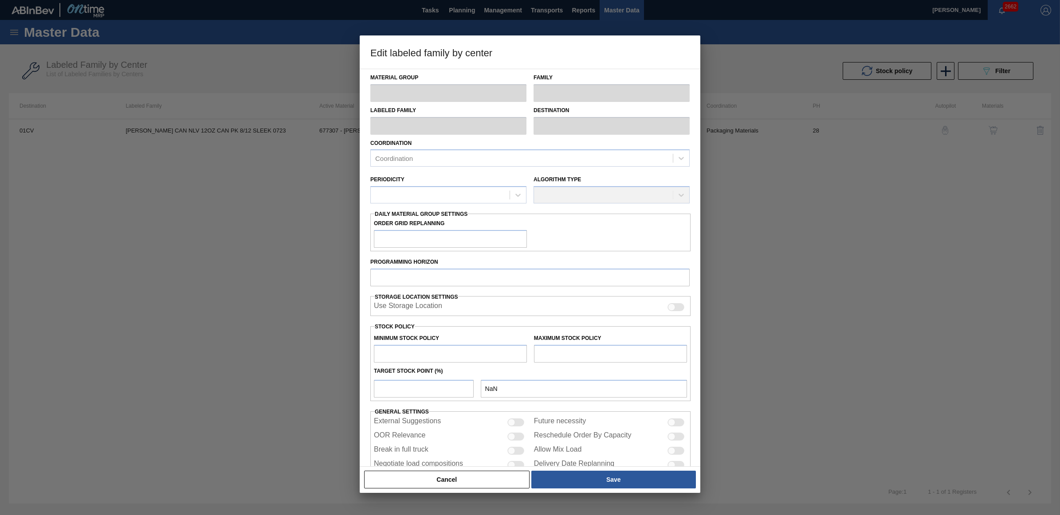
type input "Carriers"
type input "Can Carriers"
type input "[PERSON_NAME] CAN NLV 12OZ CAN PK 8/12 SLEEK 0723"
type input "01CV - [GEOGRAPHIC_DATA] Brewery"
type input "28"
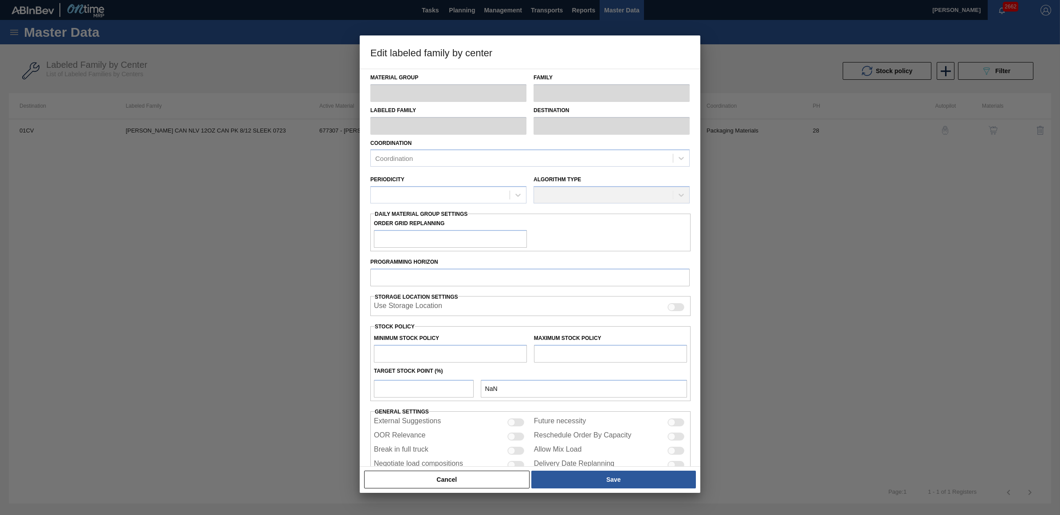
type input "0"
type input "130,256"
type input "14"
type input "18,236"
checkbox input "true"
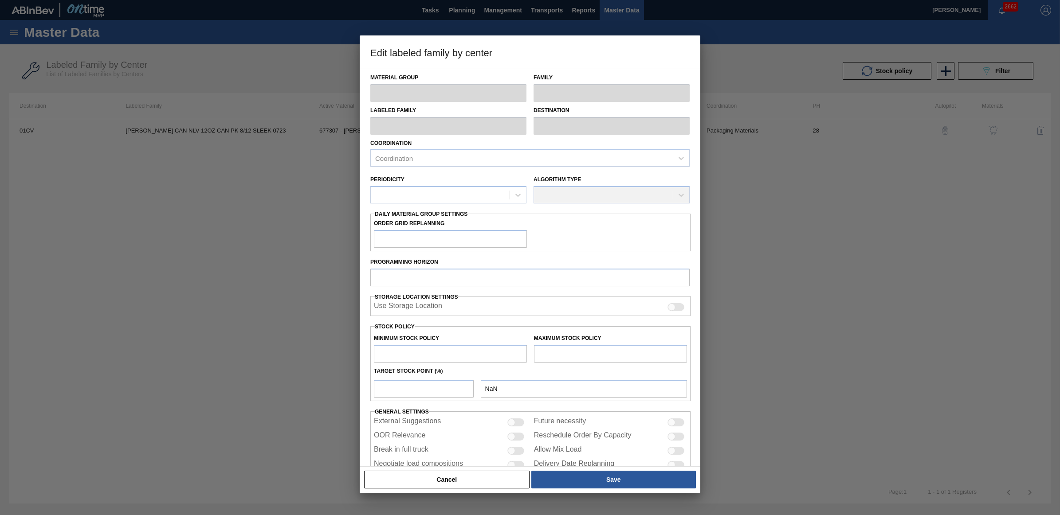
checkbox input "true"
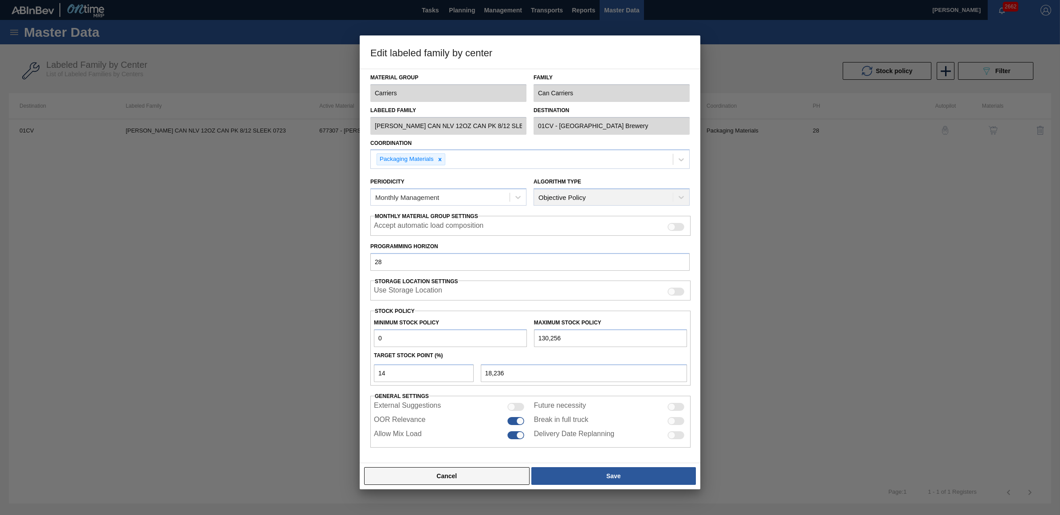
click at [414, 472] on button "Cancel" at bounding box center [446, 477] width 165 height 18
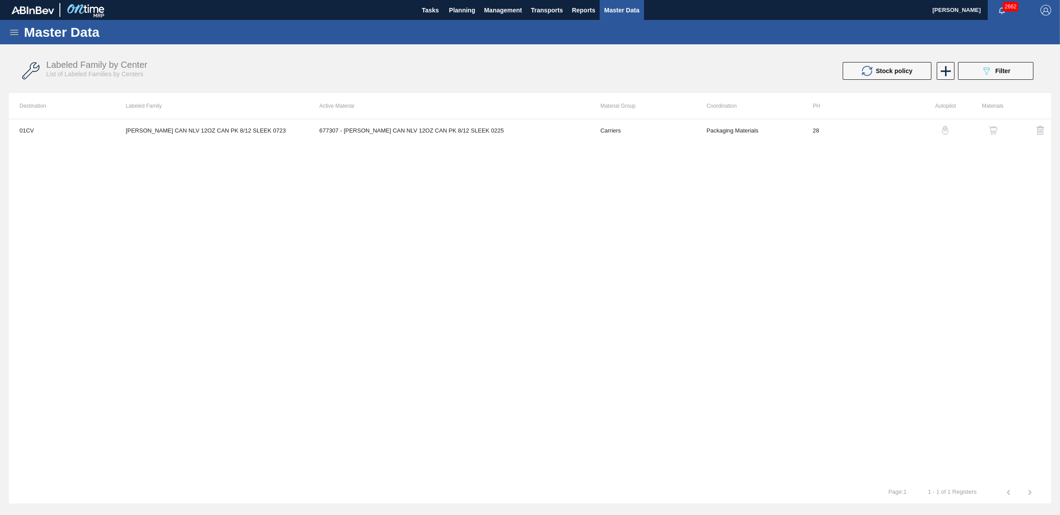
click at [995, 129] on img "button" at bounding box center [993, 130] width 9 height 9
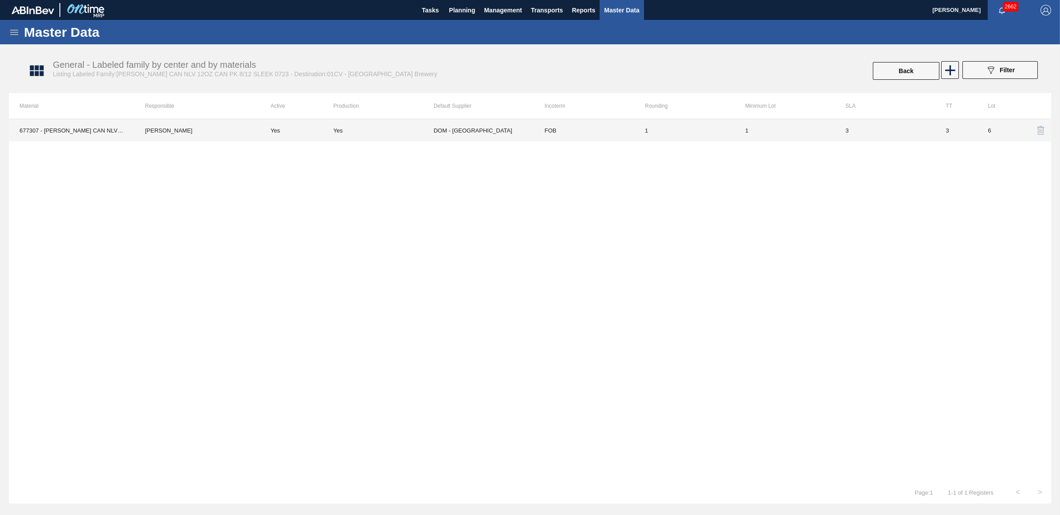
click at [176, 131] on td "[PERSON_NAME]" at bounding box center [197, 130] width 126 height 22
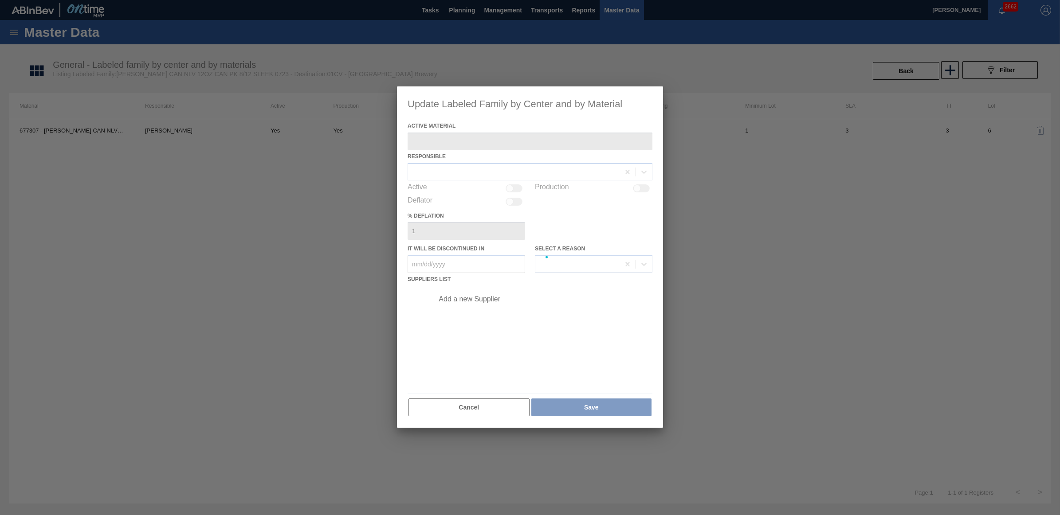
type Material "677307 - [PERSON_NAME] CAN NLV 12OZ CAN PK 8/12 SLEEK 0225"
checkbox input "true"
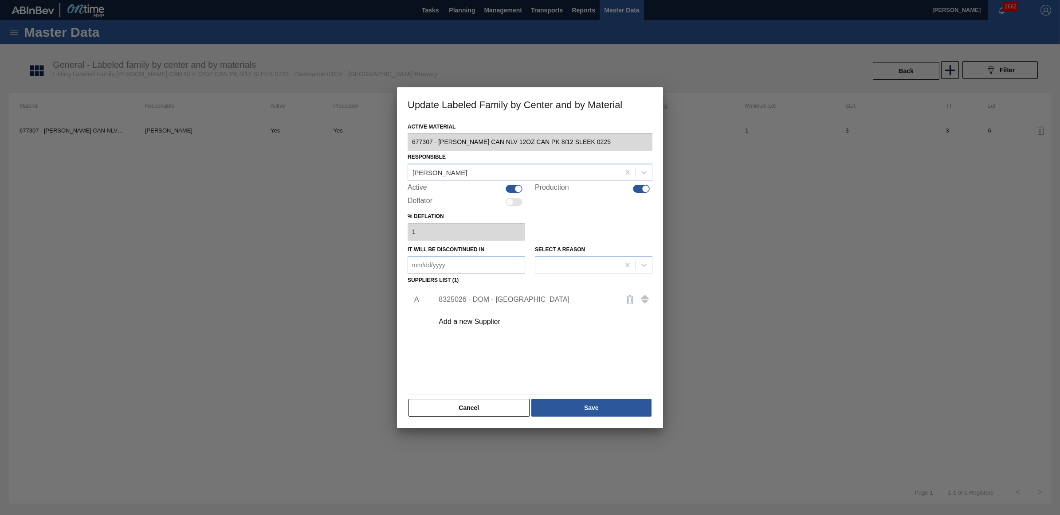
click at [463, 298] on div "8325026 - DOM - [GEOGRAPHIC_DATA]" at bounding box center [526, 300] width 174 height 8
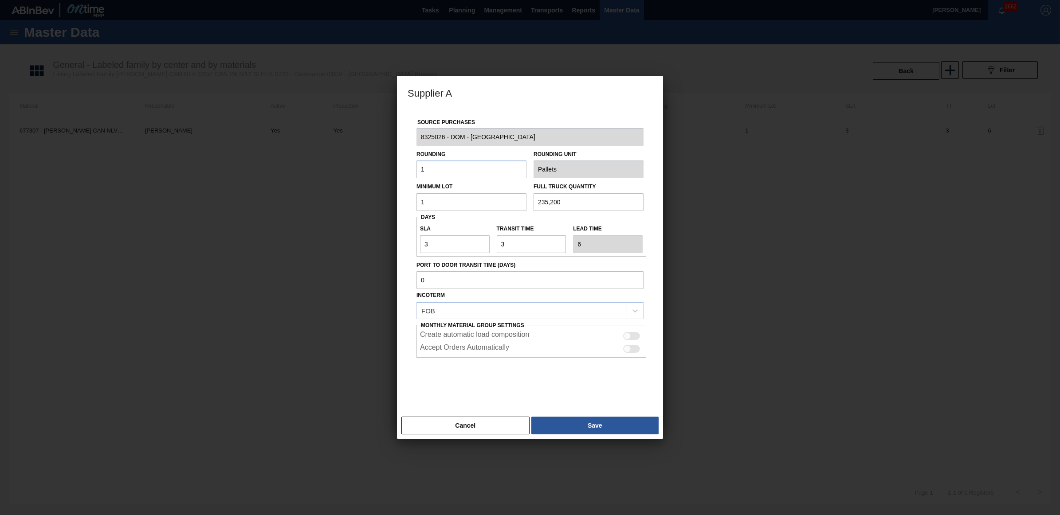
drag, startPoint x: 438, startPoint y: 200, endPoint x: 409, endPoint y: 200, distance: 28.8
click at [409, 200] on div "Source Purchases 8325026 - DOM - Richmond Rounding 1 Rounding Unit Pallets Mini…" at bounding box center [530, 256] width 245 height 294
type input "8,160"
type input "212,160"
click at [602, 427] on button "Save" at bounding box center [594, 426] width 127 height 18
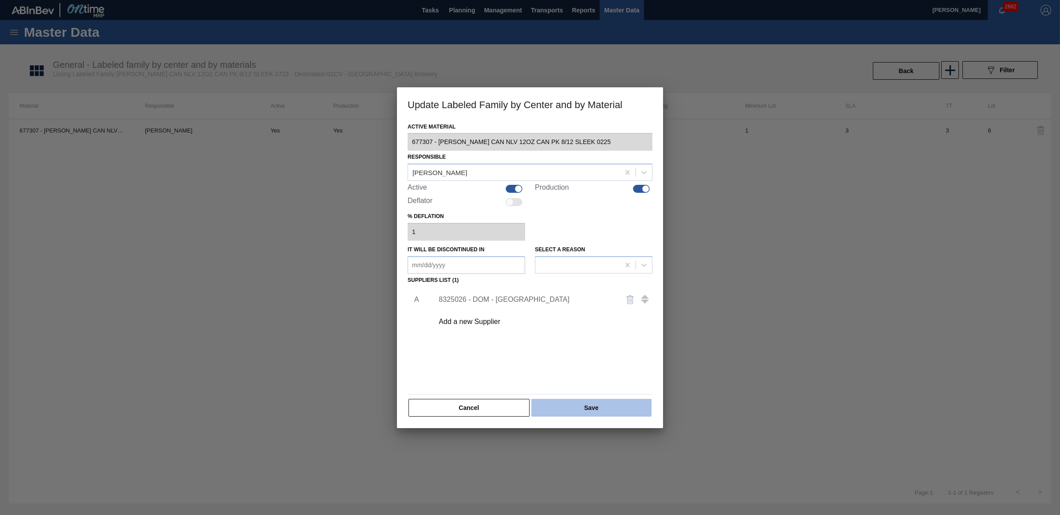
click at [582, 413] on button "Save" at bounding box center [591, 408] width 120 height 18
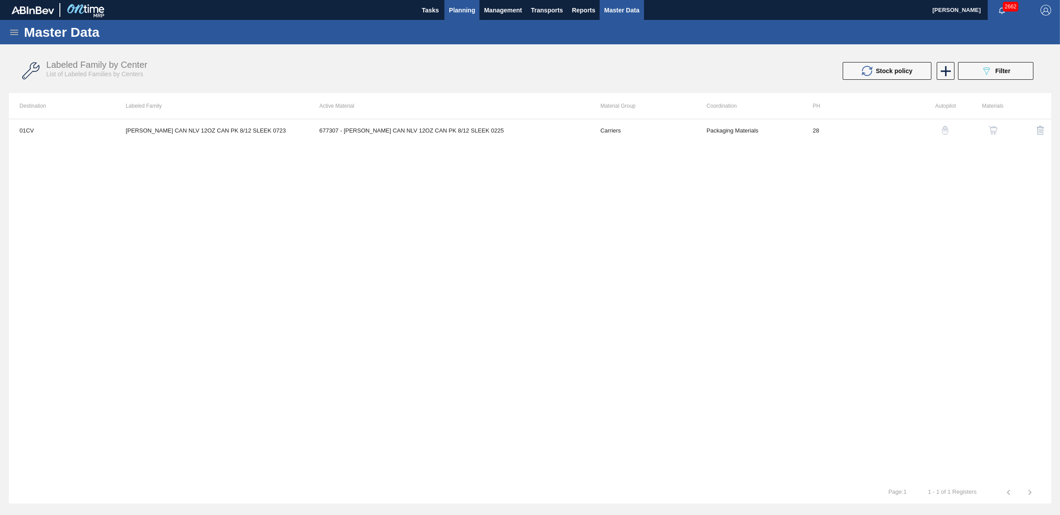
click at [469, 14] on span "Planning" at bounding box center [462, 10] width 26 height 11
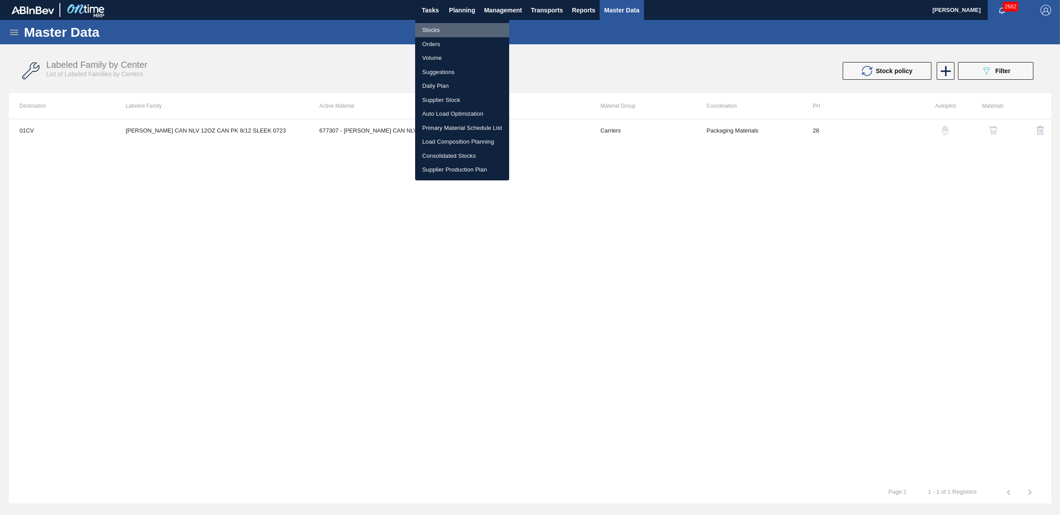
click at [448, 28] on li "Stocks" at bounding box center [462, 30] width 94 height 14
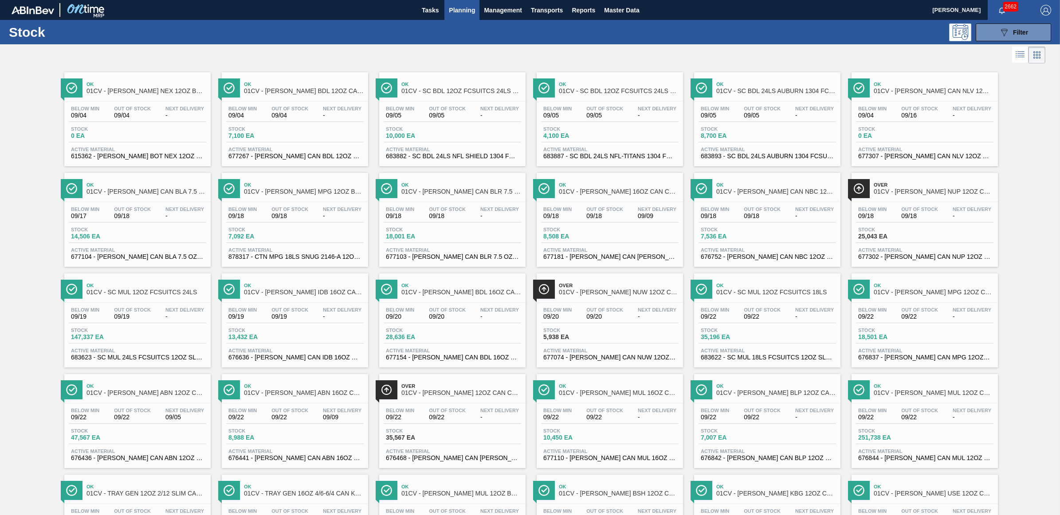
click at [923, 106] on div "Below Min 09/04 Out Of Stock 09/16 Next Delivery - Stock 0 EA Active Material 6…" at bounding box center [925, 132] width 146 height 60
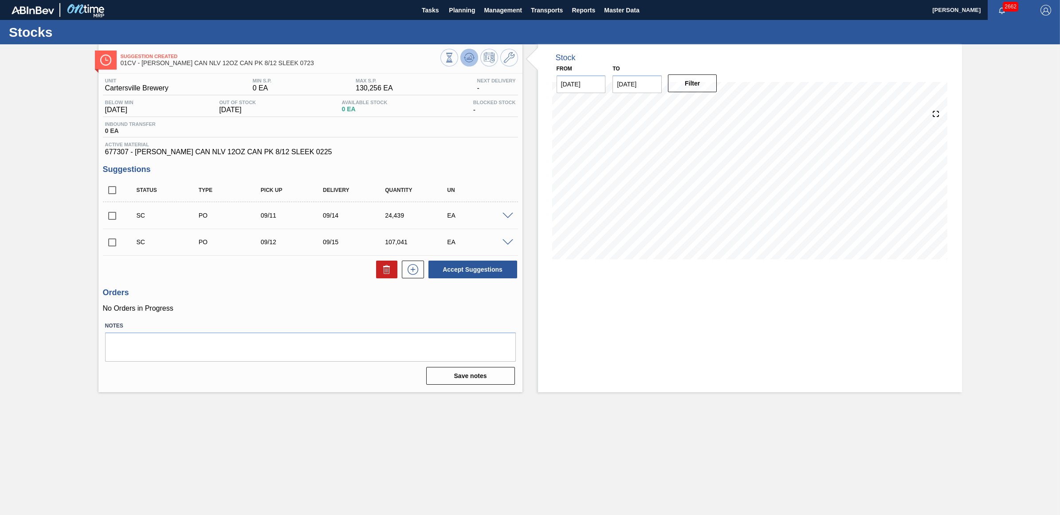
click at [472, 56] on icon at bounding box center [469, 57] width 11 height 11
click at [504, 218] on span at bounding box center [508, 216] width 11 height 7
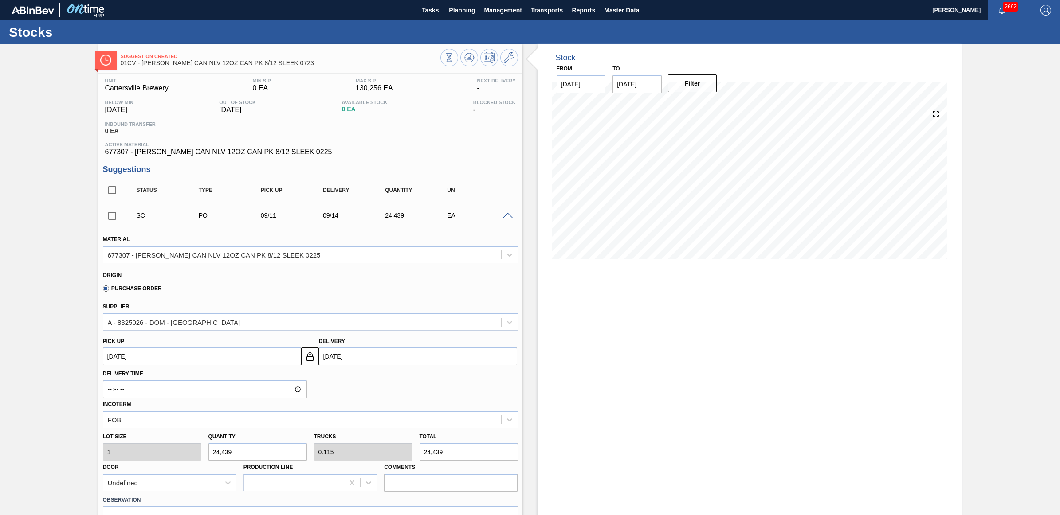
scroll to position [55, 0]
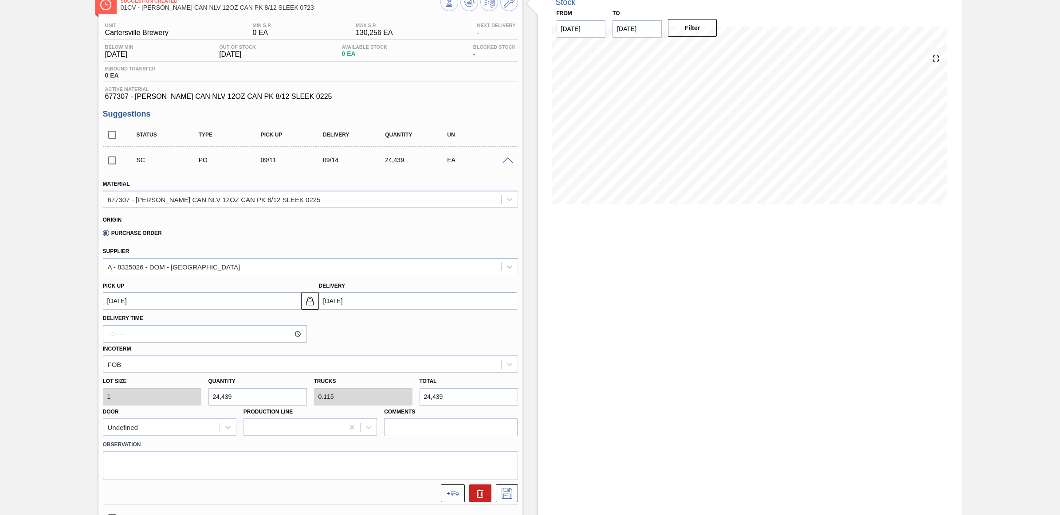
click at [165, 393] on div "Lot size 1 Quantity 24,439 Trucks 0.115 Total 24,439 Door Undefined Production …" at bounding box center [310, 404] width 422 height 63
type input "2"
type input "0"
type input "2"
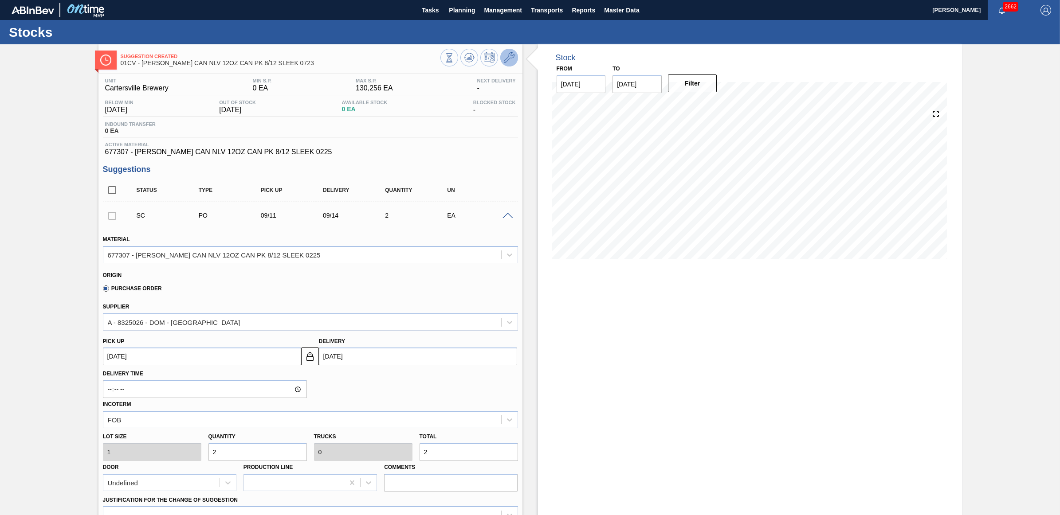
type input "2"
click at [507, 53] on icon at bounding box center [509, 57] width 11 height 11
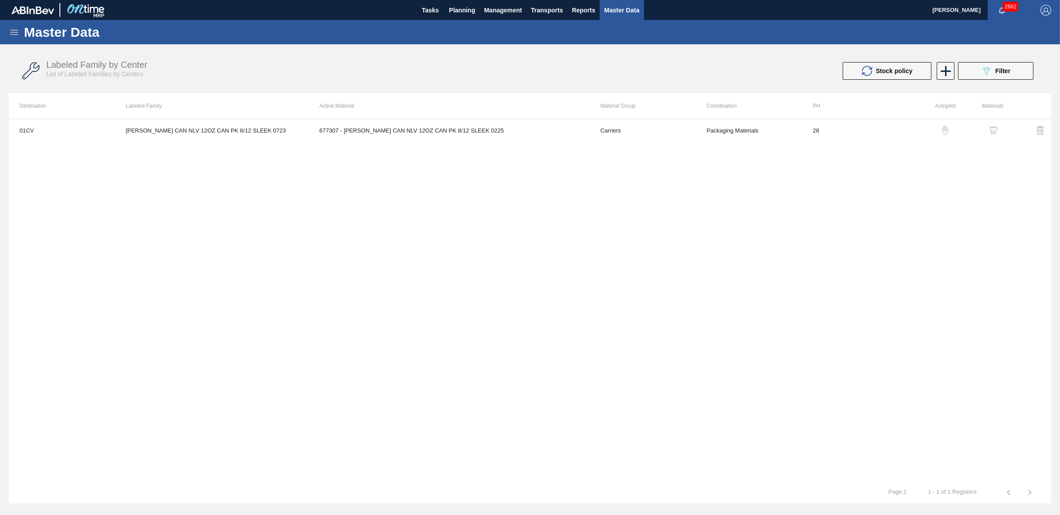
click at [992, 128] on img "button" at bounding box center [993, 130] width 9 height 9
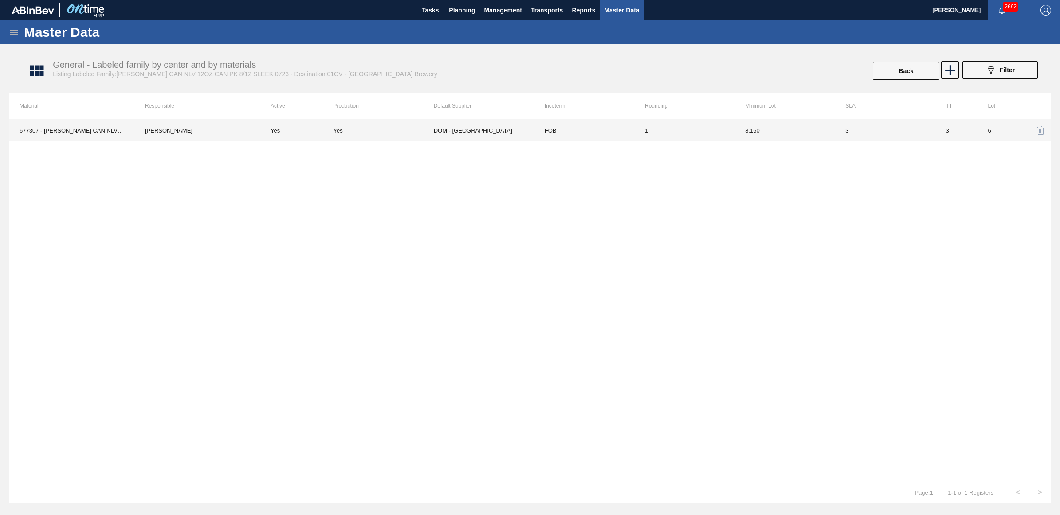
click at [645, 134] on td "1" at bounding box center [684, 130] width 100 height 22
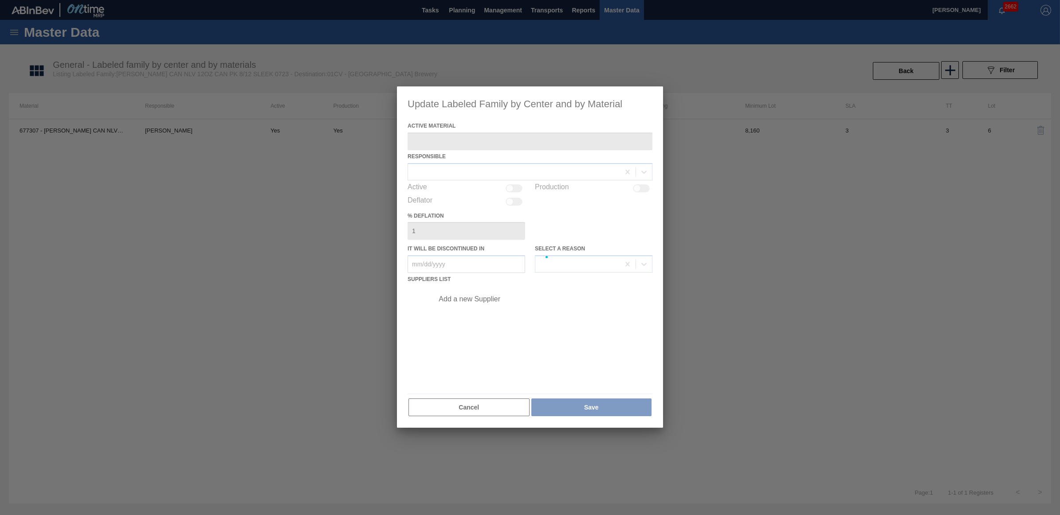
type Material "677307 - [PERSON_NAME] CAN NLV 12OZ CAN PK 8/12 SLEEK 0225"
checkbox input "true"
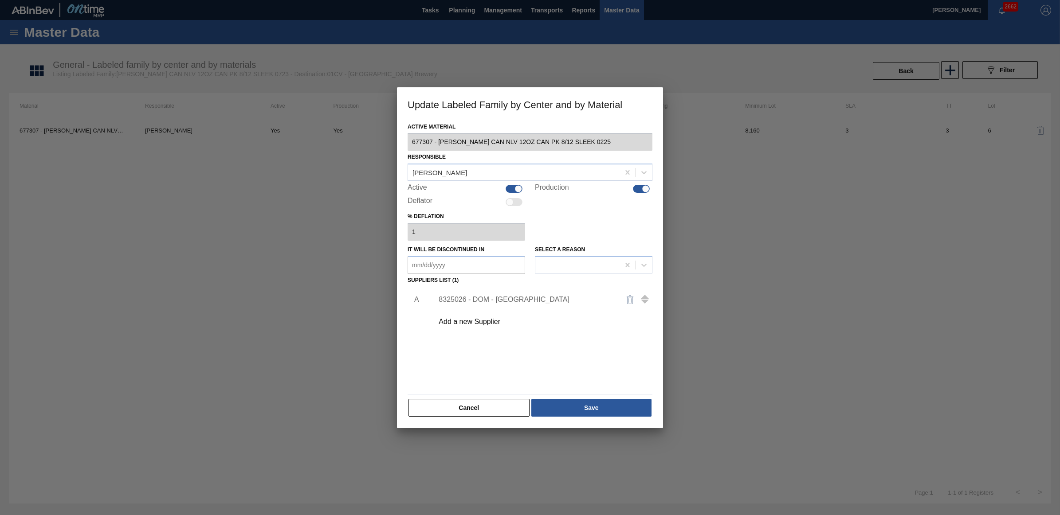
click at [464, 297] on div "8325026 - DOM - [GEOGRAPHIC_DATA]" at bounding box center [526, 300] width 174 height 8
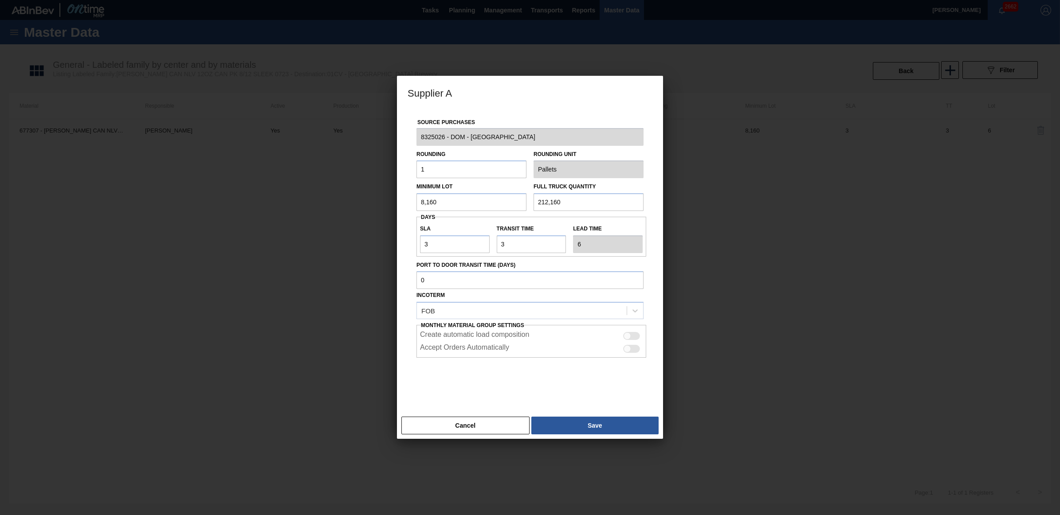
drag, startPoint x: 399, startPoint y: 168, endPoint x: 395, endPoint y: 167, distance: 4.5
click at [395, 167] on div "Supplier A Source Purchases 8325026 - DOM - Richmond Rounding 1 Rounding Unit P…" at bounding box center [530, 257] width 1060 height 515
type input "8,160"
click at [581, 429] on button "Save" at bounding box center [594, 426] width 127 height 18
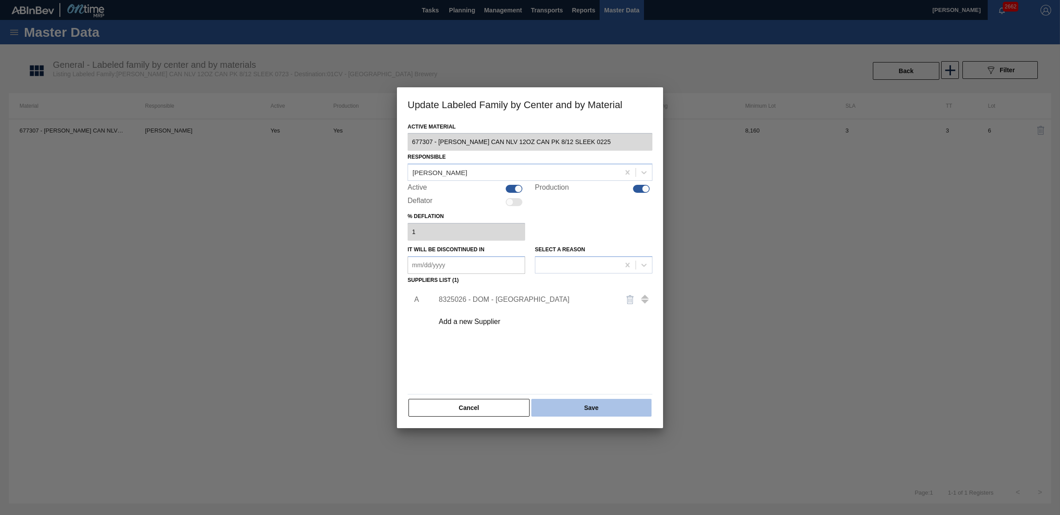
click at [575, 406] on button "Save" at bounding box center [591, 408] width 120 height 18
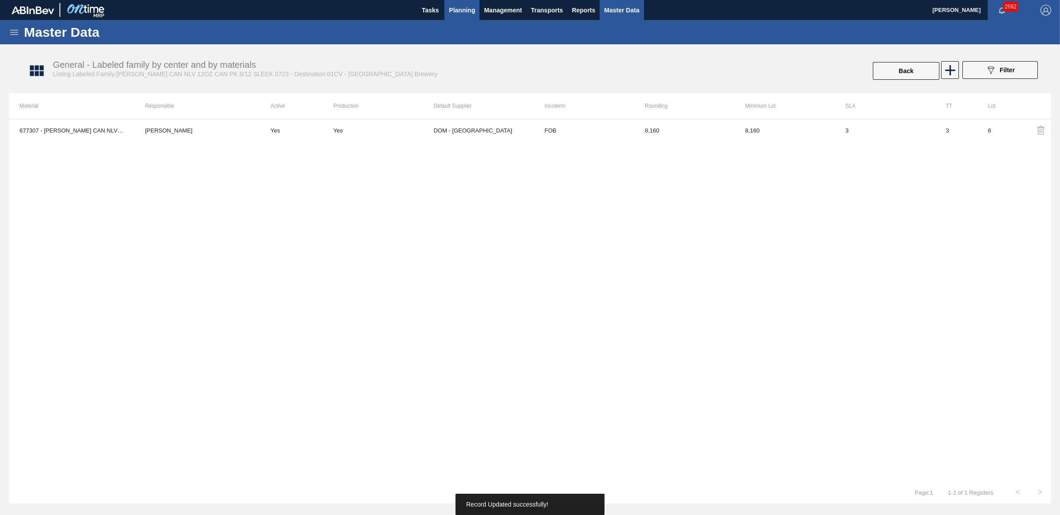
click at [462, 8] on span "Planning" at bounding box center [462, 10] width 26 height 11
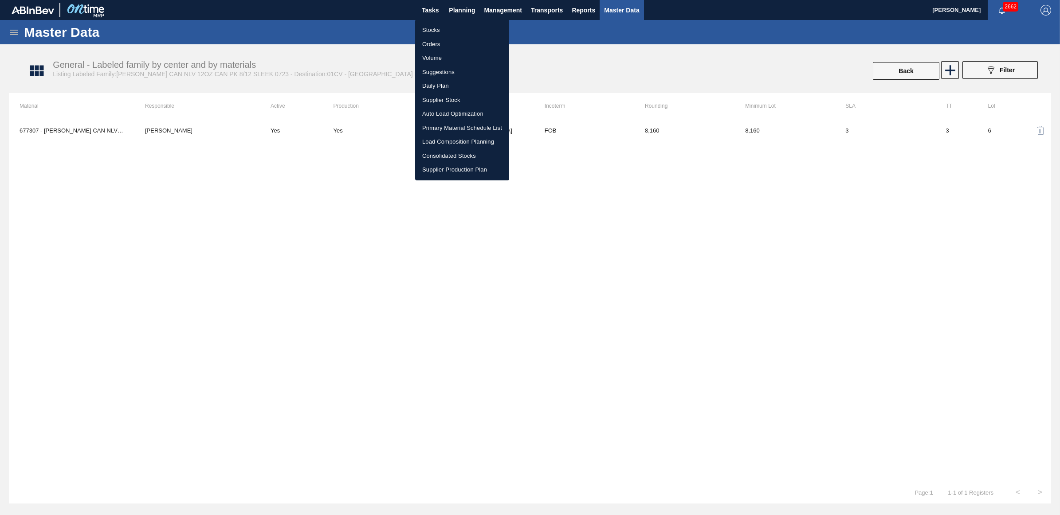
click at [441, 29] on li "Stocks" at bounding box center [462, 30] width 94 height 14
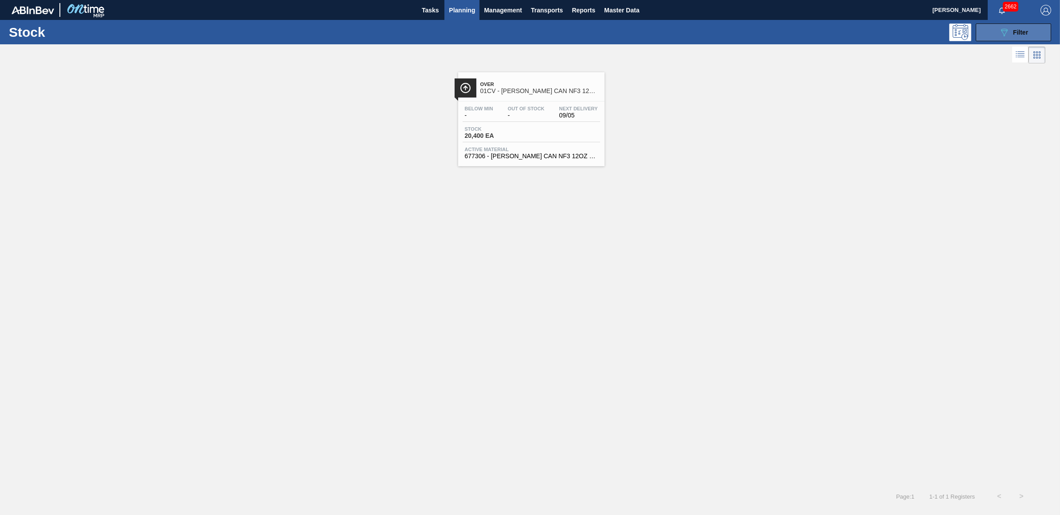
drag, startPoint x: 1010, startPoint y: 27, endPoint x: 1012, endPoint y: 51, distance: 24.1
click at [1010, 27] on div "089F7B8B-B2A5-4AFE-B5C0-19BA573D28AC Filter" at bounding box center [1013, 32] width 29 height 11
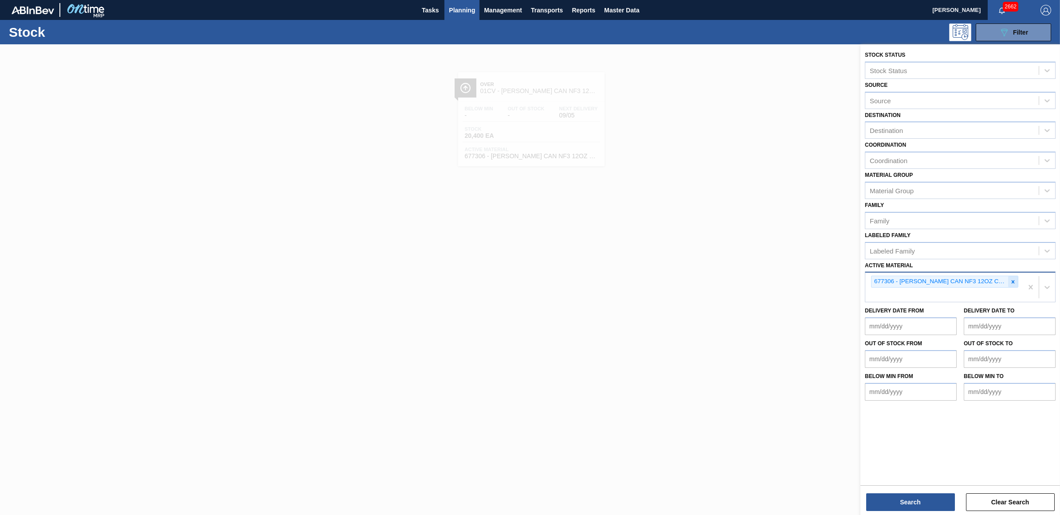
click at [1011, 281] on icon at bounding box center [1013, 282] width 6 height 6
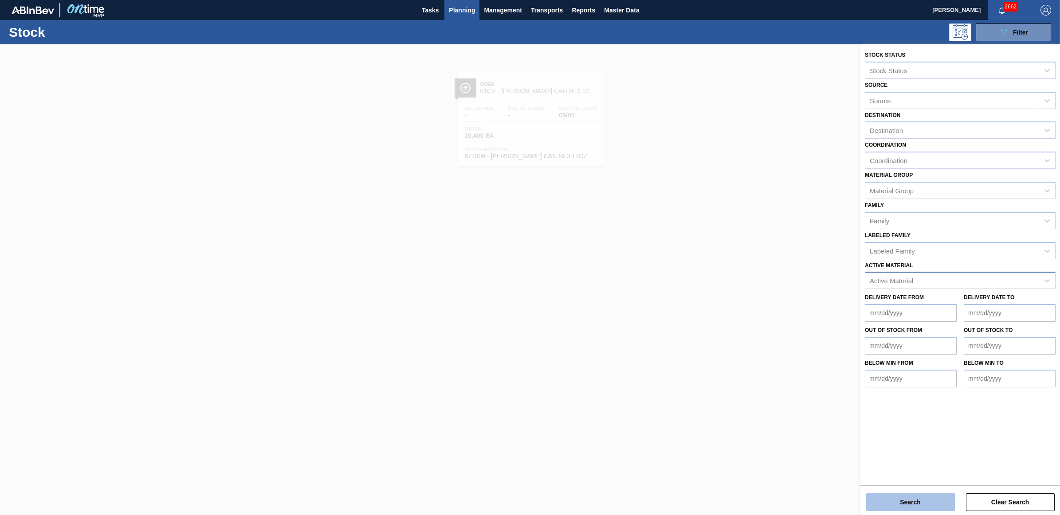
click at [907, 498] on button "Search" at bounding box center [910, 503] width 89 height 18
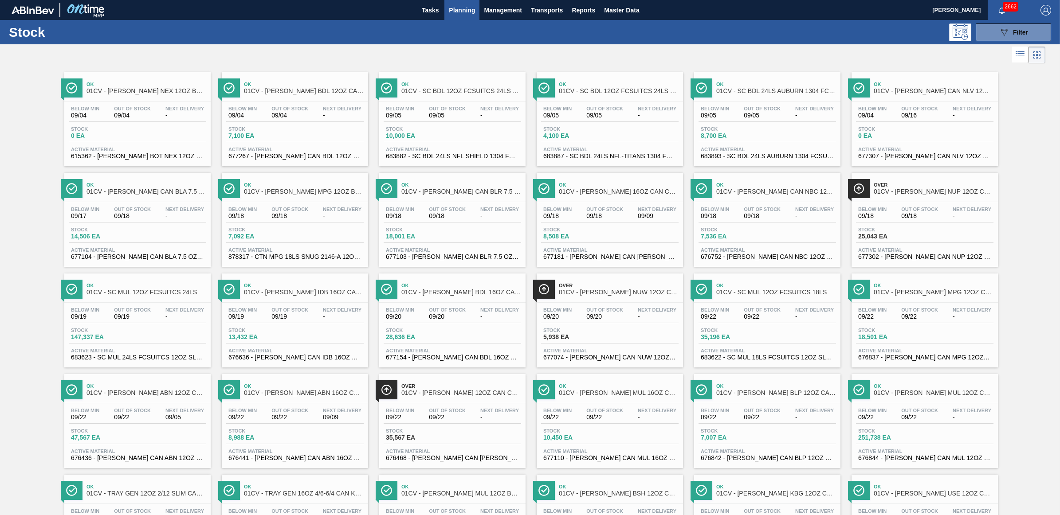
drag, startPoint x: 873, startPoint y: 141, endPoint x: 779, endPoint y: 138, distance: 94.1
click at [873, 141] on div "Stock 0 EA" at bounding box center [925, 134] width 138 height 16
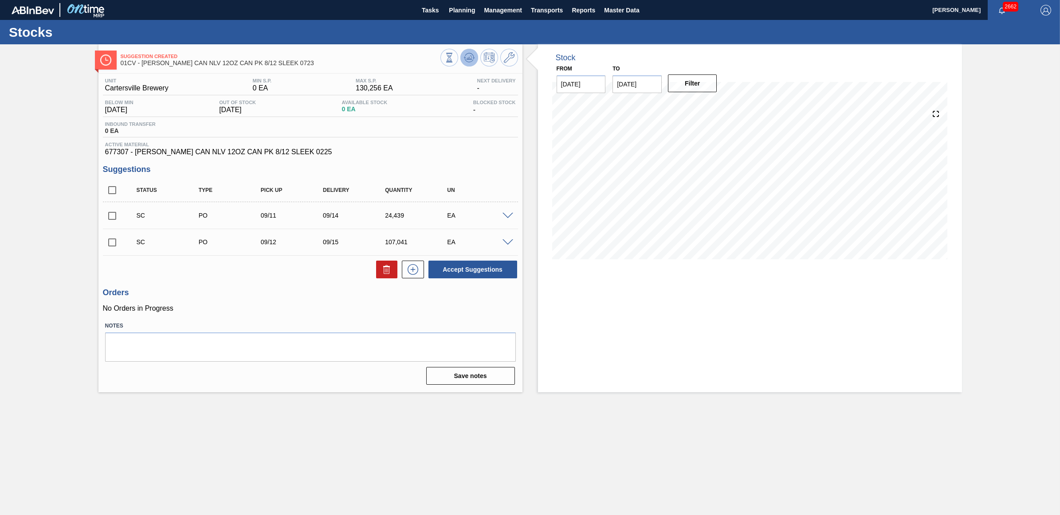
click at [466, 58] on icon at bounding box center [469, 57] width 11 height 11
click at [111, 220] on input "checkbox" at bounding box center [112, 216] width 19 height 19
checkbox input "true"
click at [111, 241] on input "checkbox" at bounding box center [112, 242] width 19 height 19
checkbox input "true"
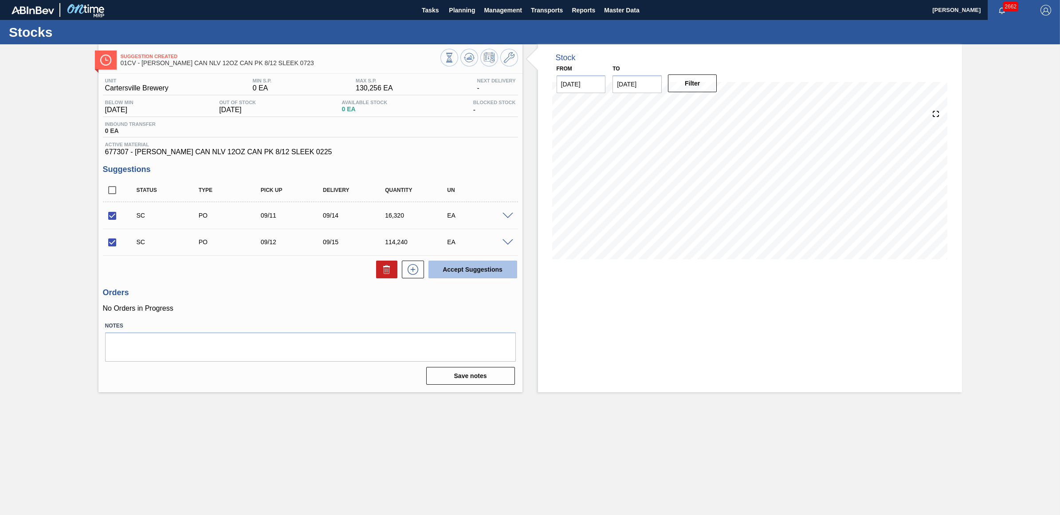
click at [486, 269] on button "Accept Suggestions" at bounding box center [473, 270] width 89 height 18
checkbox input "false"
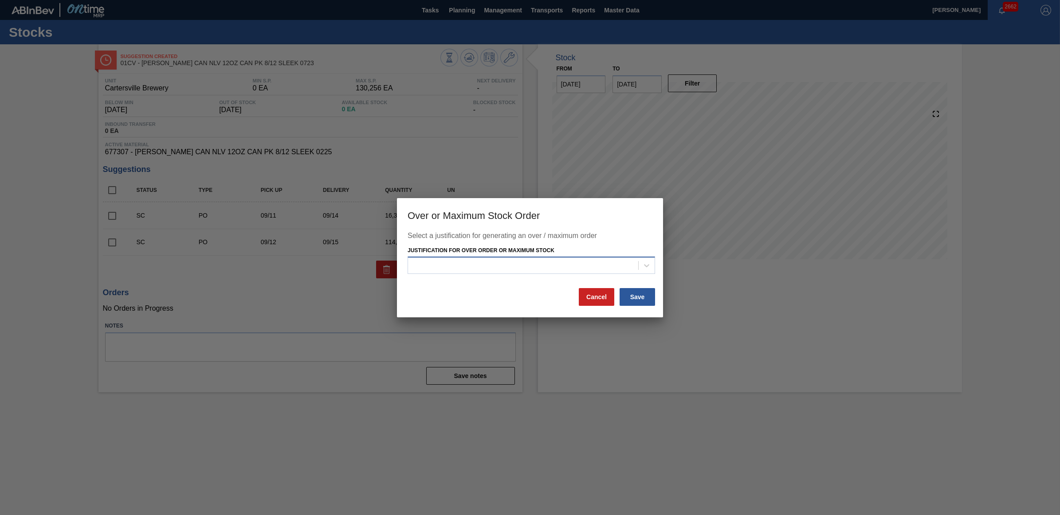
click at [577, 260] on div at bounding box center [523, 266] width 230 height 13
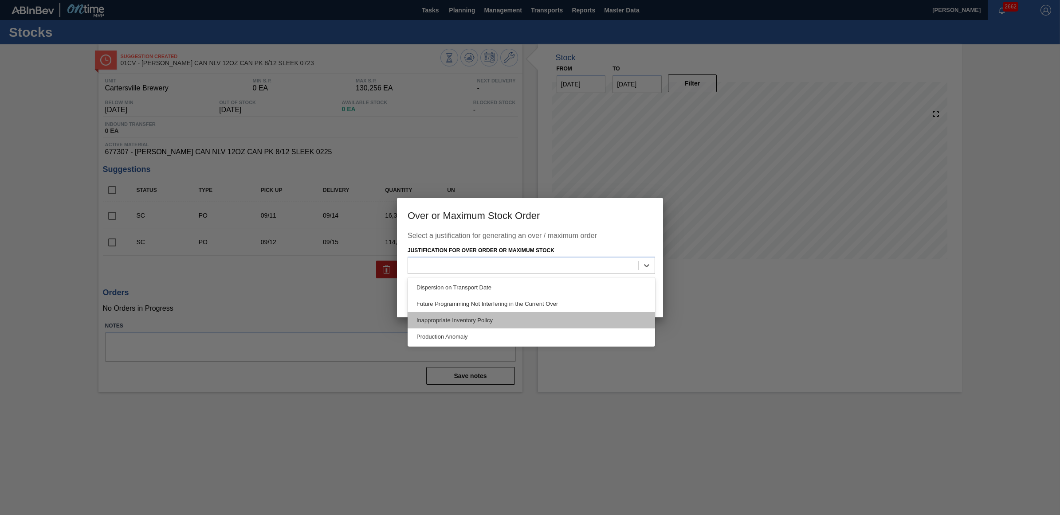
click at [558, 318] on div "Inappropriate Inventory Policy" at bounding box center [532, 320] width 248 height 16
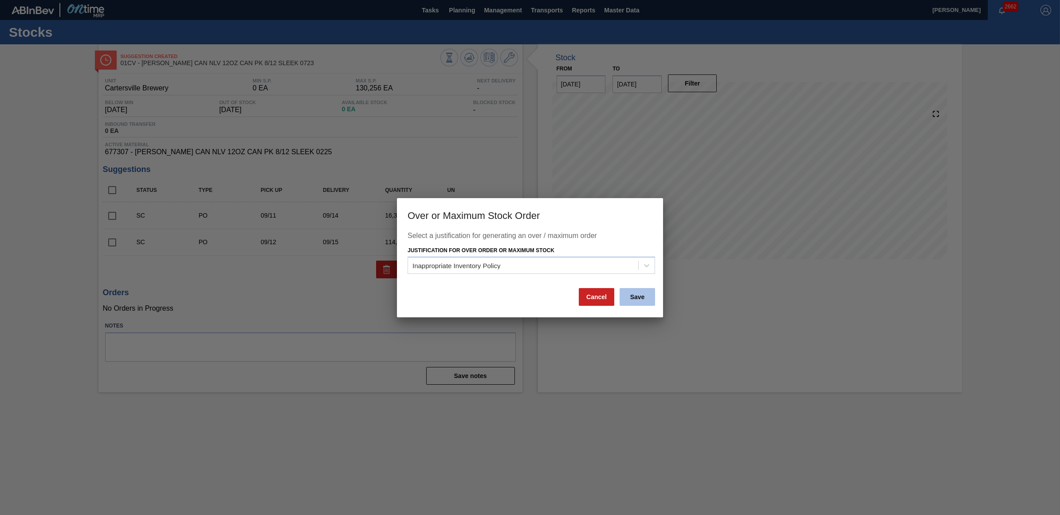
click at [635, 298] on button "Save" at bounding box center [637, 297] width 35 height 18
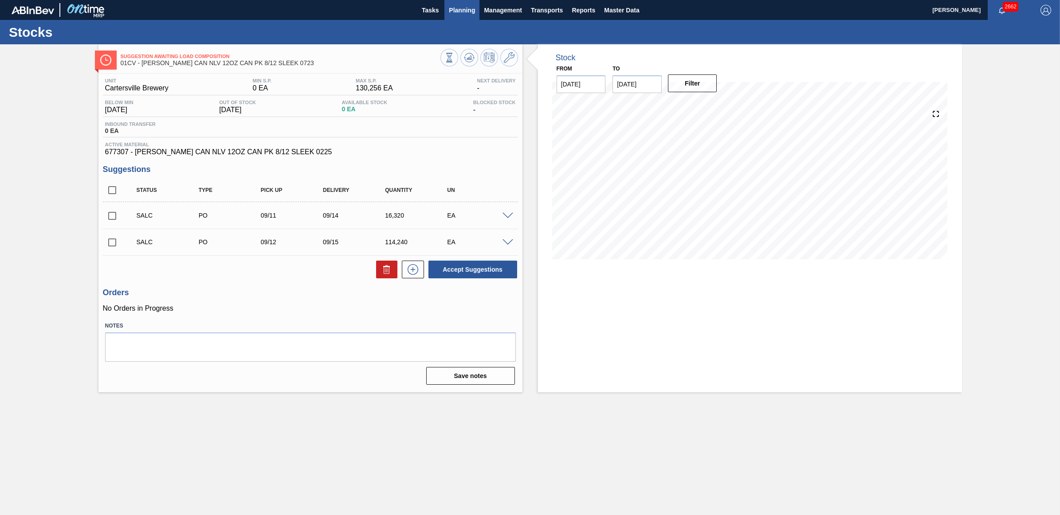
click at [456, 16] on button "Planning" at bounding box center [461, 10] width 35 height 20
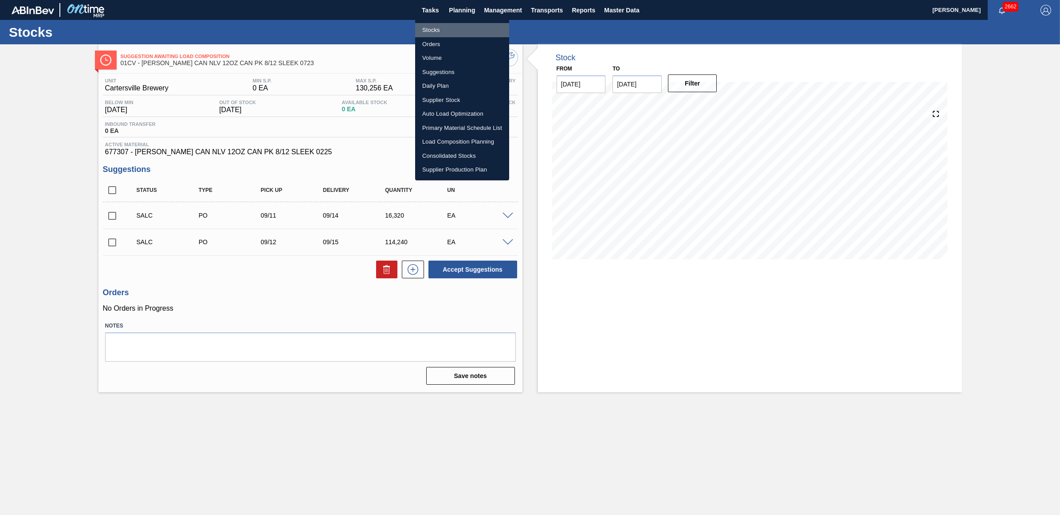
click at [430, 30] on li "Stocks" at bounding box center [462, 30] width 94 height 14
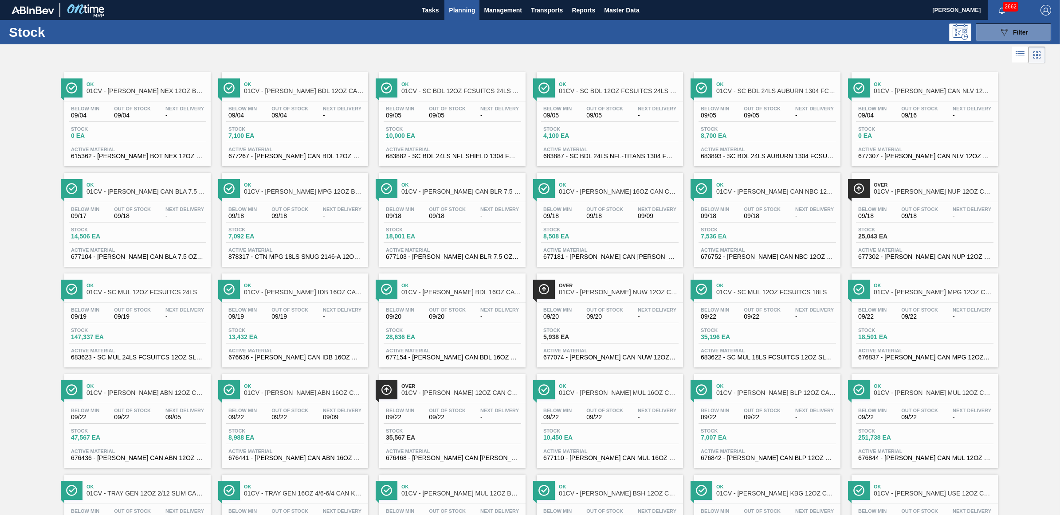
drag, startPoint x: 1021, startPoint y: 34, endPoint x: 1024, endPoint y: 41, distance: 8.0
click at [1021, 34] on span "Filter" at bounding box center [1020, 32] width 15 height 7
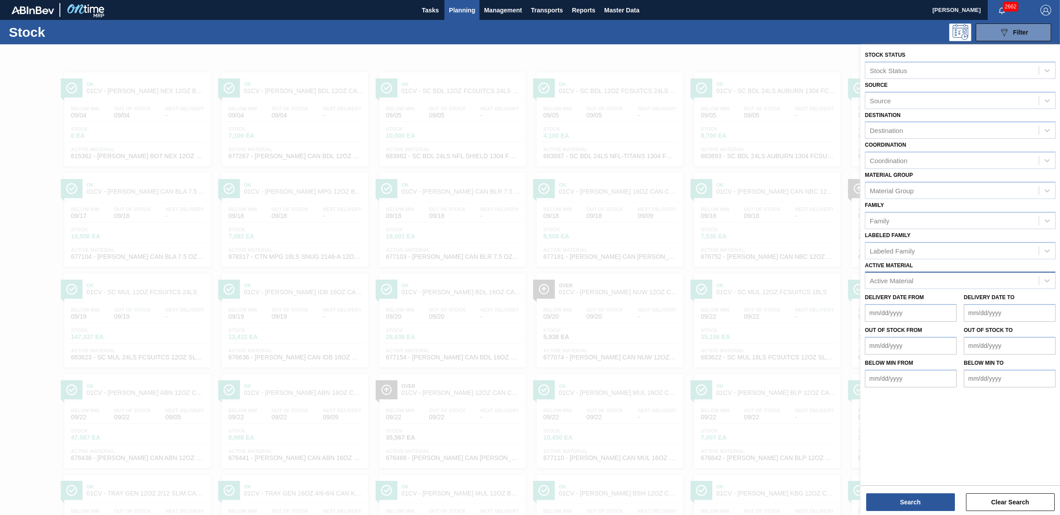
click at [915, 272] on div "Active Material" at bounding box center [960, 280] width 191 height 17
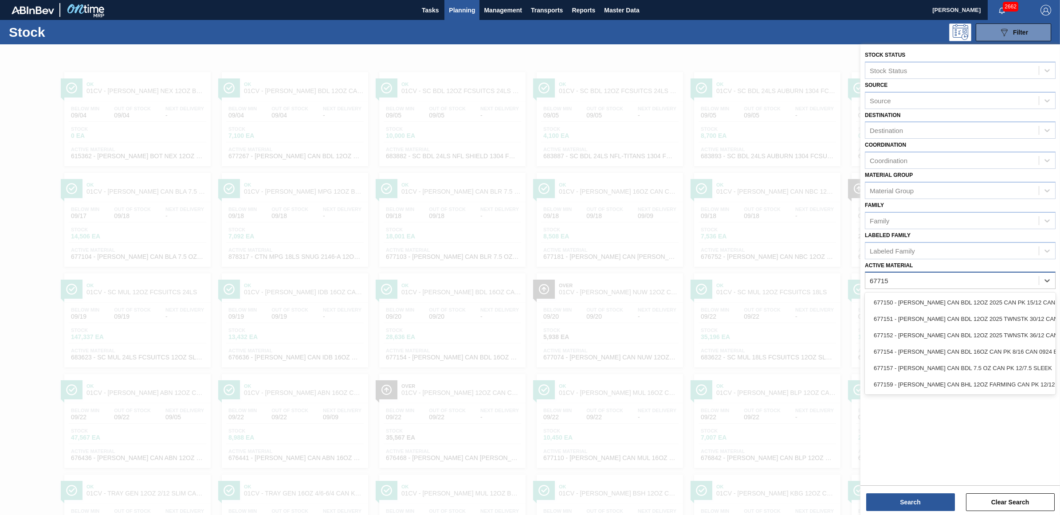
type Material "677157"
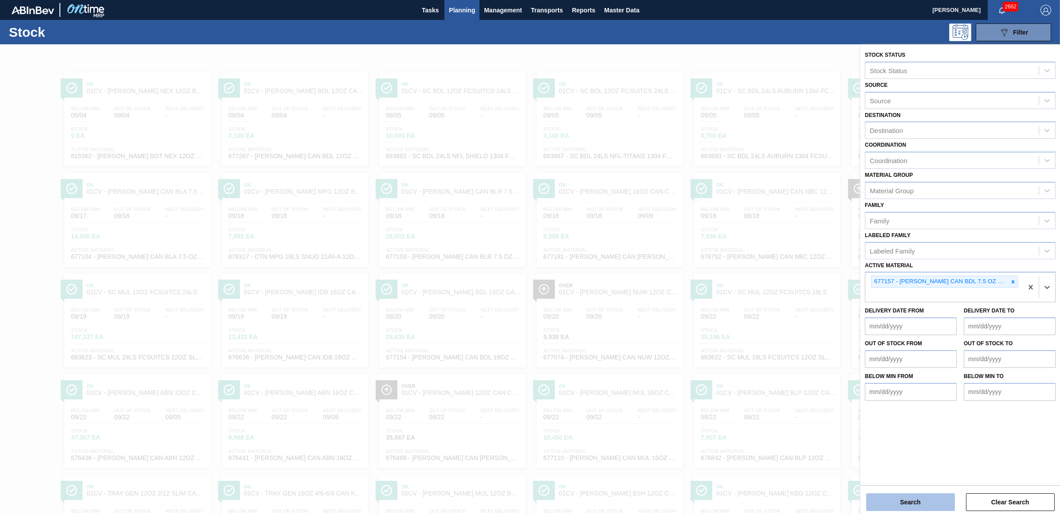
click at [904, 513] on div "Stock Status Stock Status Source Source Destination Destination Coordination Co…" at bounding box center [961, 280] width 200 height 473
click at [920, 508] on button "Search" at bounding box center [910, 503] width 89 height 18
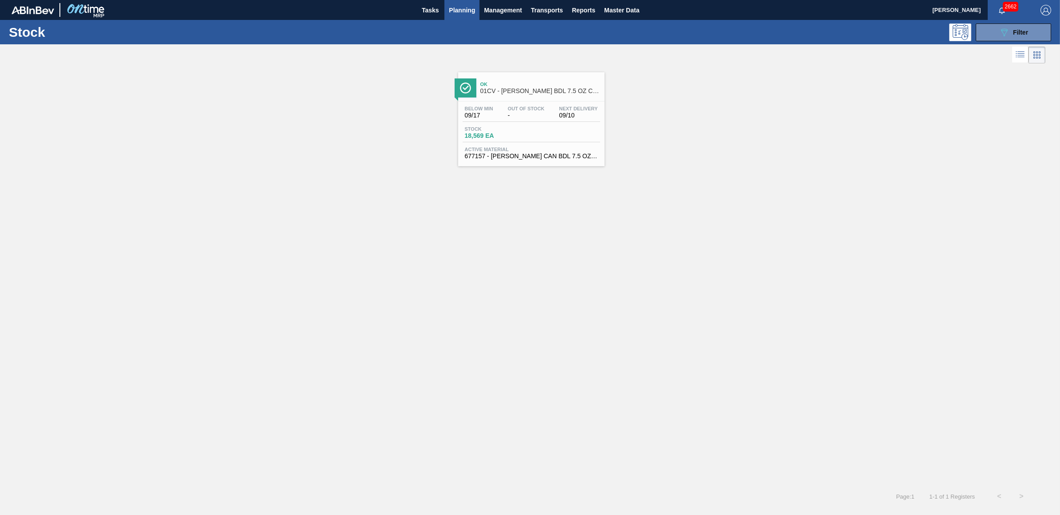
click at [515, 120] on div "Below Min 09/17 Out Of Stock - Next Delivery 09/10" at bounding box center [532, 114] width 138 height 16
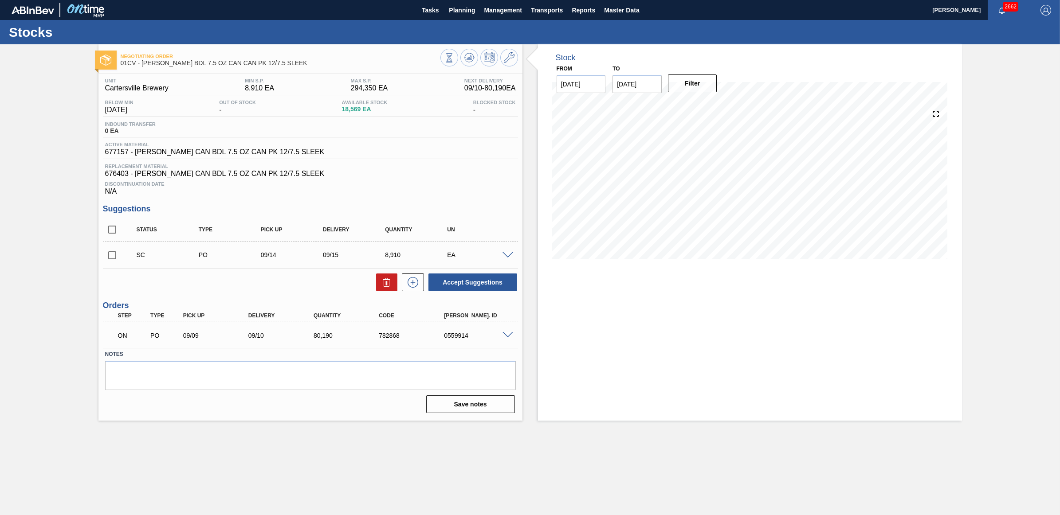
click at [107, 257] on input "checkbox" at bounding box center [112, 255] width 19 height 19
click at [468, 291] on button "Accept Suggestions" at bounding box center [473, 283] width 89 height 18
checkbox input "false"
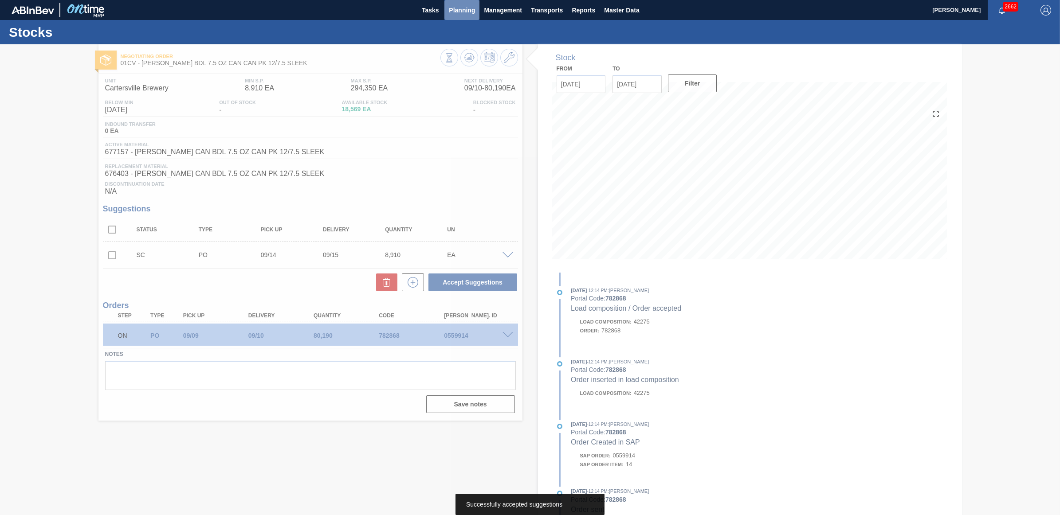
click at [456, 16] on button "Planning" at bounding box center [461, 10] width 35 height 20
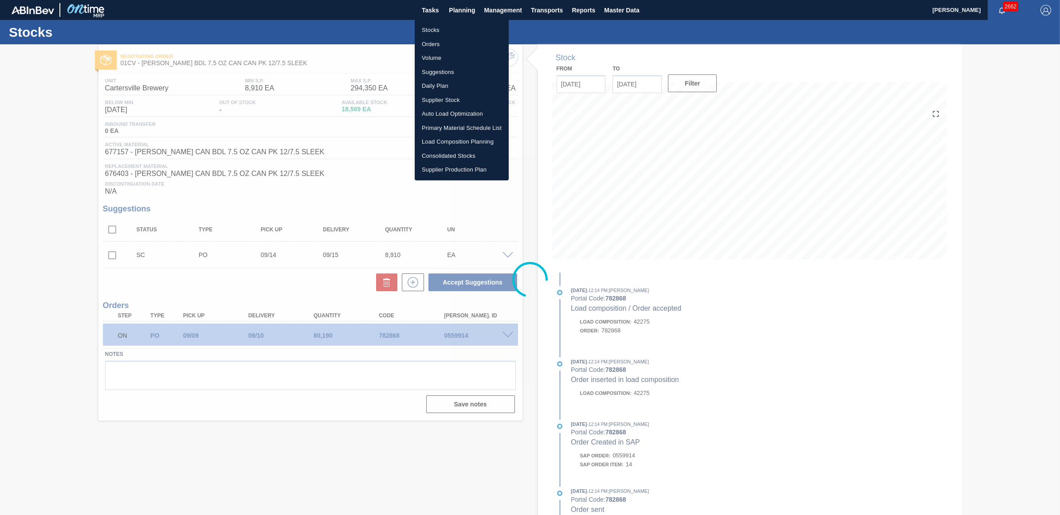
click at [447, 29] on li "Stocks" at bounding box center [462, 30] width 94 height 14
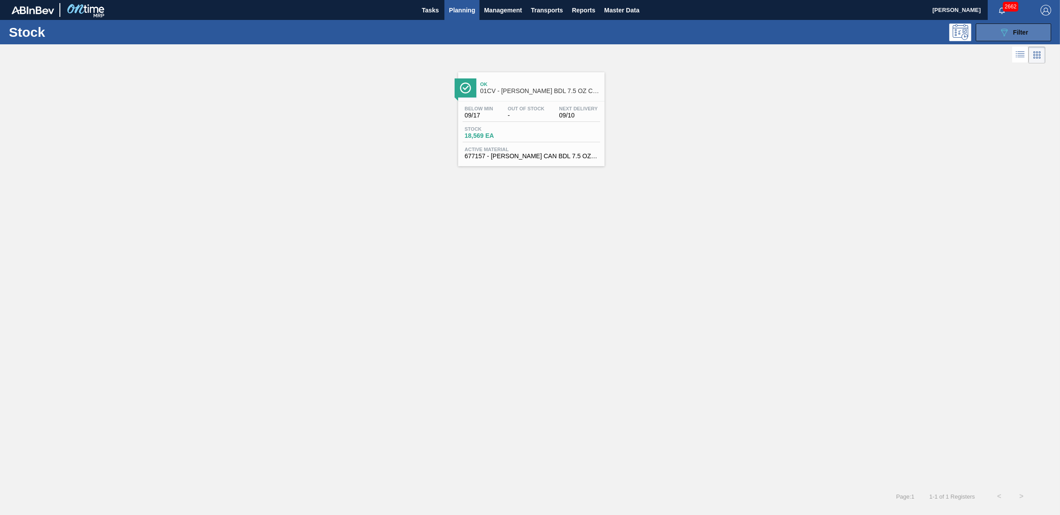
click at [1021, 34] on span "Filter" at bounding box center [1020, 32] width 15 height 7
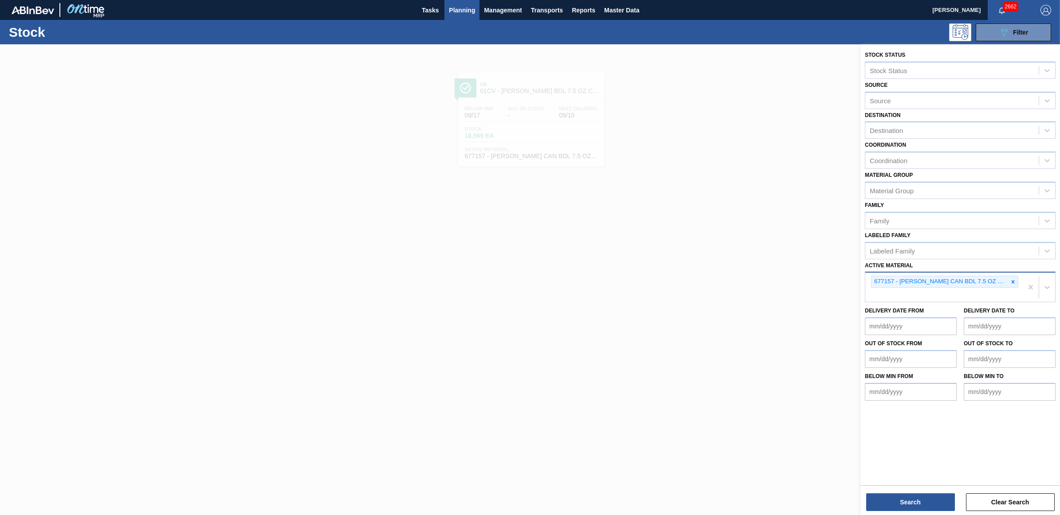
click at [1012, 280] on icon at bounding box center [1013, 282] width 6 height 6
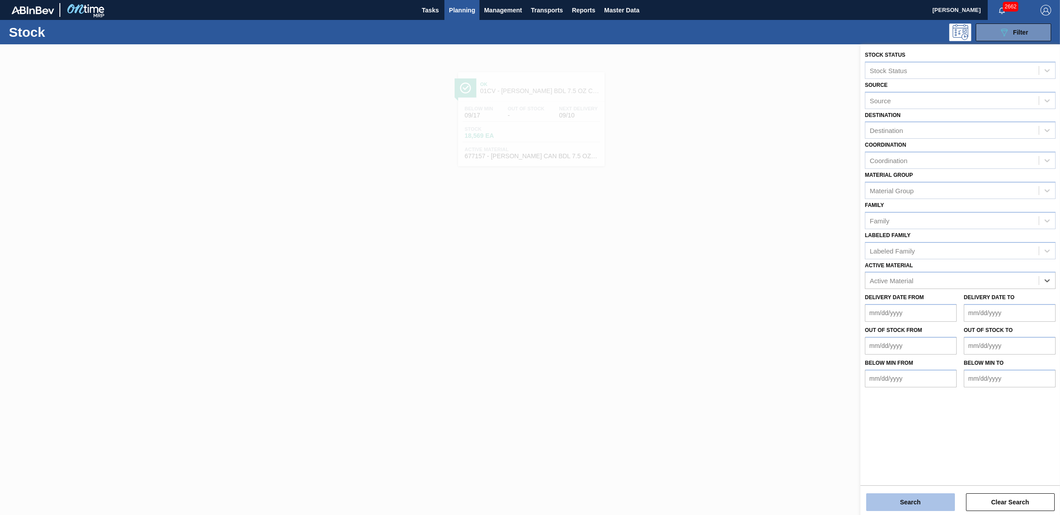
click at [914, 503] on button "Search" at bounding box center [910, 503] width 89 height 18
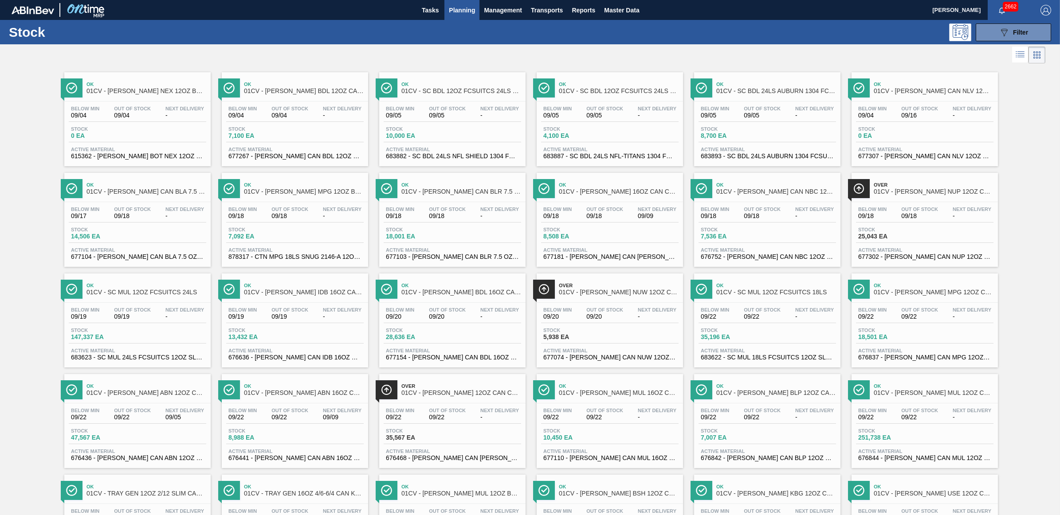
click at [130, 218] on span "09/18" at bounding box center [132, 216] width 37 height 7
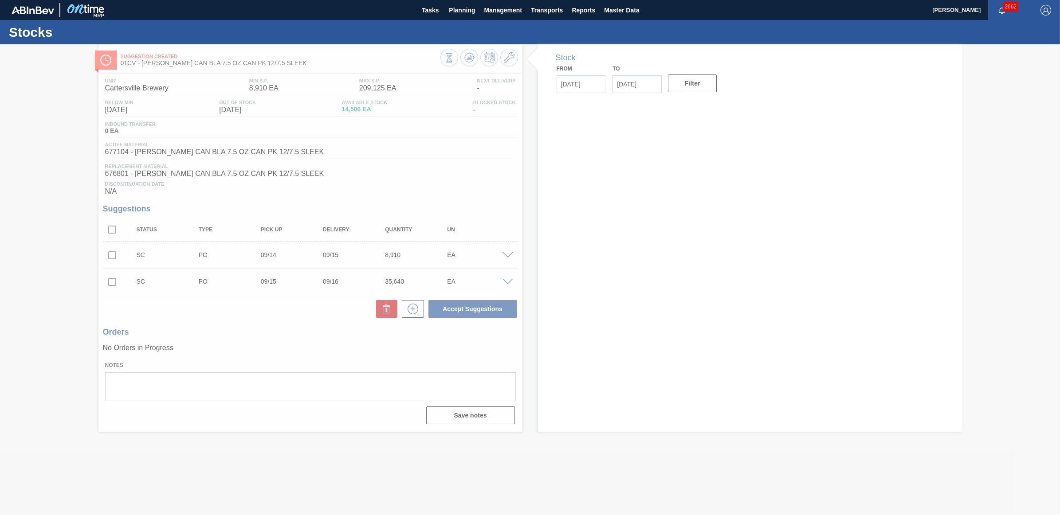
type input "[DATE]"
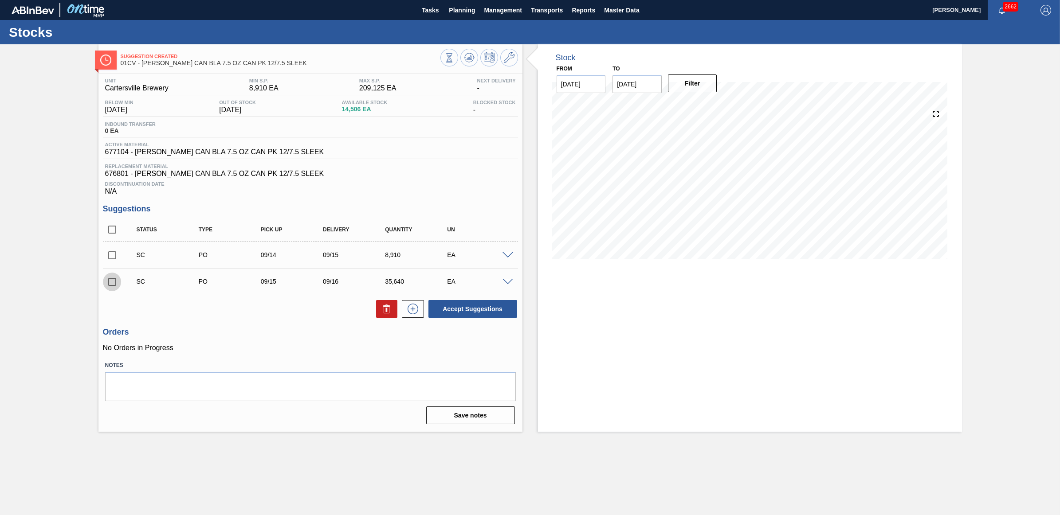
drag, startPoint x: 112, startPoint y: 284, endPoint x: 109, endPoint y: 266, distance: 18.5
click at [112, 284] on input "checkbox" at bounding box center [112, 282] width 19 height 19
checkbox input "true"
click at [107, 262] on input "checkbox" at bounding box center [112, 255] width 19 height 19
click at [448, 314] on button "Accept Suggestions" at bounding box center [473, 309] width 89 height 18
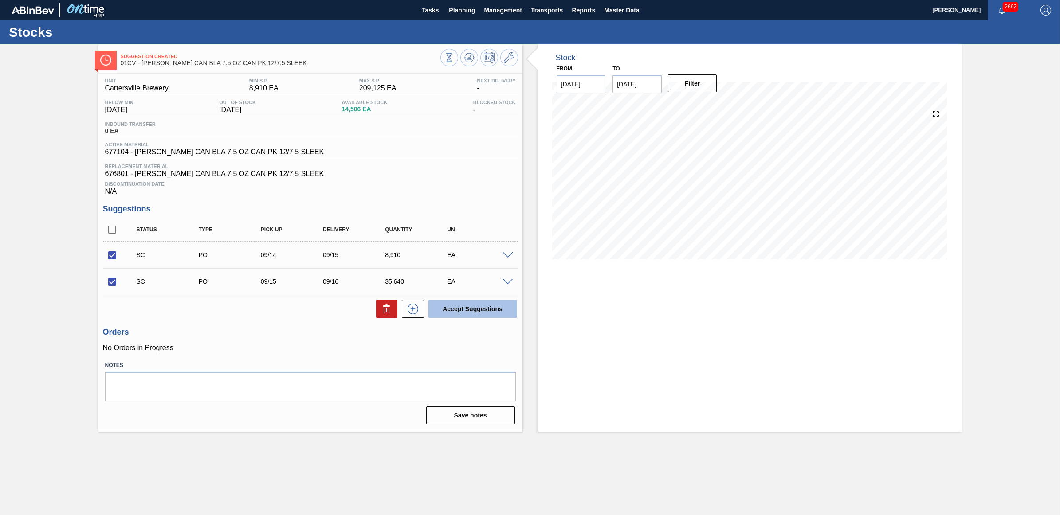
checkbox input "false"
click at [465, 16] on button "Planning" at bounding box center [461, 10] width 35 height 20
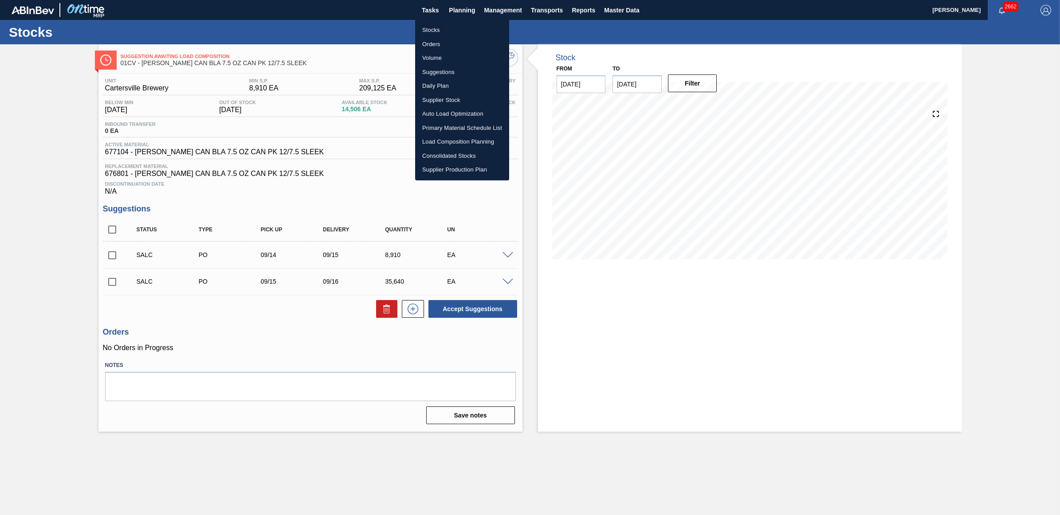
click at [453, 29] on li "Stocks" at bounding box center [462, 30] width 94 height 14
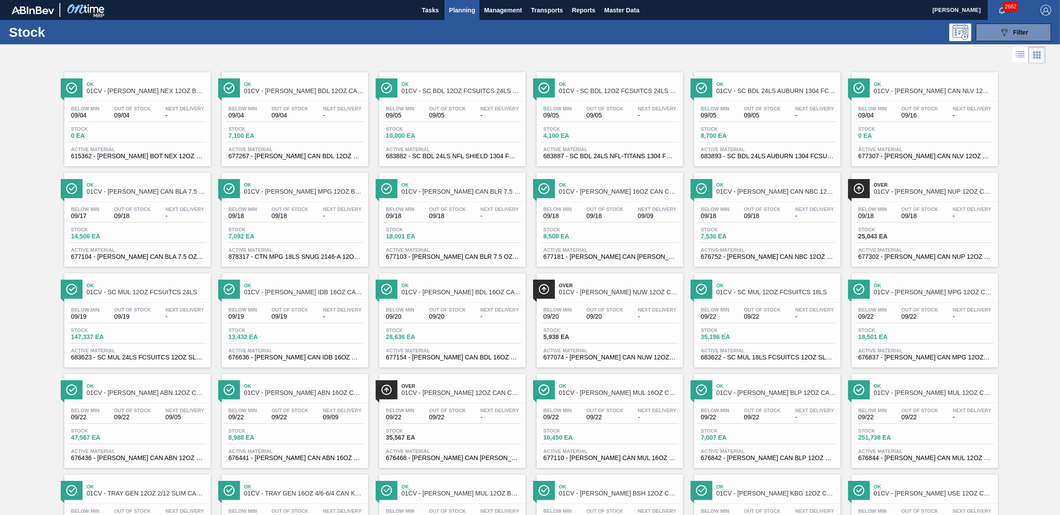
click at [413, 232] on span "Stock" at bounding box center [417, 229] width 62 height 5
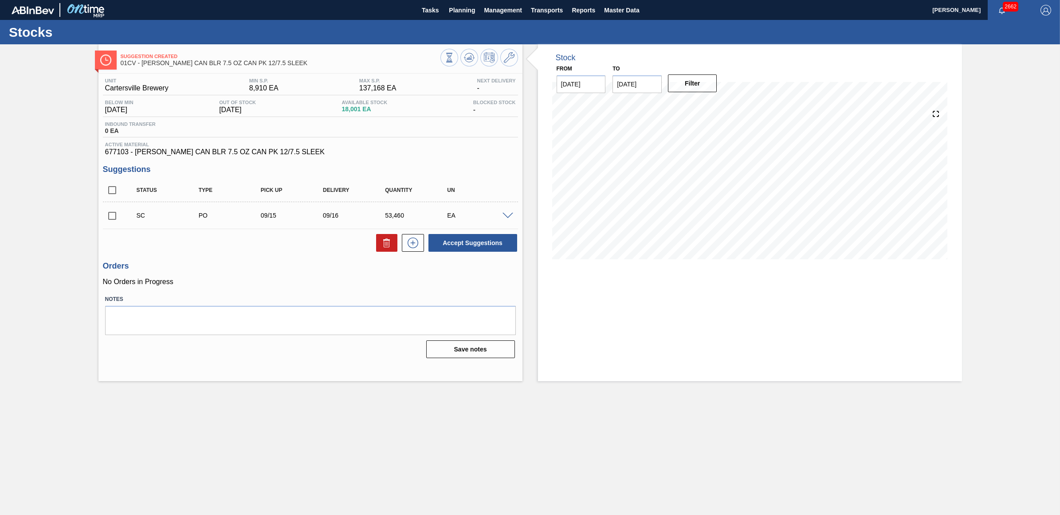
click at [508, 214] on span at bounding box center [508, 216] width 11 height 7
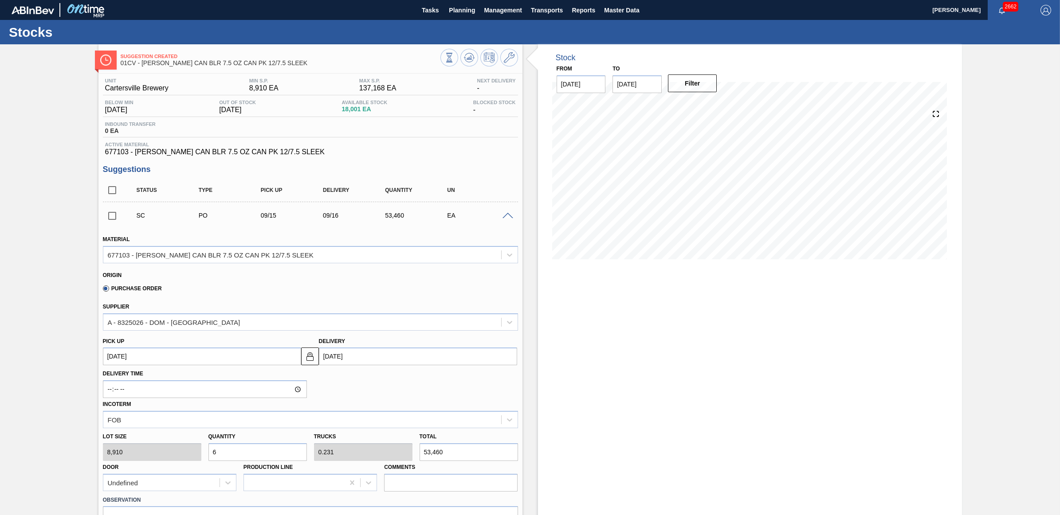
click at [504, 218] on span at bounding box center [508, 216] width 11 height 7
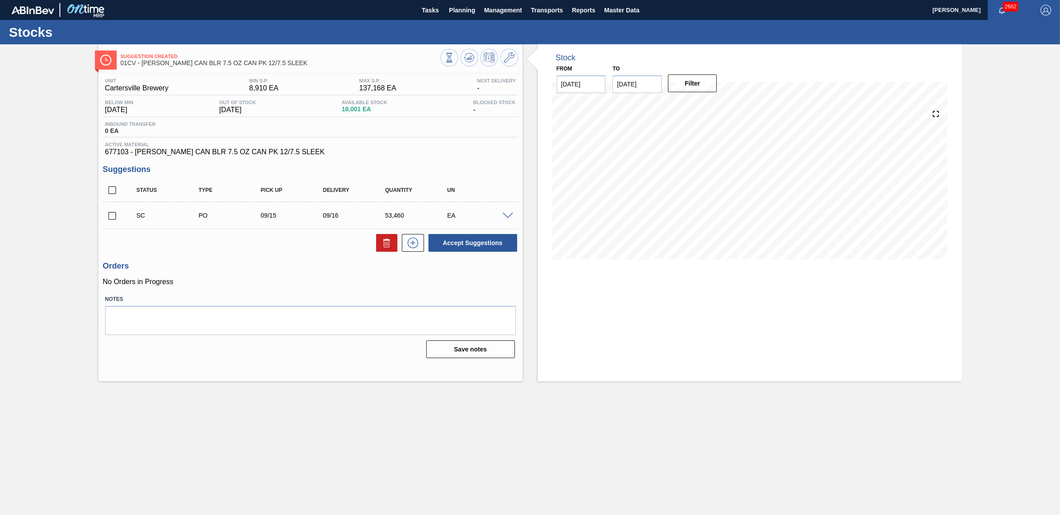
click at [624, 422] on main "Tasks Planning Management Transports Reports Master Data [PERSON_NAME] 2662 [PE…" at bounding box center [530, 257] width 1060 height 515
click at [507, 217] on span at bounding box center [508, 216] width 11 height 7
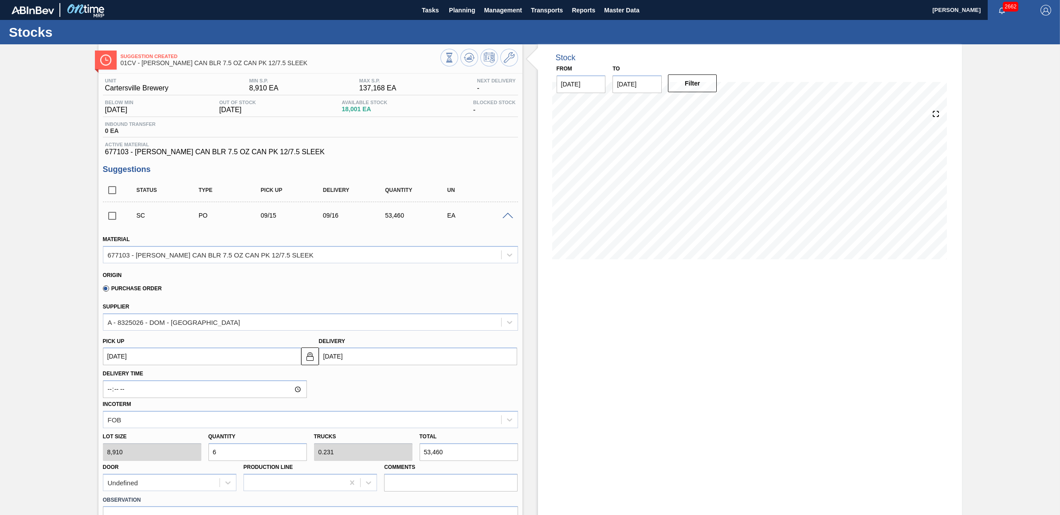
drag, startPoint x: 224, startPoint y: 453, endPoint x: 207, endPoint y: 453, distance: 16.9
click at [207, 453] on div "Quantity 6" at bounding box center [258, 446] width 106 height 31
type input "5"
type input "0.192"
type input "44,550"
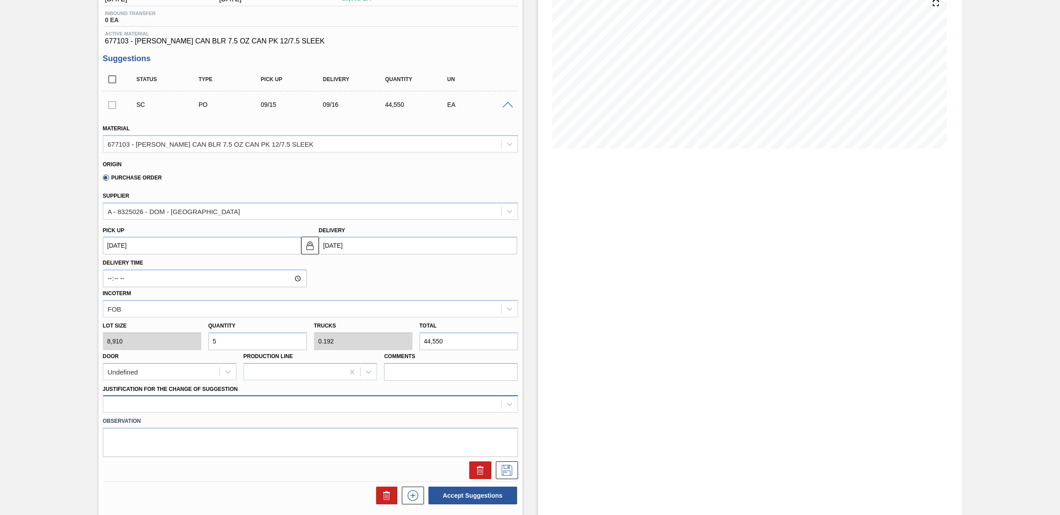
type input "5"
click at [258, 407] on div at bounding box center [310, 404] width 415 height 17
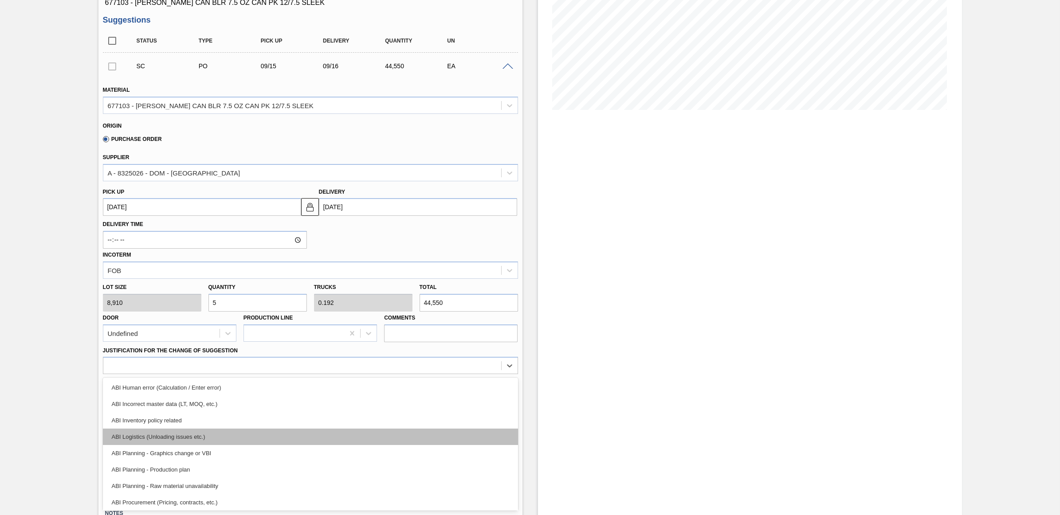
scroll to position [55, 0]
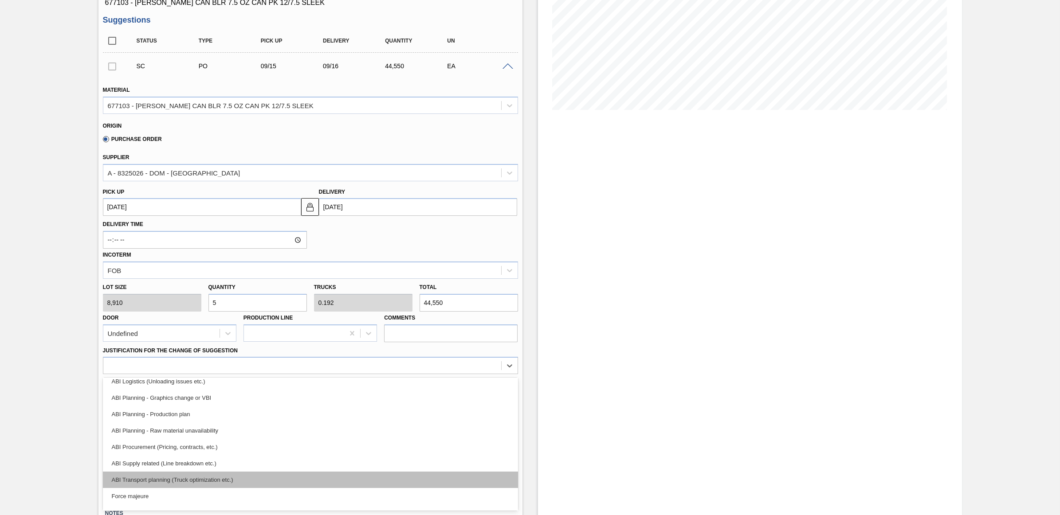
click at [240, 476] on div "ABI Transport planning (Truck optimization etc.)" at bounding box center [310, 480] width 415 height 16
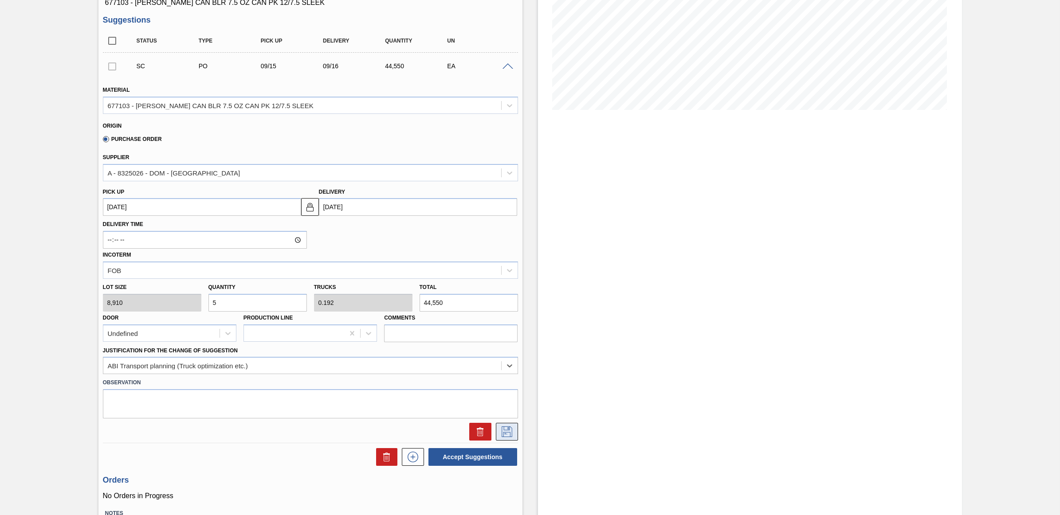
click at [506, 433] on icon at bounding box center [507, 432] width 14 height 11
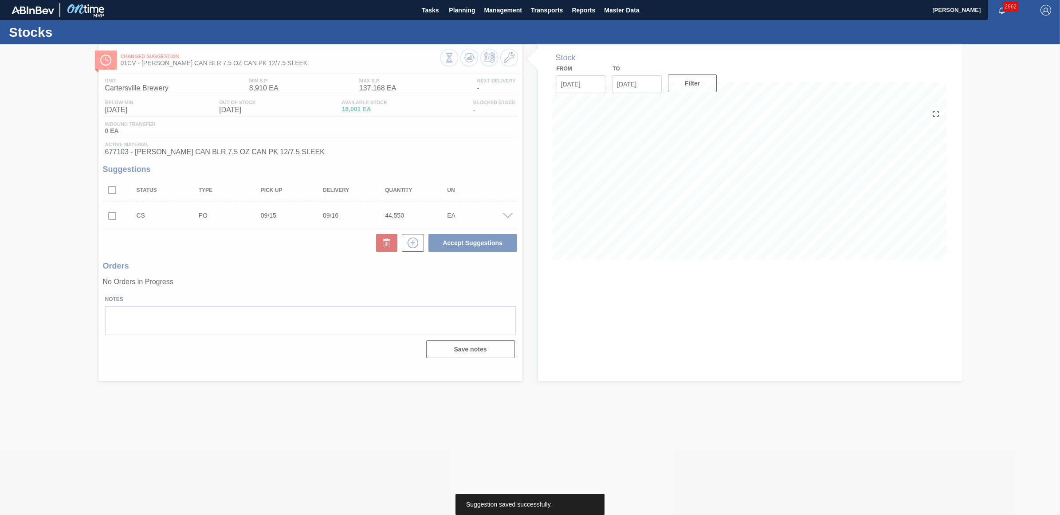
scroll to position [0, 0]
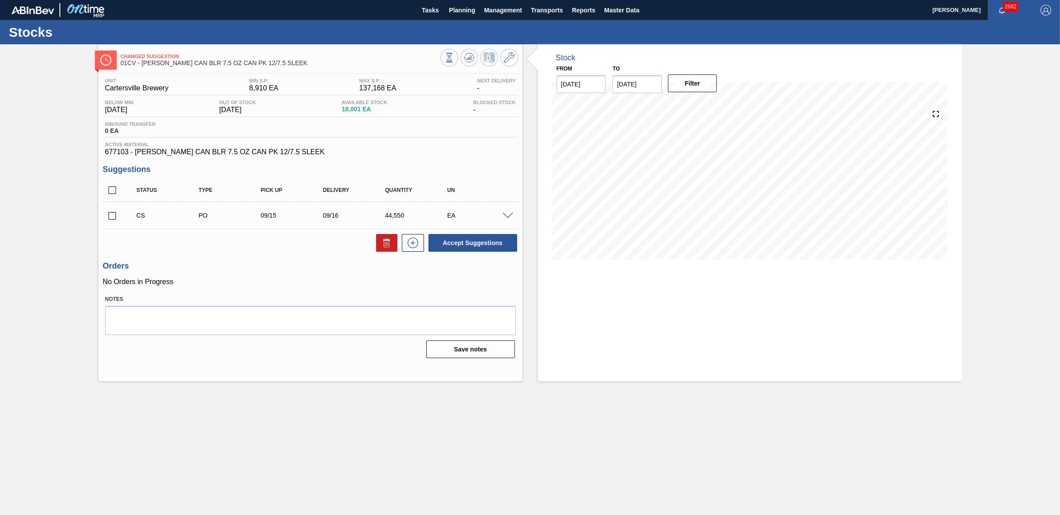
click at [110, 218] on input "checkbox" at bounding box center [112, 216] width 19 height 19
click at [464, 246] on button "Accept Suggestions" at bounding box center [473, 243] width 89 height 18
checkbox input "false"
click at [194, 444] on main "Tasks Planning Management Transports Reports Master Data [PERSON_NAME] 2662 [PE…" at bounding box center [530, 257] width 1060 height 515
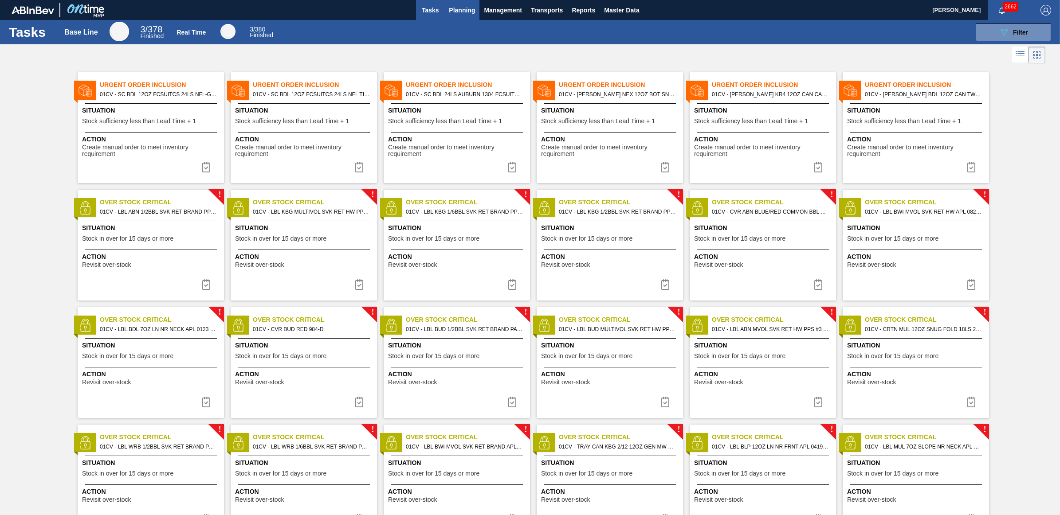
click at [472, 14] on span "Planning" at bounding box center [462, 10] width 26 height 11
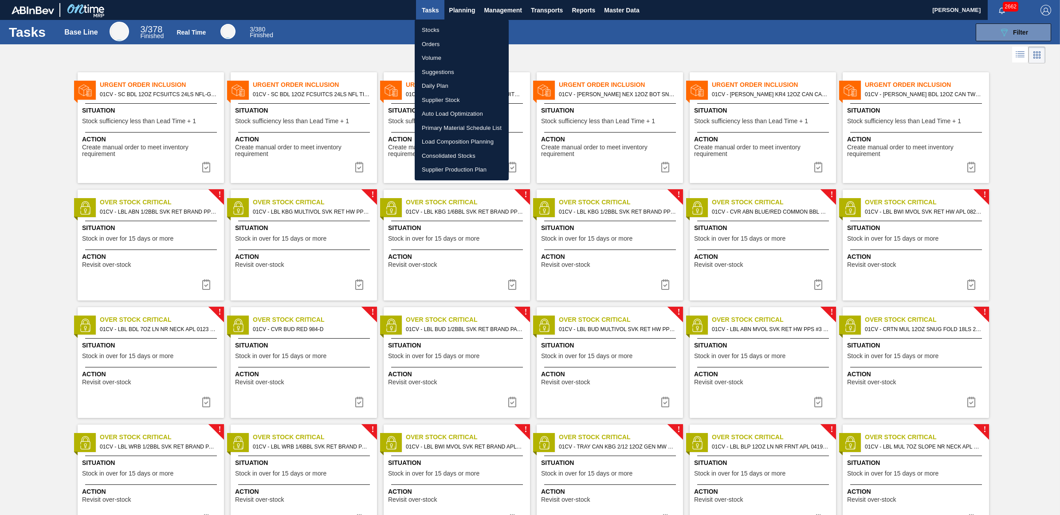
click at [444, 31] on li "Stocks" at bounding box center [462, 30] width 94 height 14
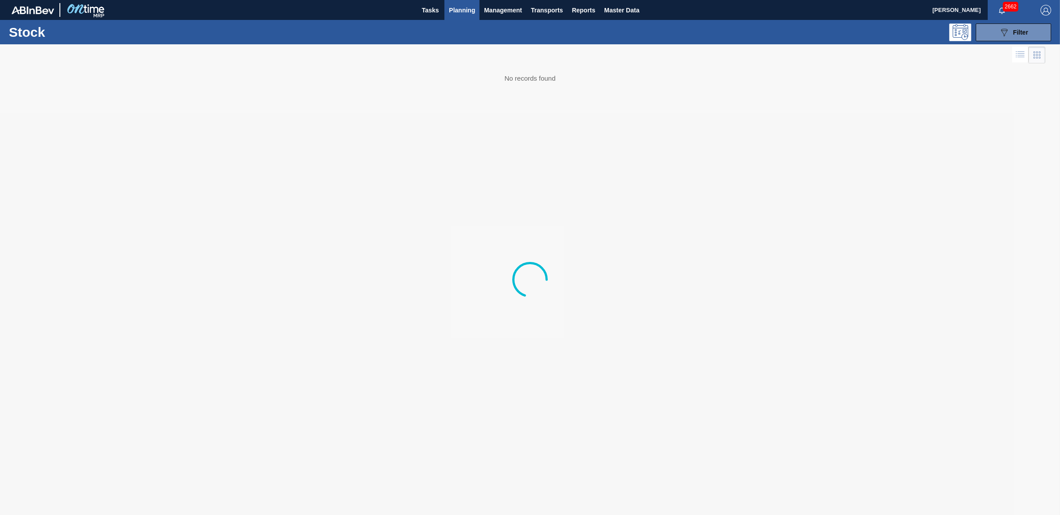
click at [795, 38] on div "089F7B8B-B2A5-4AFE-B5C0-19BA573D28AC Filter" at bounding box center [601, 33] width 910 height 18
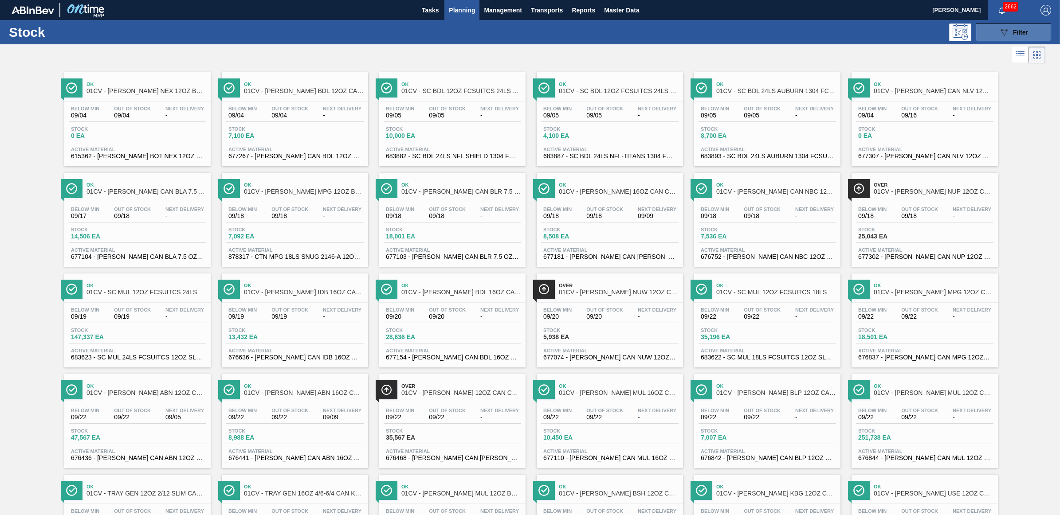
click at [992, 34] on button "089F7B8B-B2A5-4AFE-B5C0-19BA573D28AC Filter" at bounding box center [1013, 33] width 75 height 18
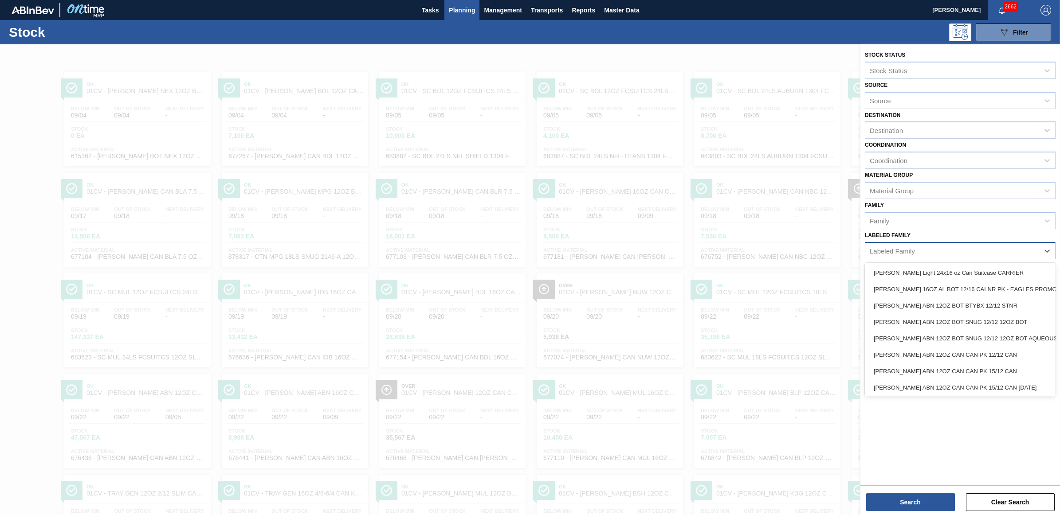
click at [952, 244] on div "Labeled Family" at bounding box center [951, 250] width 173 height 13
click at [914, 247] on div "Labeled Family" at bounding box center [892, 251] width 45 height 8
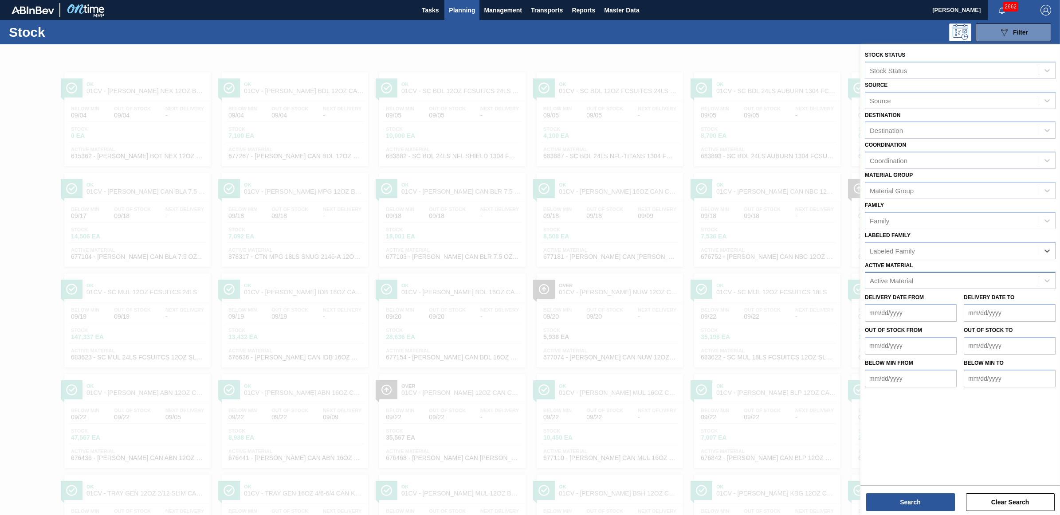
click at [919, 280] on div "Active Material" at bounding box center [951, 281] width 173 height 13
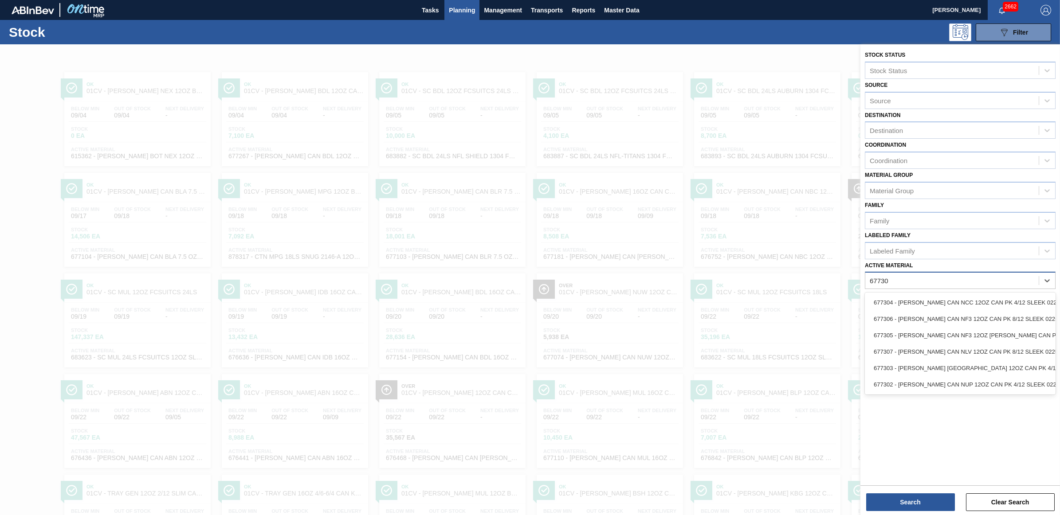
type Material "677306"
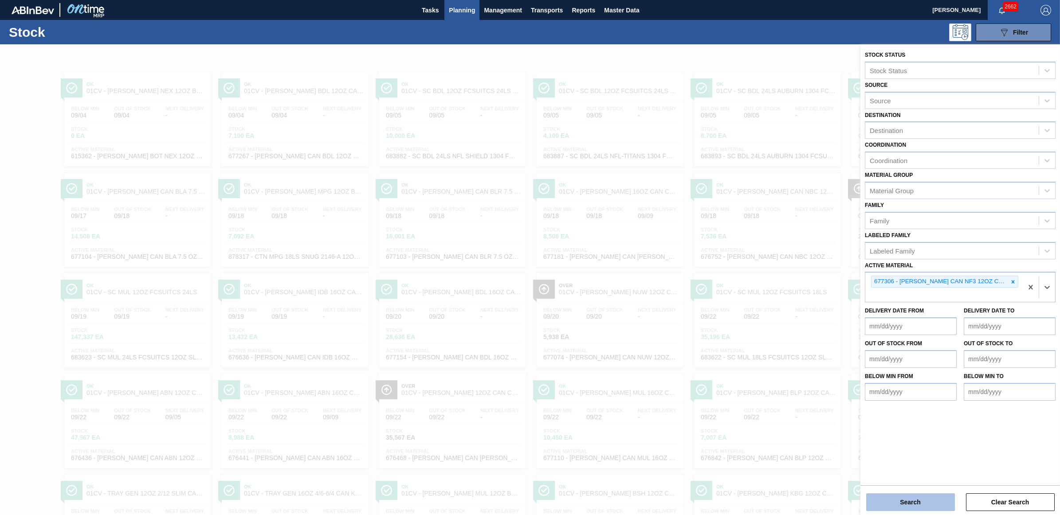
click at [912, 507] on button "Search" at bounding box center [910, 503] width 89 height 18
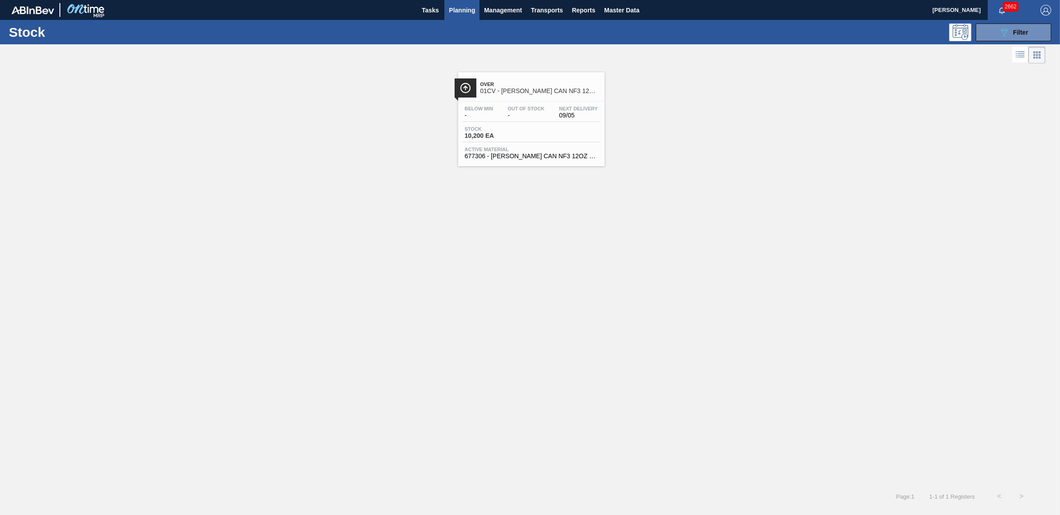
click at [513, 109] on span "Out Of Stock" at bounding box center [526, 108] width 37 height 5
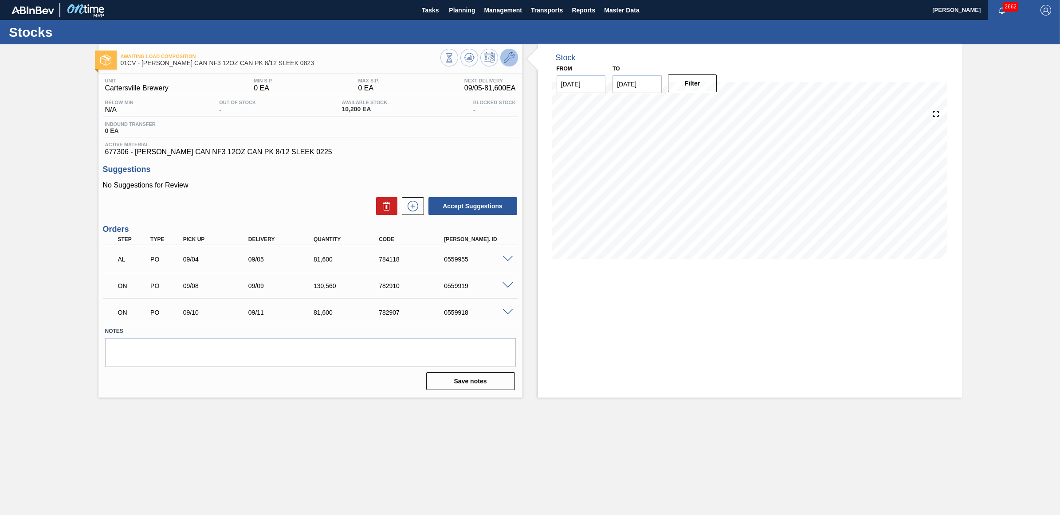
click at [515, 58] on button at bounding box center [509, 58] width 18 height 18
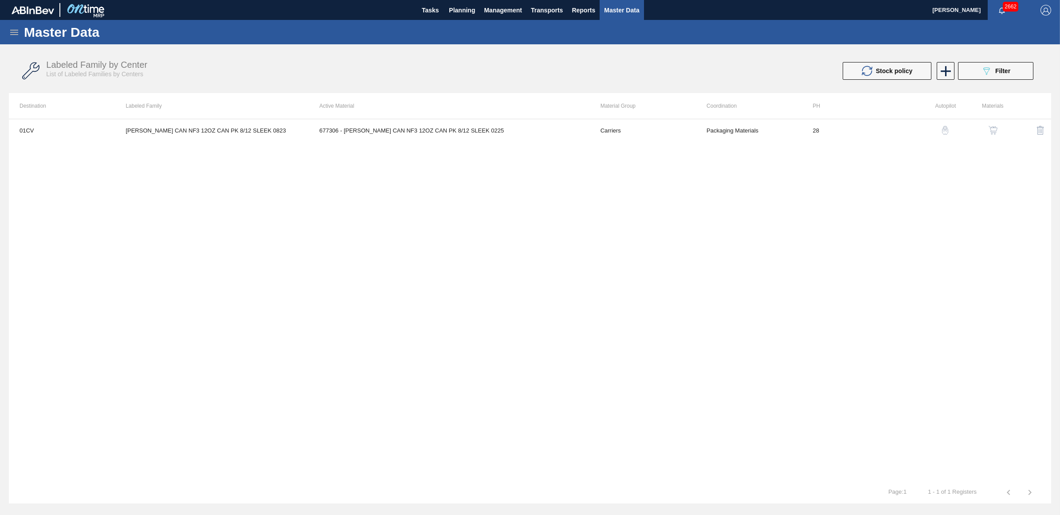
click at [989, 130] on img "button" at bounding box center [993, 130] width 9 height 9
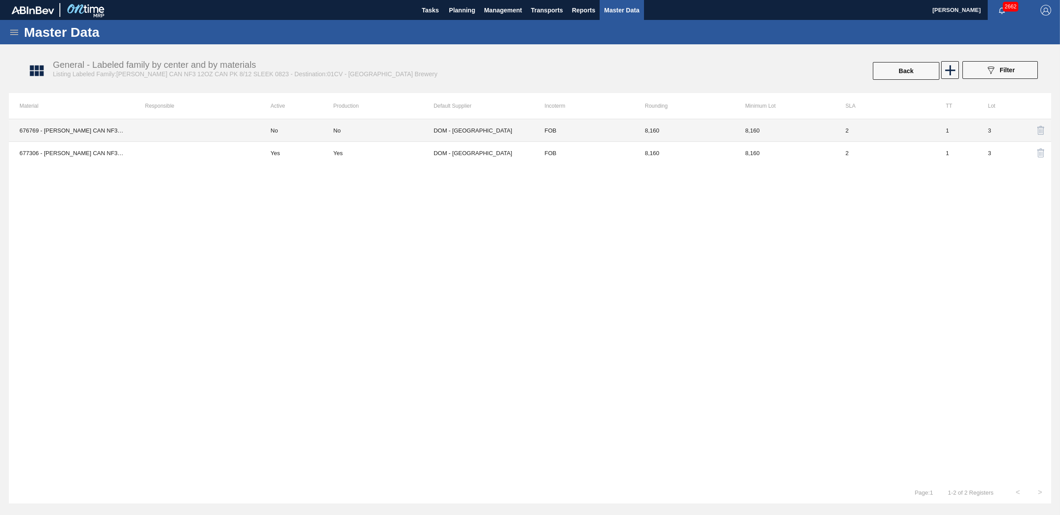
click at [651, 132] on td "8,160" at bounding box center [684, 130] width 100 height 23
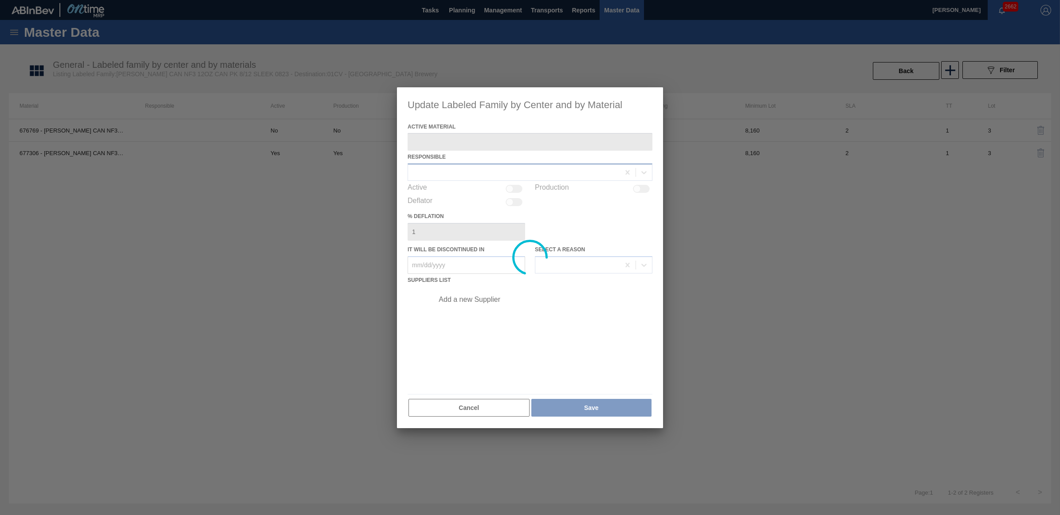
type Material "676769 - CARR CAN NF3 12OZ CAN PK 8/12 SLEEK 0823"
type in "07/08/2025"
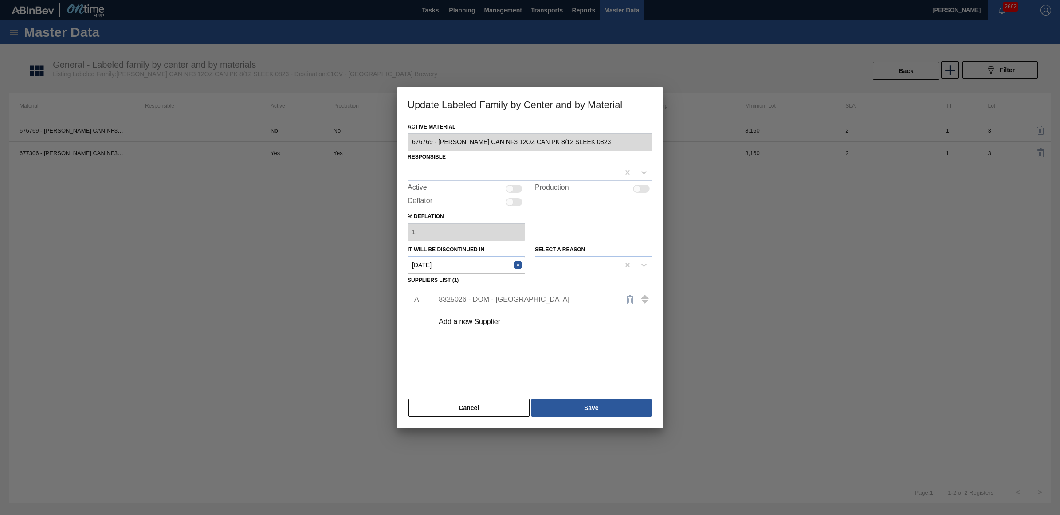
click at [460, 294] on div "8325026 - DOM - [GEOGRAPHIC_DATA]" at bounding box center [541, 300] width 224 height 22
click at [520, 298] on div "8325026 - DOM - [GEOGRAPHIC_DATA]" at bounding box center [526, 300] width 174 height 8
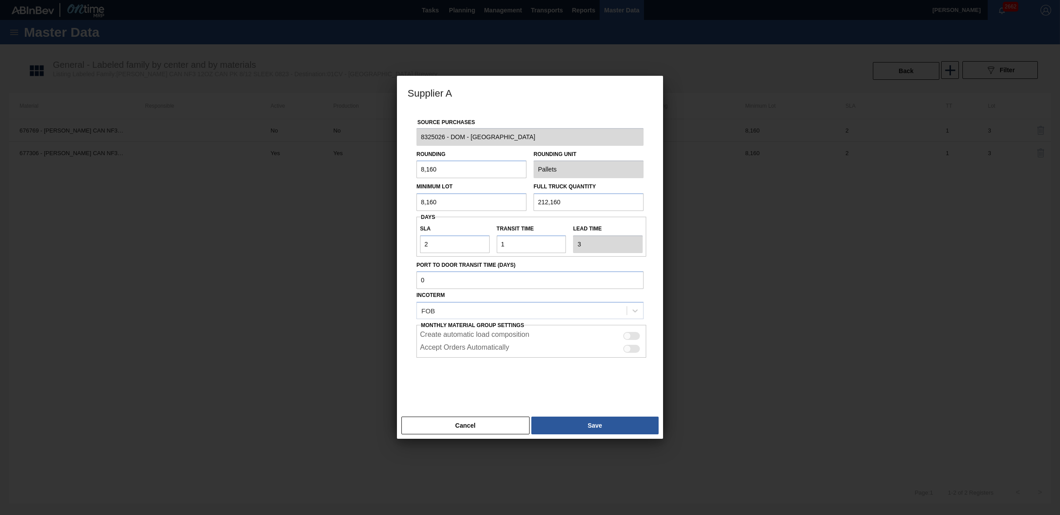
click at [469, 436] on div "Cancel Save" at bounding box center [530, 426] width 266 height 27
click at [464, 429] on button "Cancel" at bounding box center [465, 426] width 128 height 18
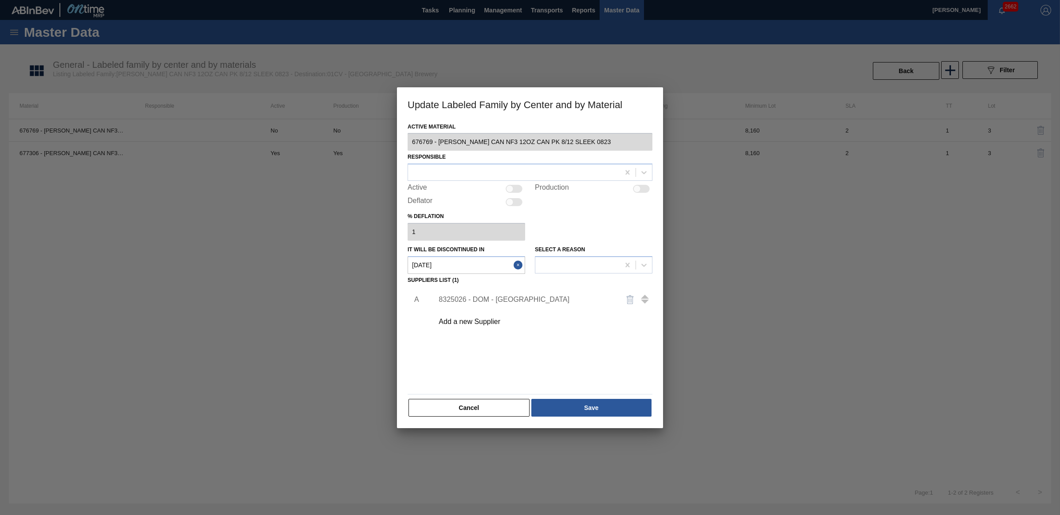
drag, startPoint x: 477, startPoint y: 410, endPoint x: 472, endPoint y: 402, distance: 10.2
click at [477, 410] on button "Cancel" at bounding box center [469, 408] width 121 height 18
